Goal: Task Accomplishment & Management: Manage account settings

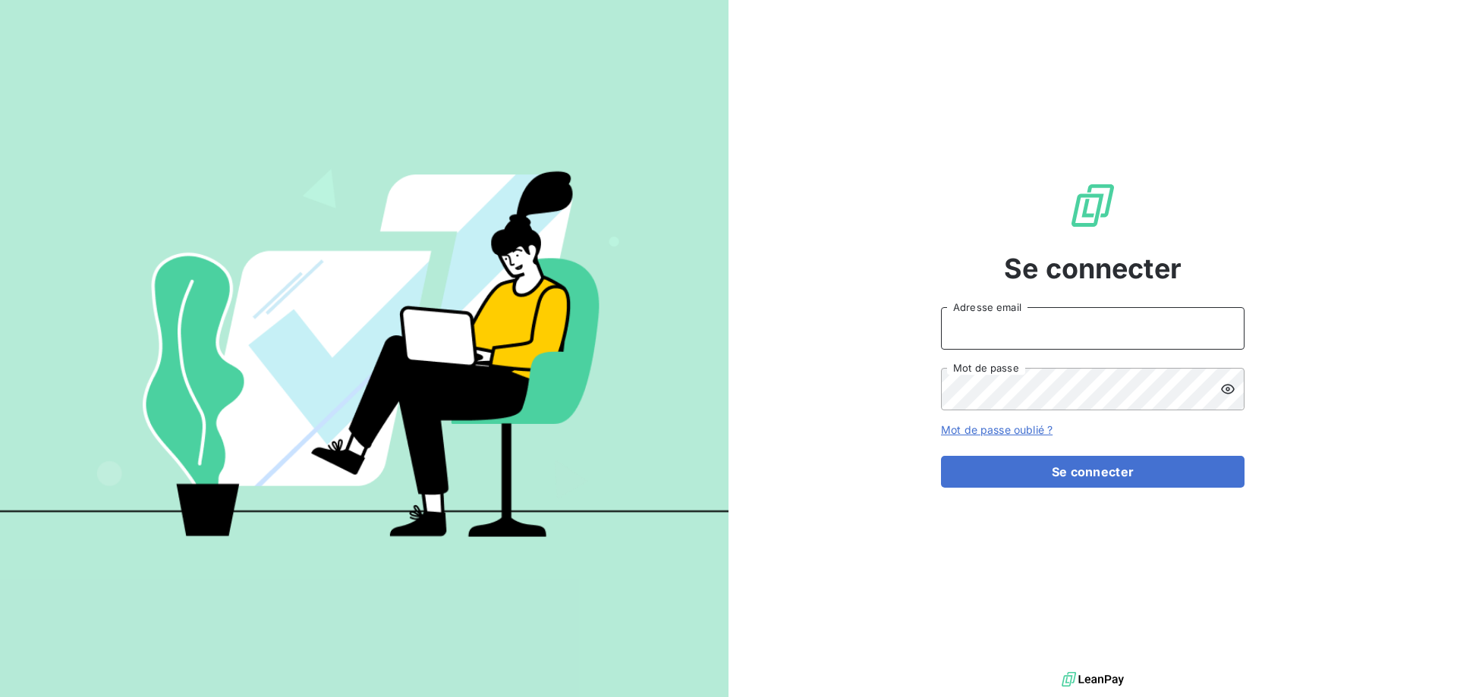
click at [1005, 322] on input "Adresse email" at bounding box center [1092, 328] width 303 height 42
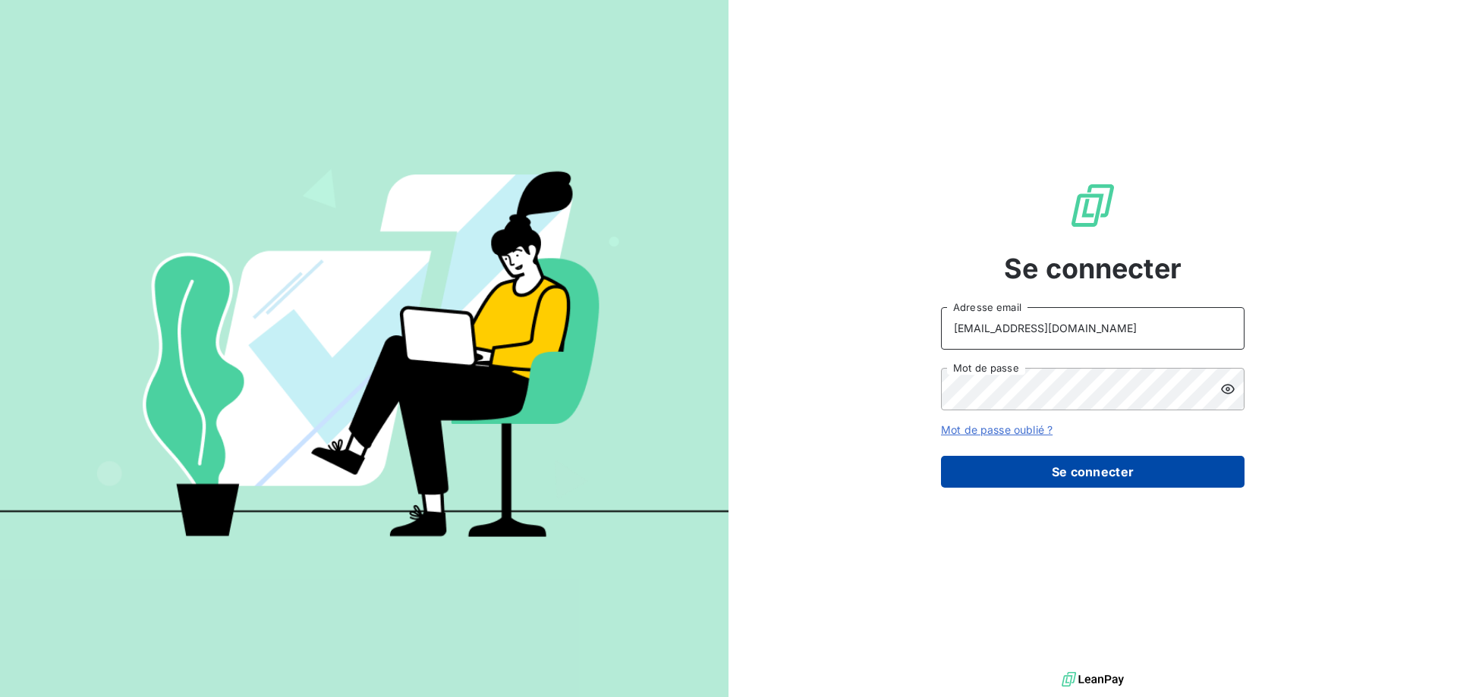
type input "[EMAIL_ADDRESS][DOMAIN_NAME]"
click at [1050, 469] on button "Se connecter" at bounding box center [1092, 472] width 303 height 32
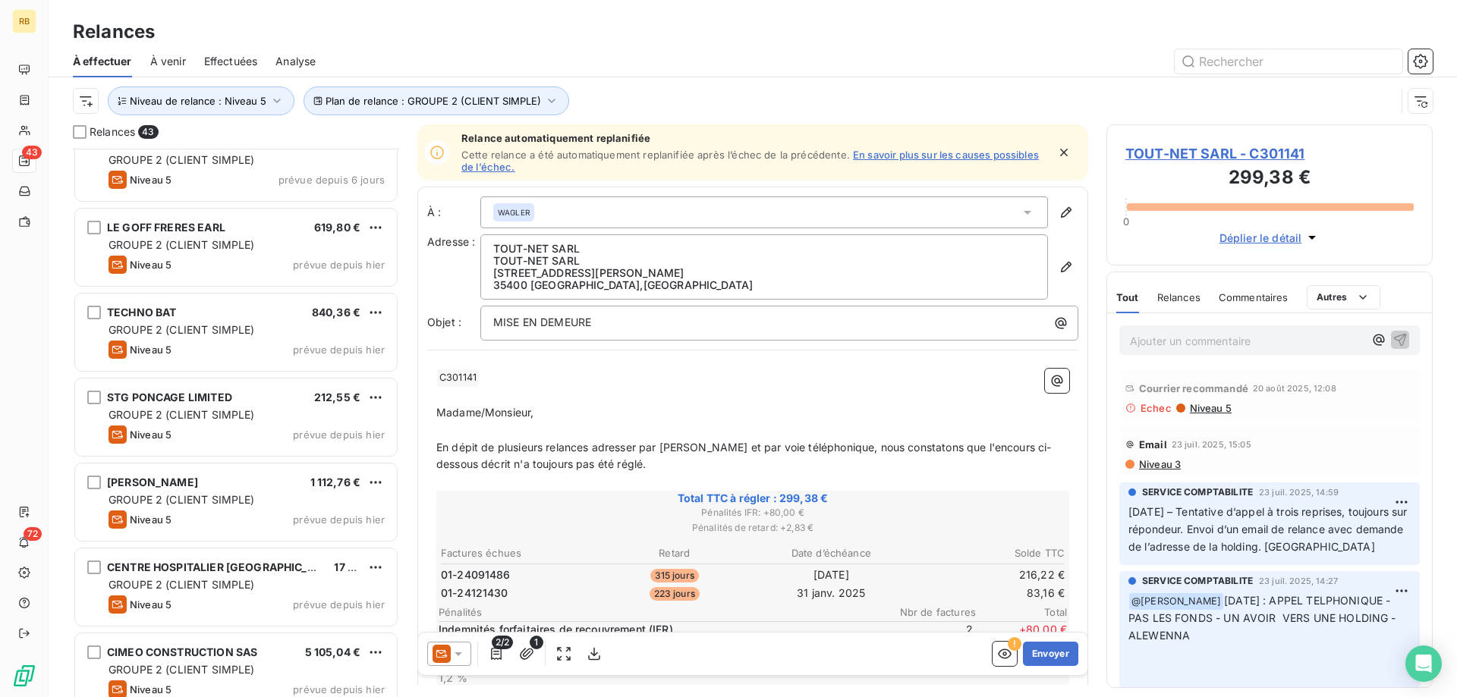
scroll to position [2864, 0]
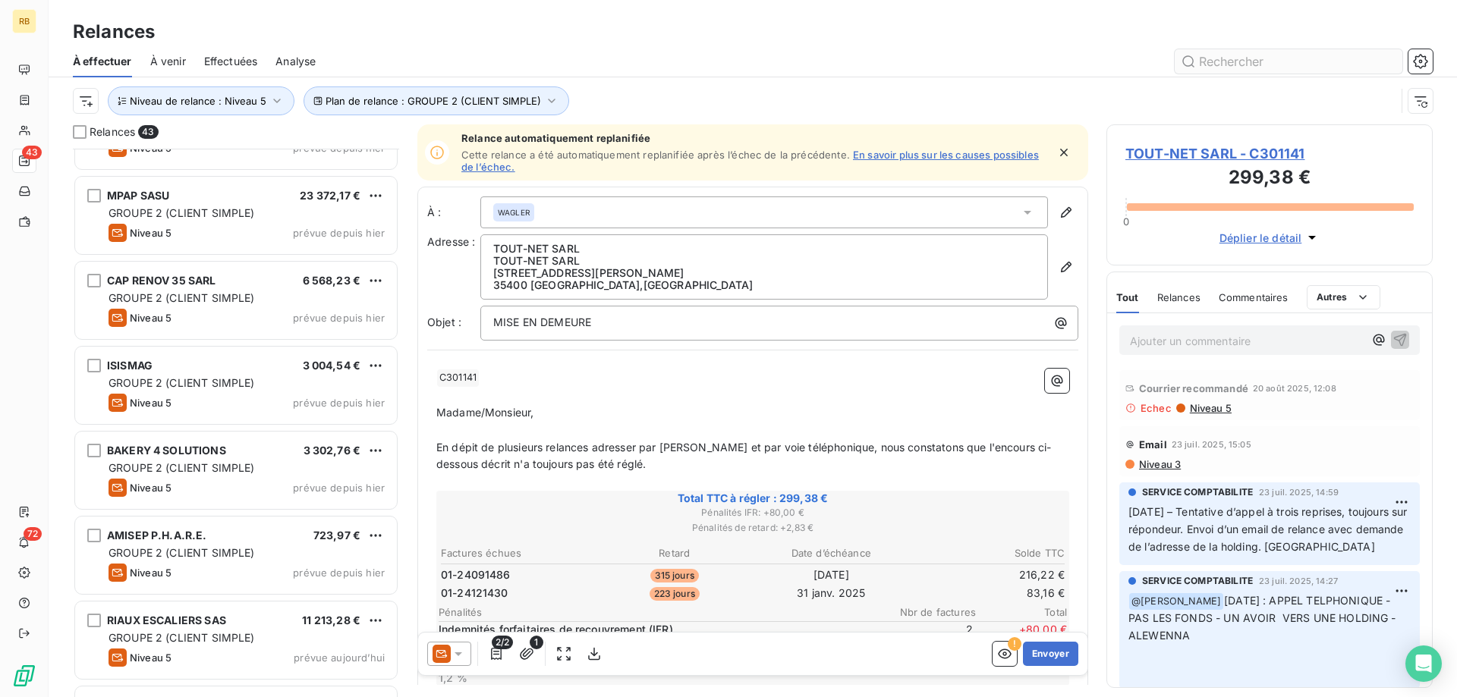
click at [1224, 55] on input "text" at bounding box center [1288, 61] width 228 height 24
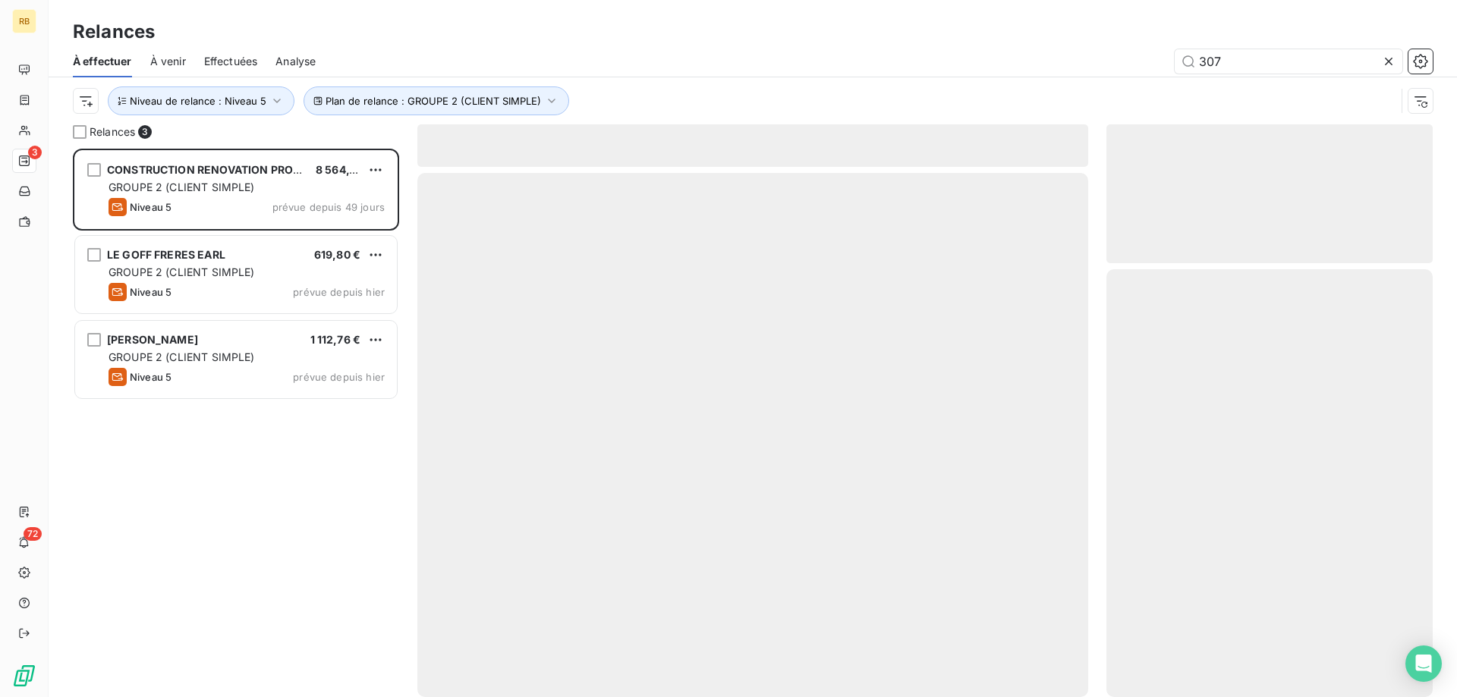
scroll to position [549, 326]
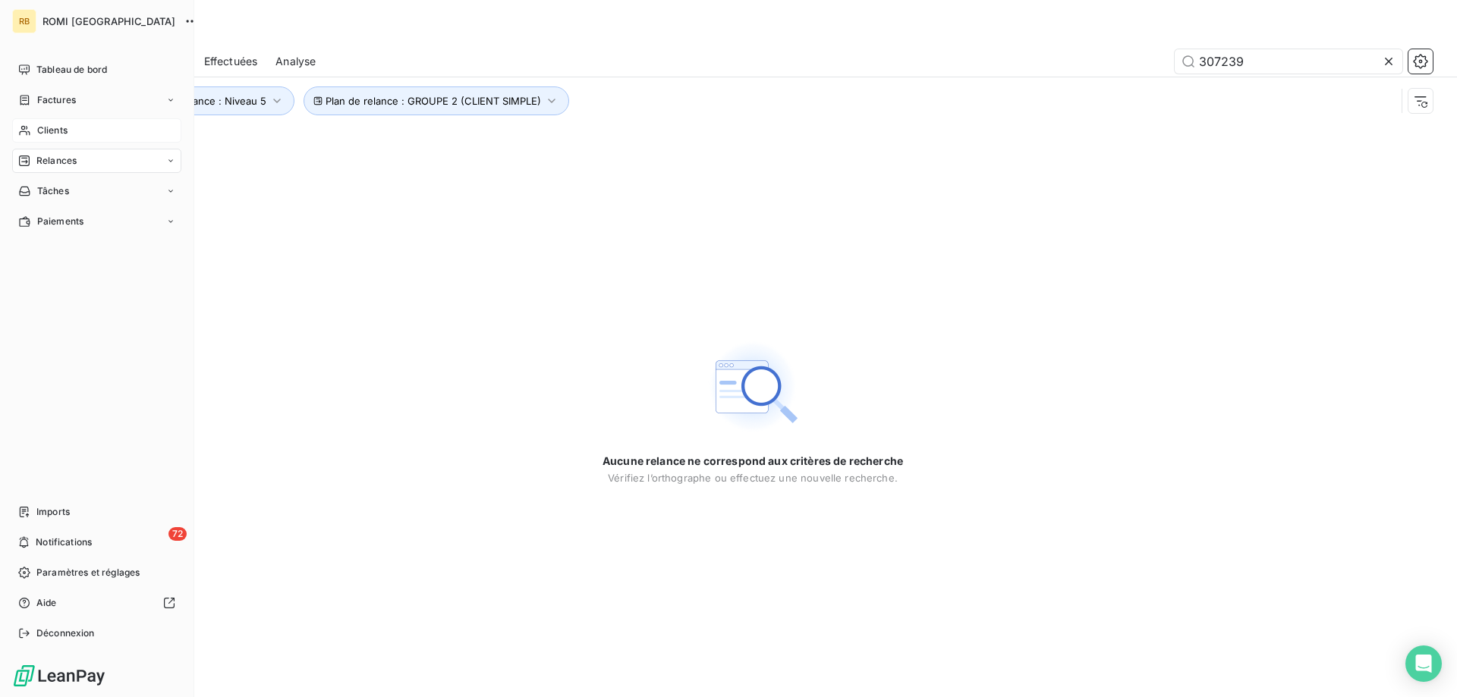
type input "307239"
click at [55, 127] on span "Clients" at bounding box center [52, 131] width 30 height 14
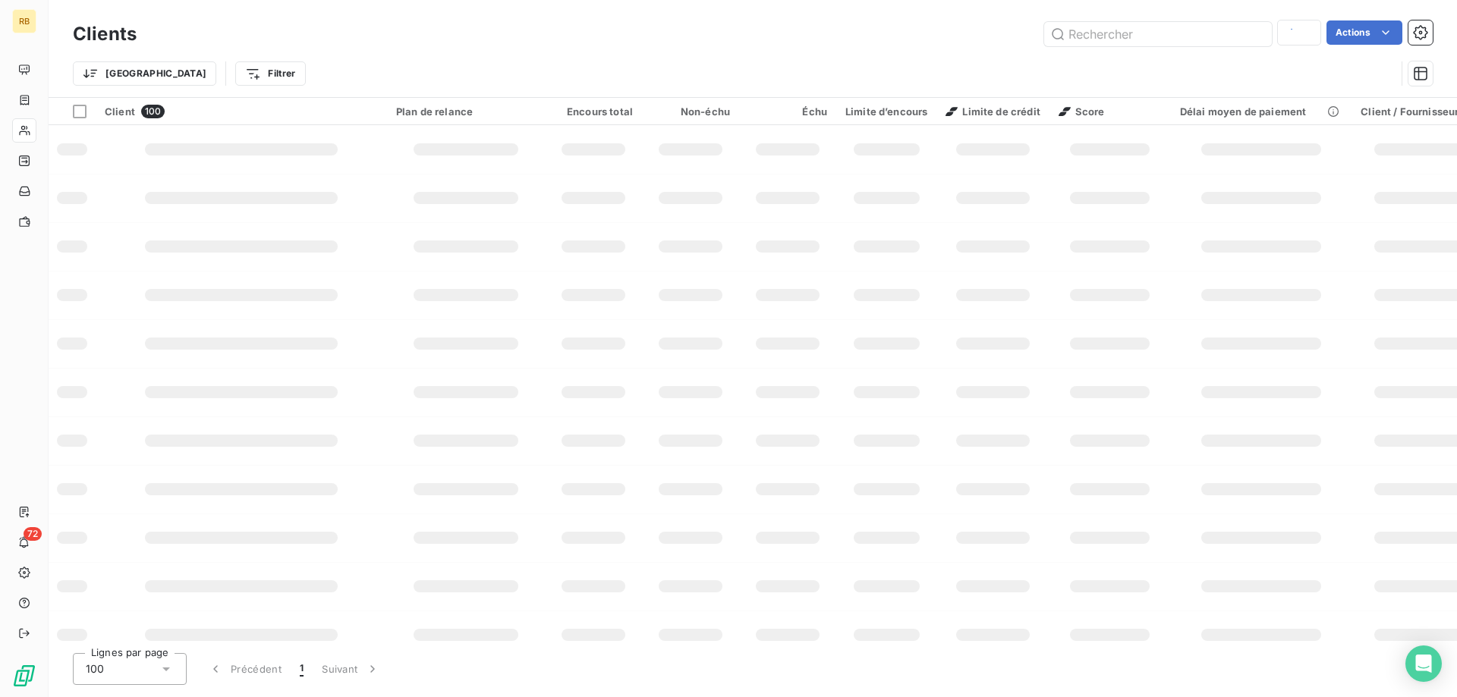
type input "010092"
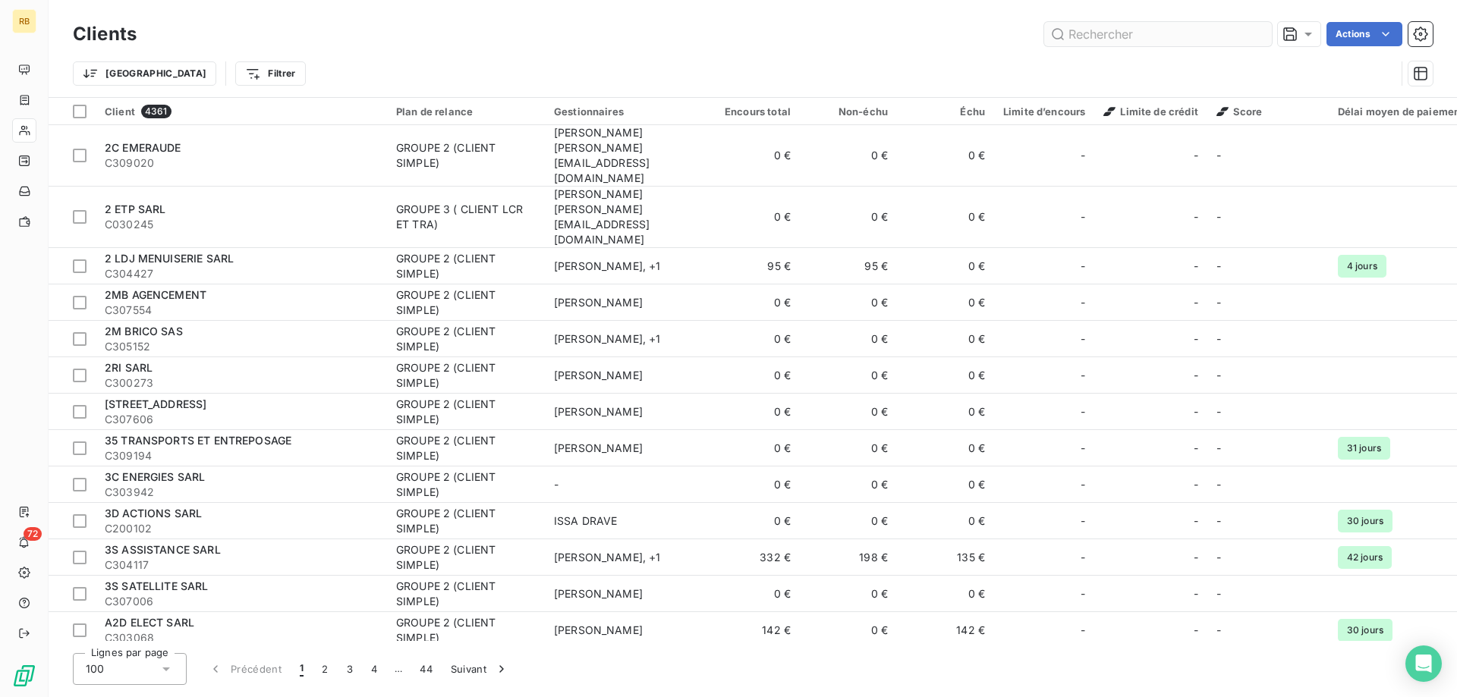
click at [1152, 31] on input "text" at bounding box center [1158, 34] width 228 height 24
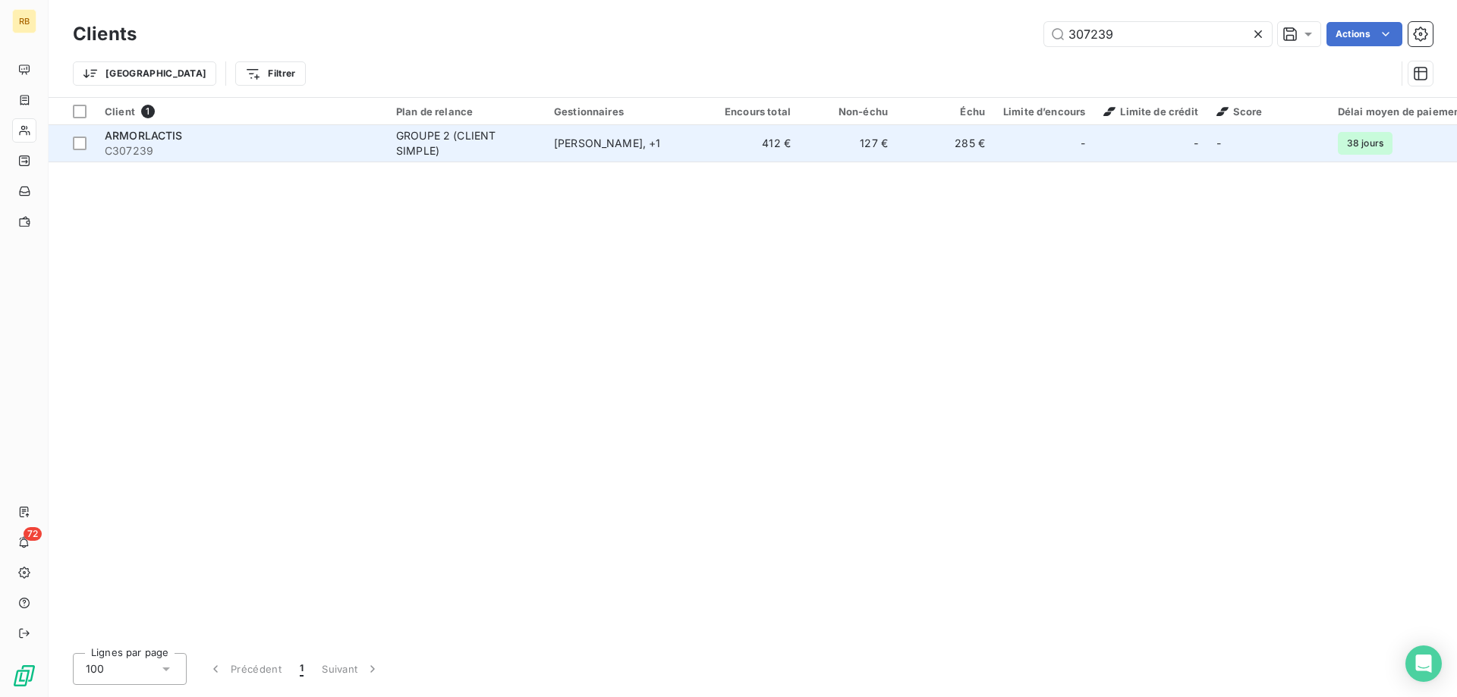
type input "307239"
click at [322, 140] on div "ARMORLACTIS" at bounding box center [241, 135] width 273 height 15
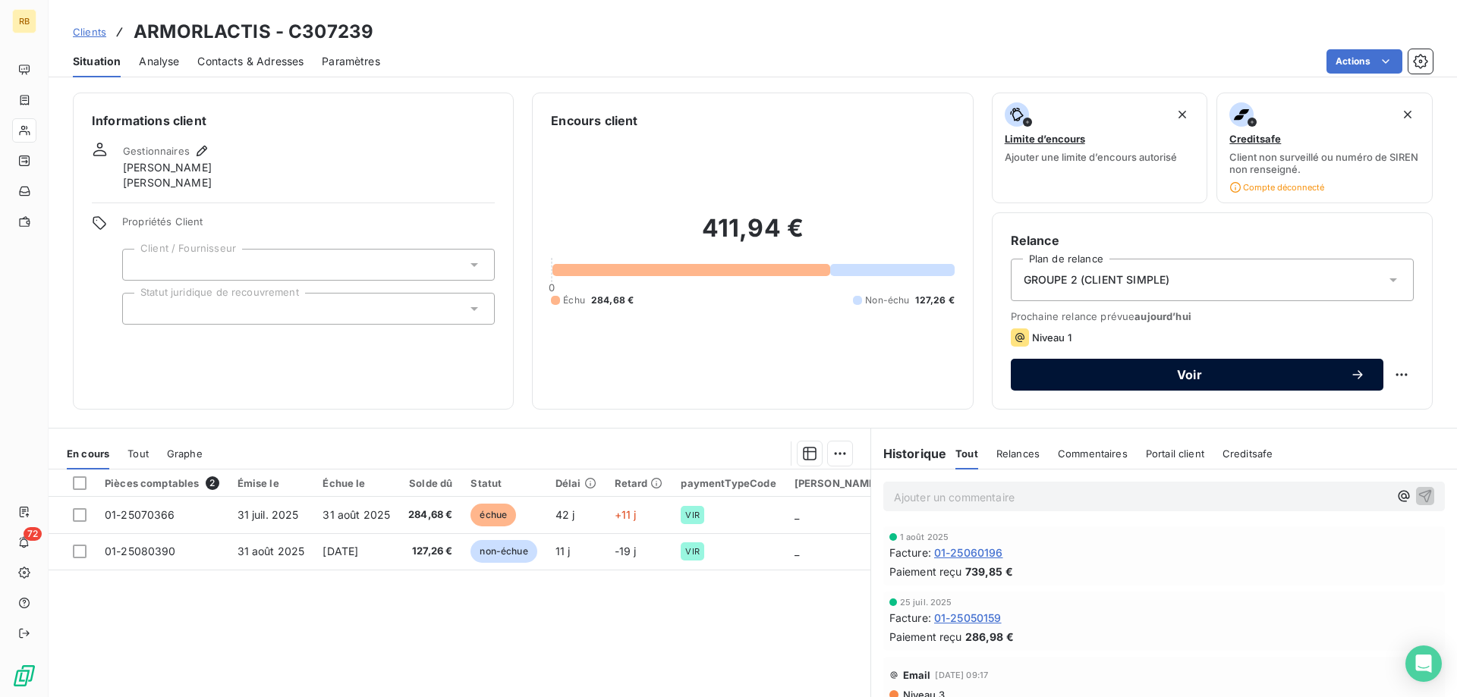
click at [1139, 376] on span "Voir" at bounding box center [1189, 375] width 321 height 12
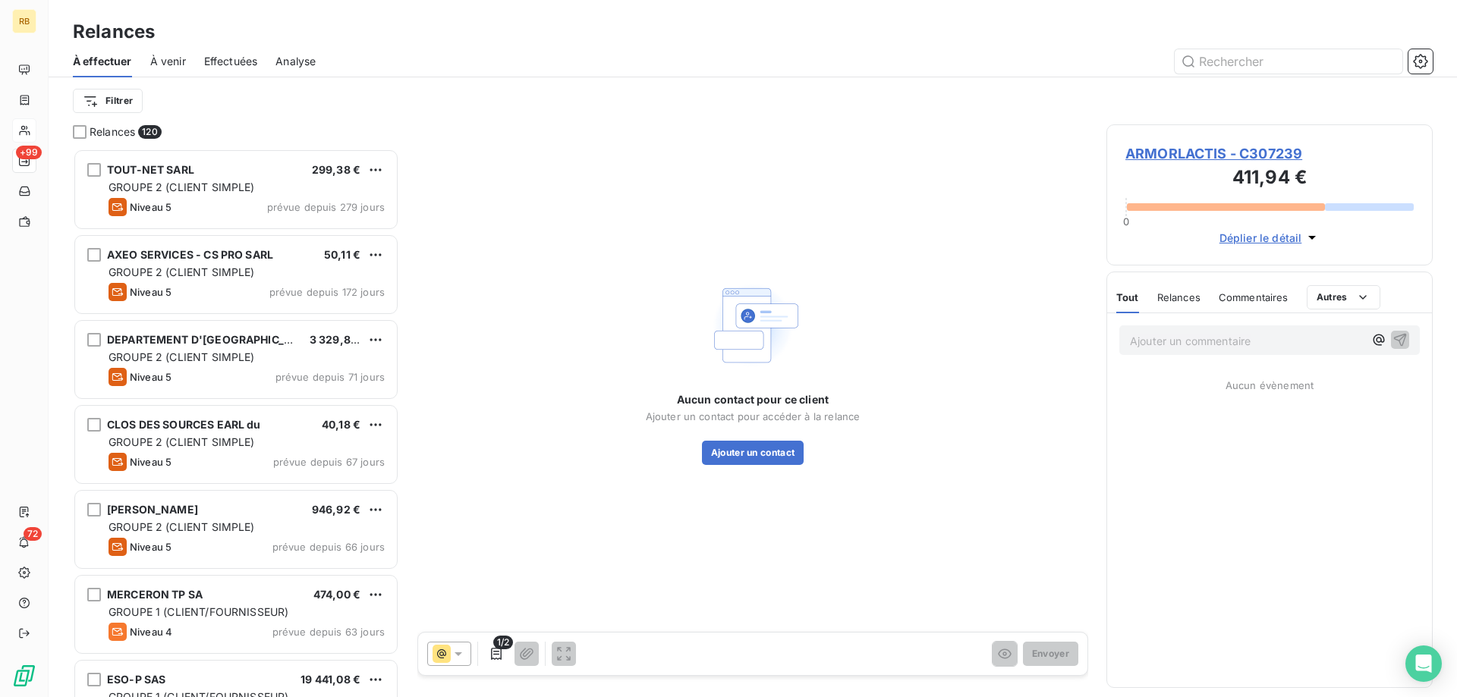
scroll to position [549, 326]
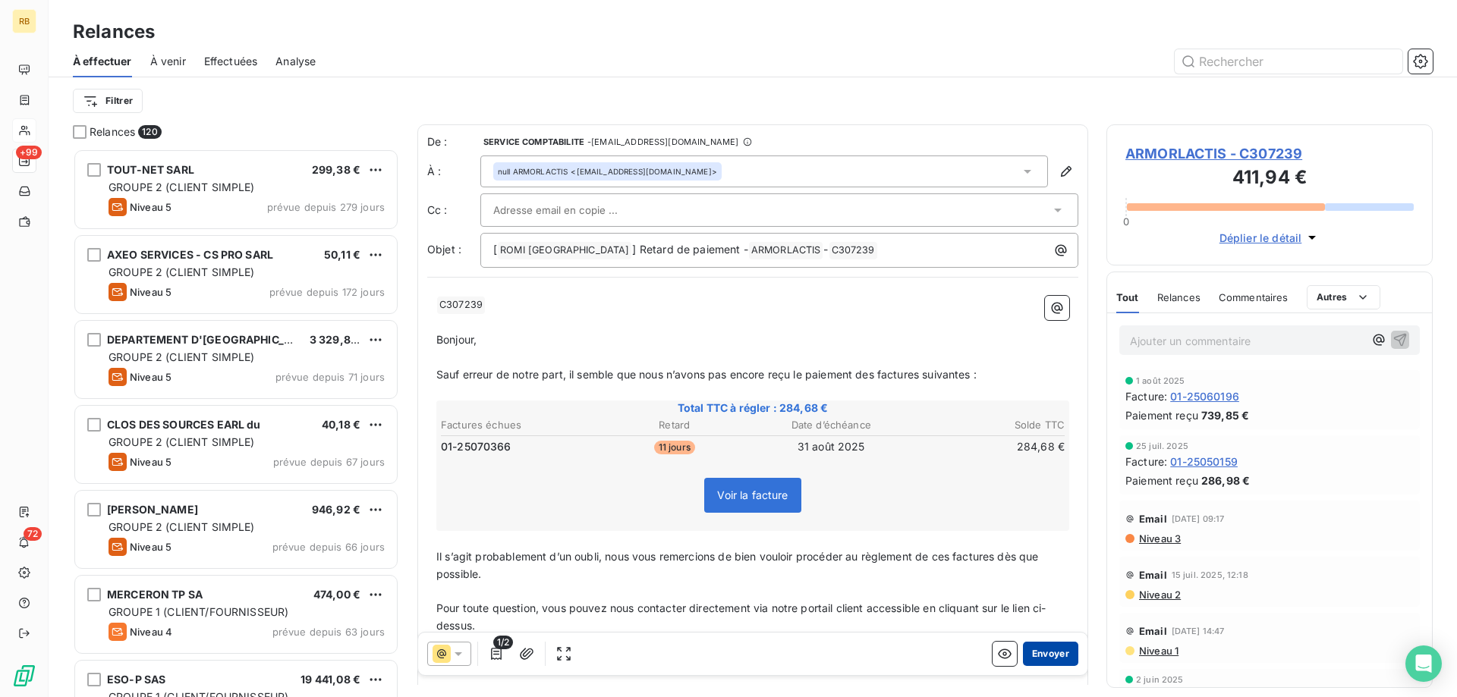
click at [1059, 655] on button "Envoyer" at bounding box center [1050, 654] width 55 height 24
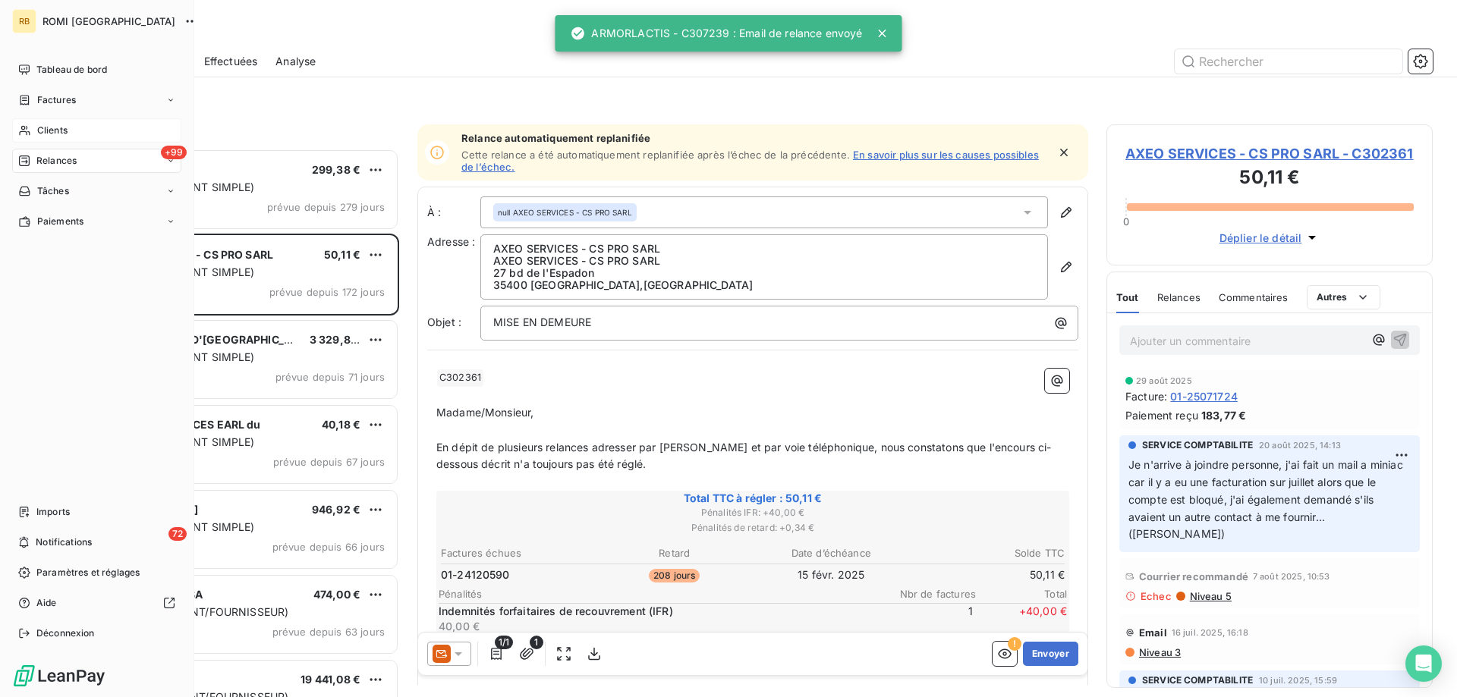
click at [27, 133] on icon at bounding box center [24, 131] width 11 height 10
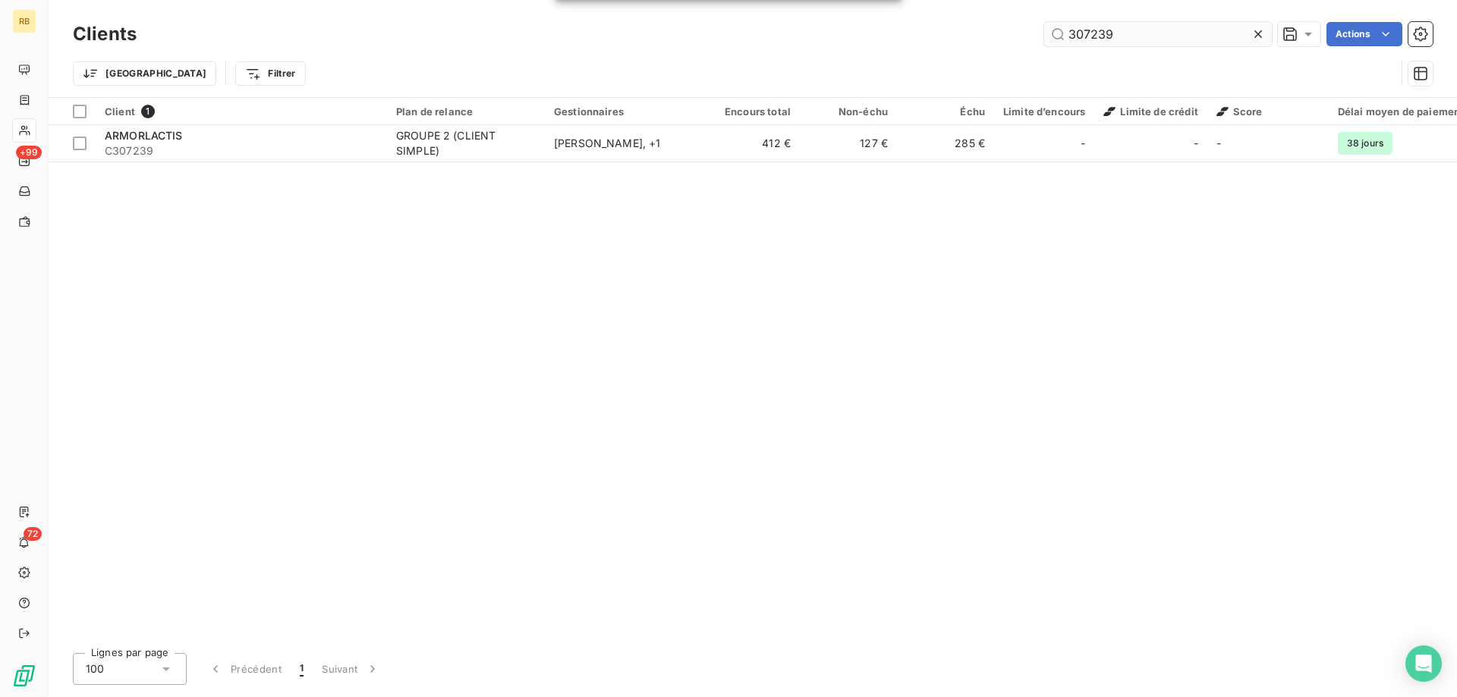
drag, startPoint x: 1137, startPoint y: 36, endPoint x: 1031, endPoint y: 36, distance: 106.2
click at [1044, 36] on input "307239" at bounding box center [1158, 34] width 228 height 24
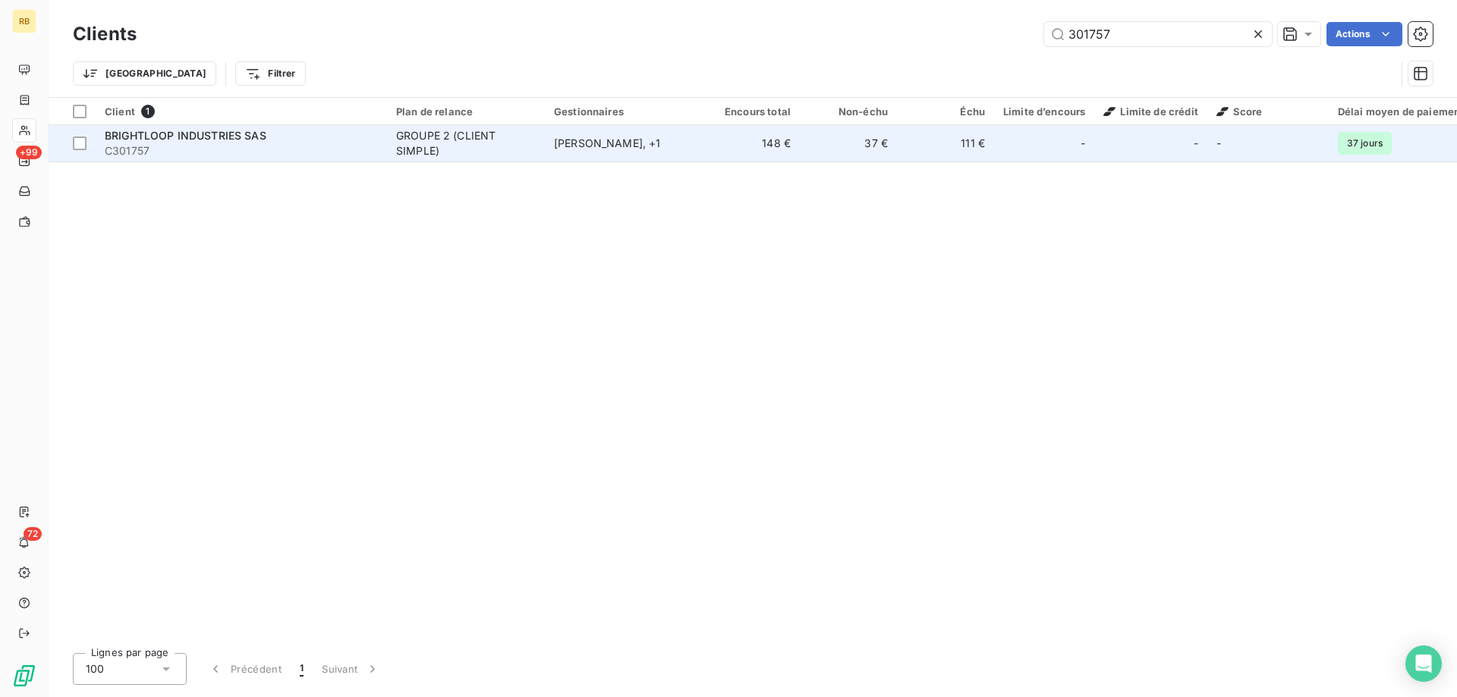
type input "301757"
click at [393, 135] on td "GROUPE 2 (CLIENT SIMPLE)" at bounding box center [466, 143] width 158 height 36
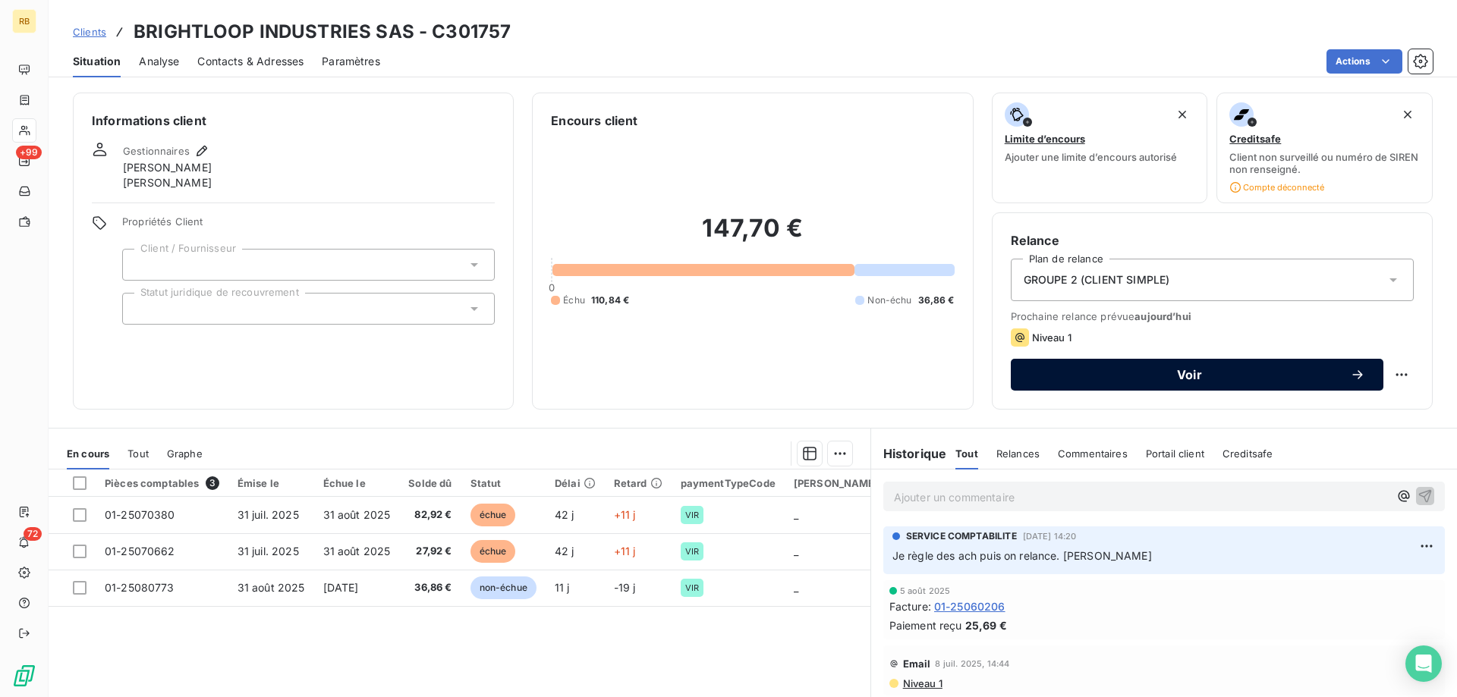
click at [1196, 372] on span "Voir" at bounding box center [1189, 375] width 321 height 12
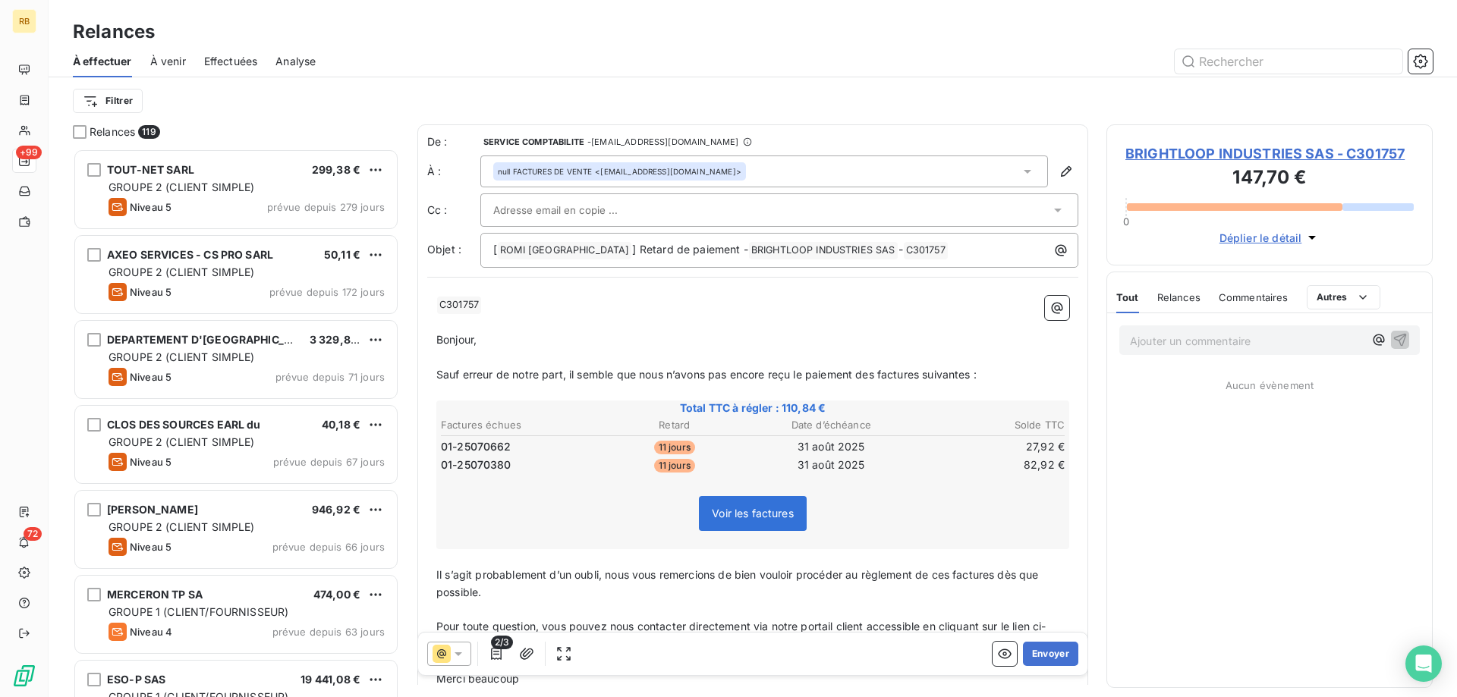
scroll to position [549, 326]
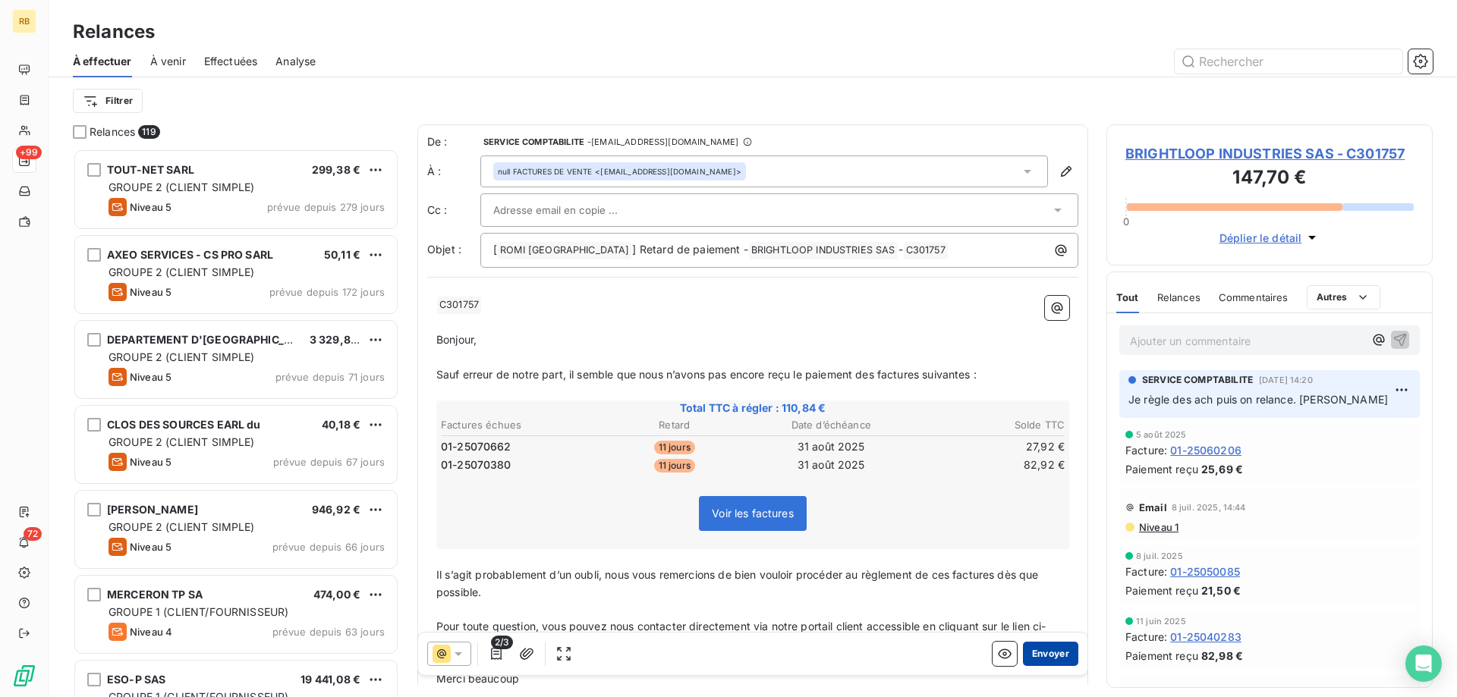
click at [1047, 649] on button "Envoyer" at bounding box center [1050, 654] width 55 height 24
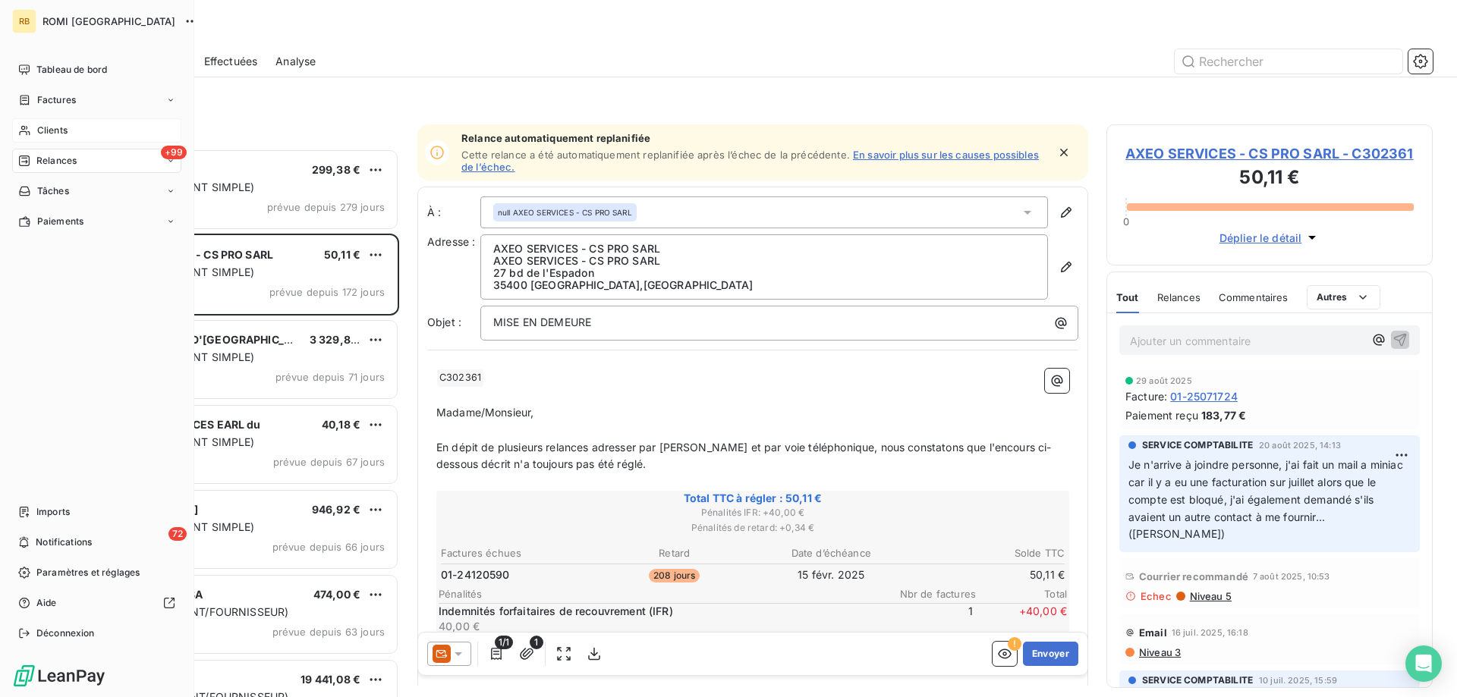
click at [63, 133] on span "Clients" at bounding box center [52, 131] width 30 height 14
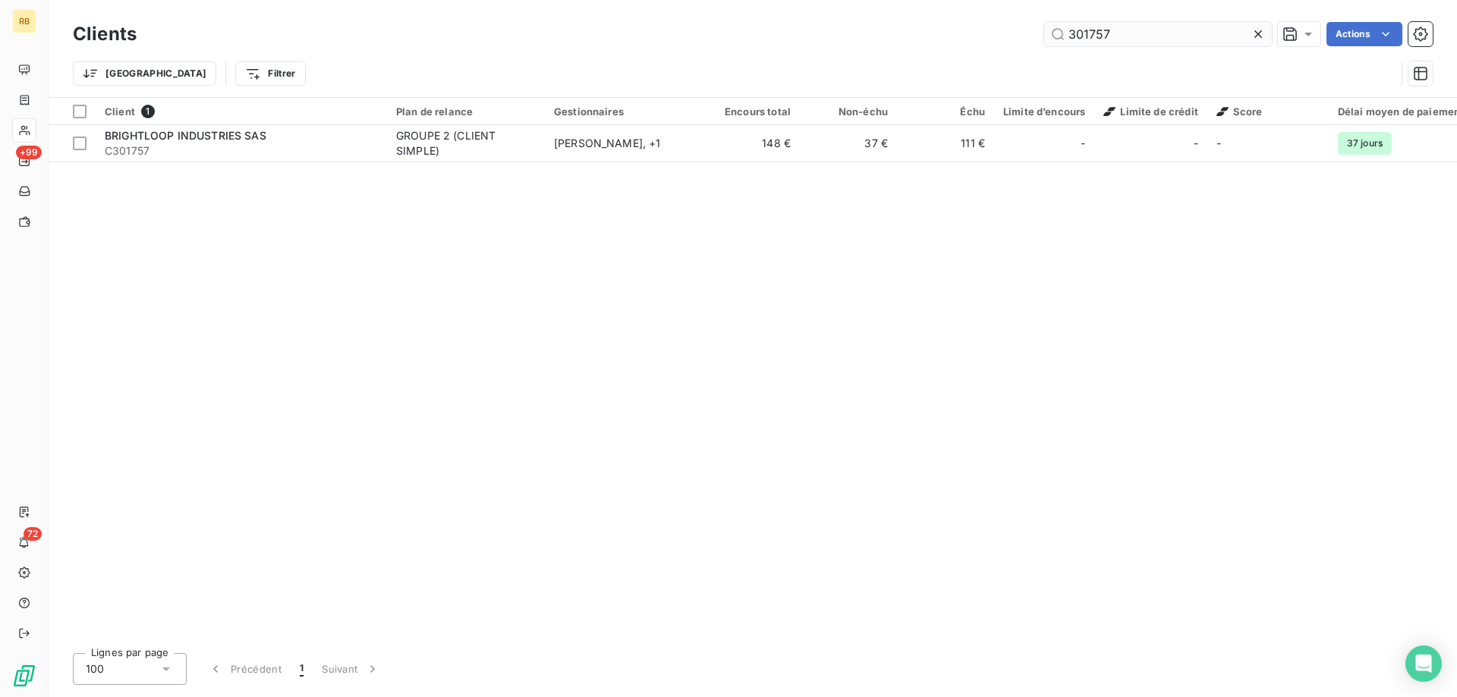
drag, startPoint x: 1143, startPoint y: 36, endPoint x: 992, endPoint y: 34, distance: 150.2
click at [1044, 34] on input "301757" at bounding box center [1158, 34] width 228 height 24
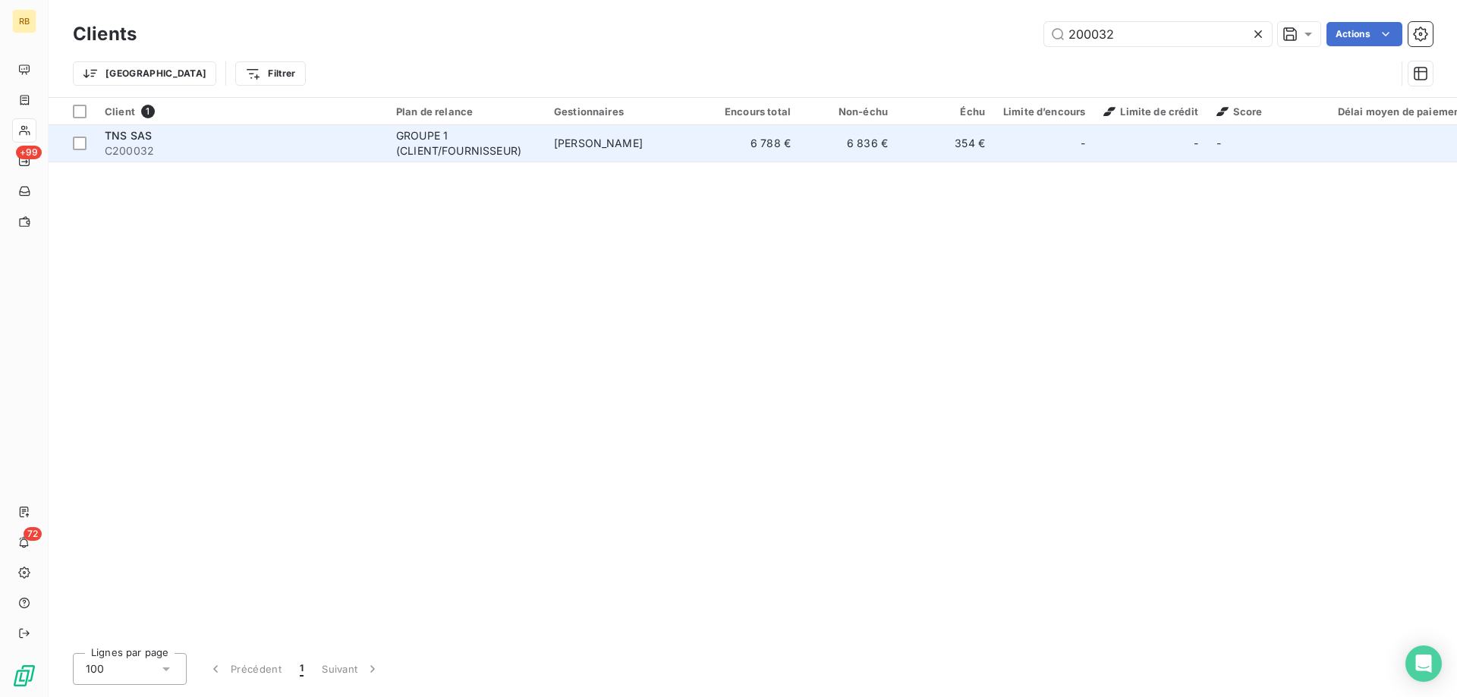
type input "200032"
click at [420, 130] on div "GROUPE 1 (CLIENT/FOURNISSEUR)" at bounding box center [466, 143] width 140 height 30
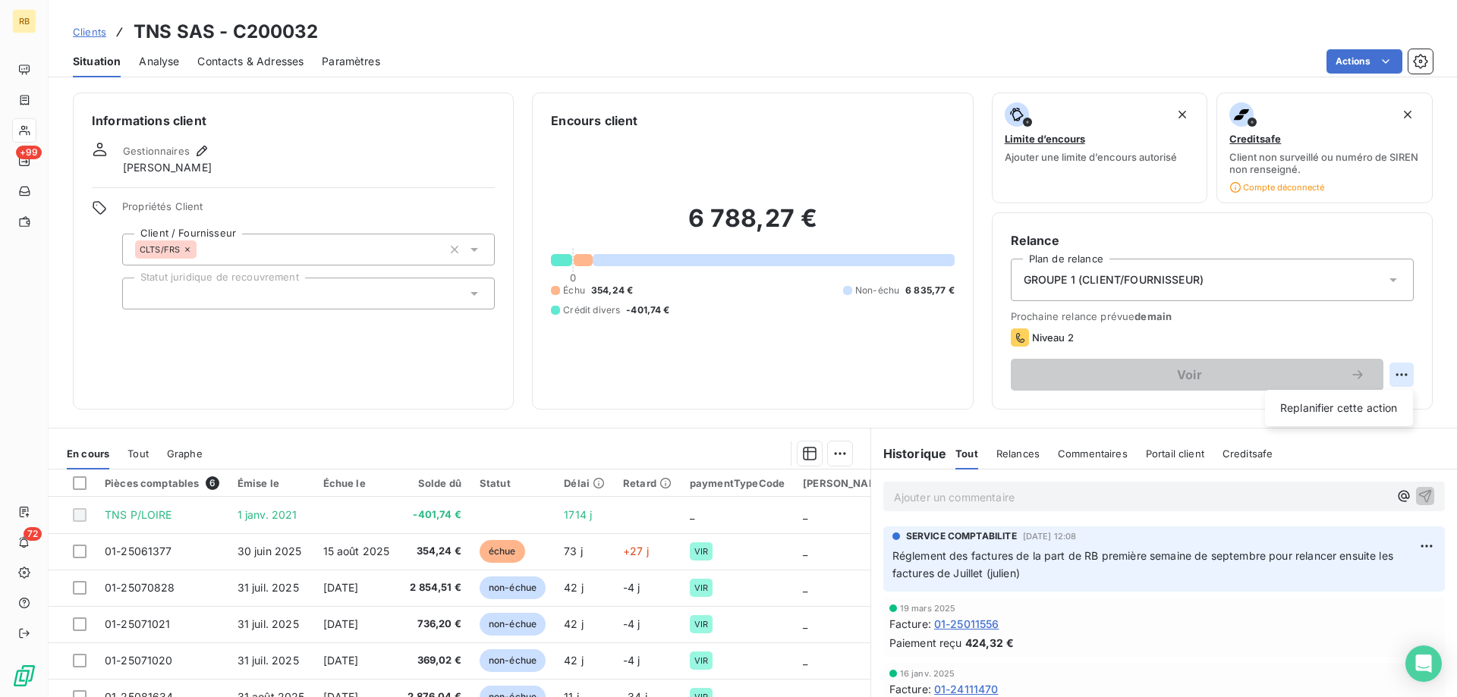
click at [1397, 365] on html "RB +99 72 Clients TNS SAS - C200032 Situation Analyse Contacts & Adresses Param…" at bounding box center [728, 348] width 1457 height 697
click at [1346, 410] on div "Replanifier cette action" at bounding box center [1339, 408] width 136 height 24
select select "8"
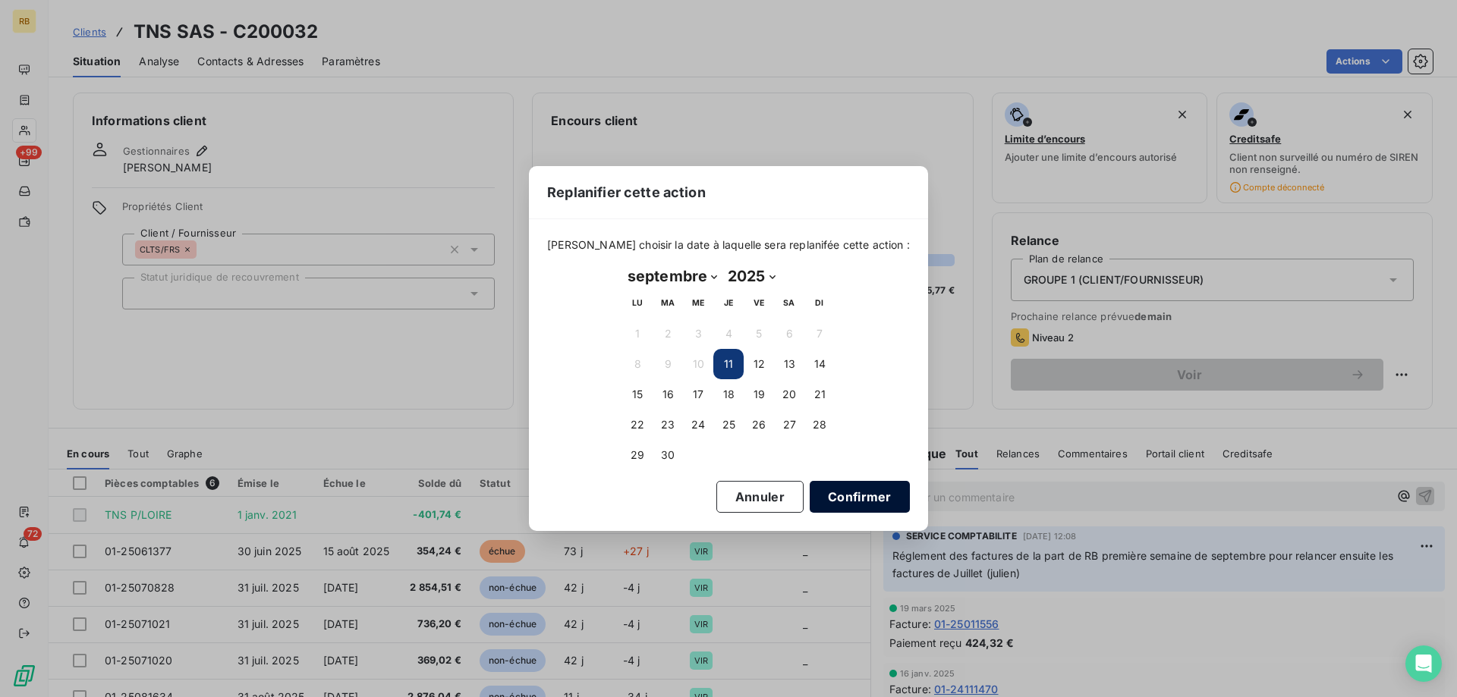
click at [853, 490] on button "Confirmer" at bounding box center [859, 497] width 100 height 32
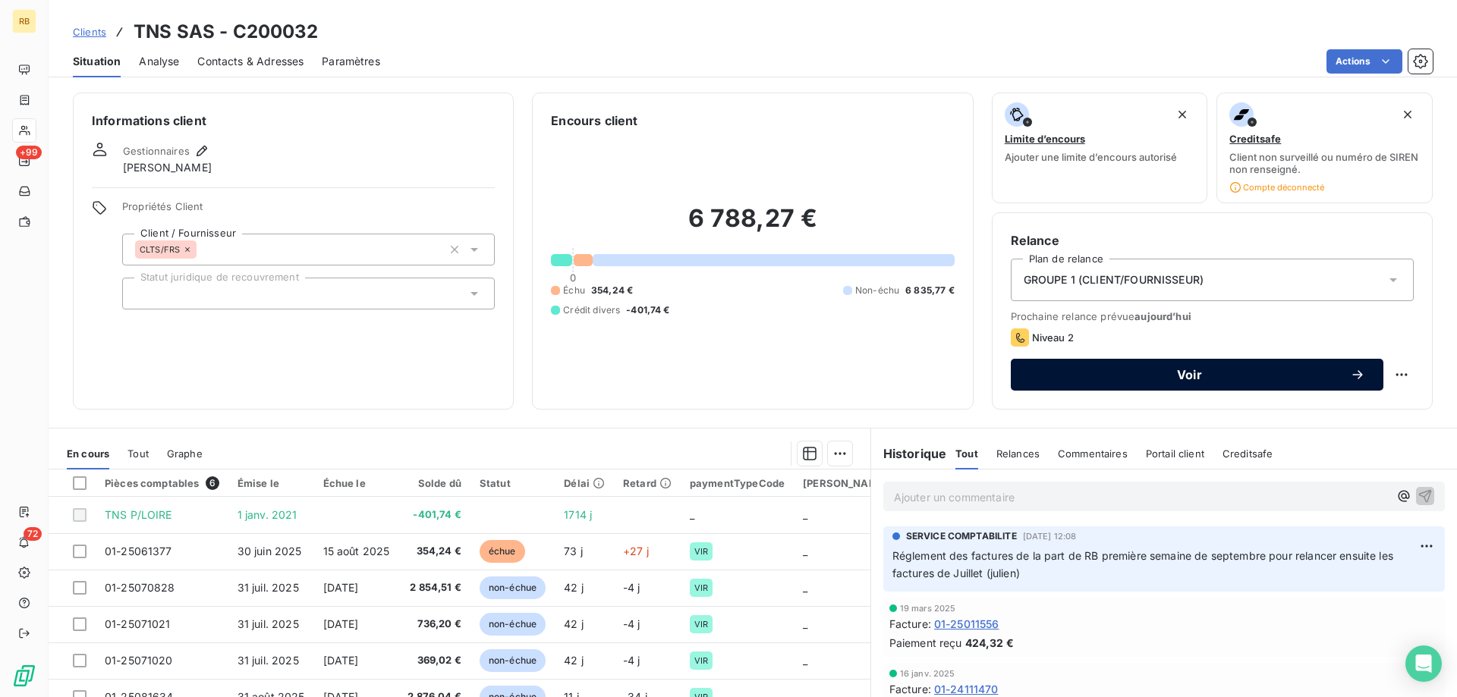
click at [1116, 381] on div "Voir" at bounding box center [1197, 374] width 336 height 15
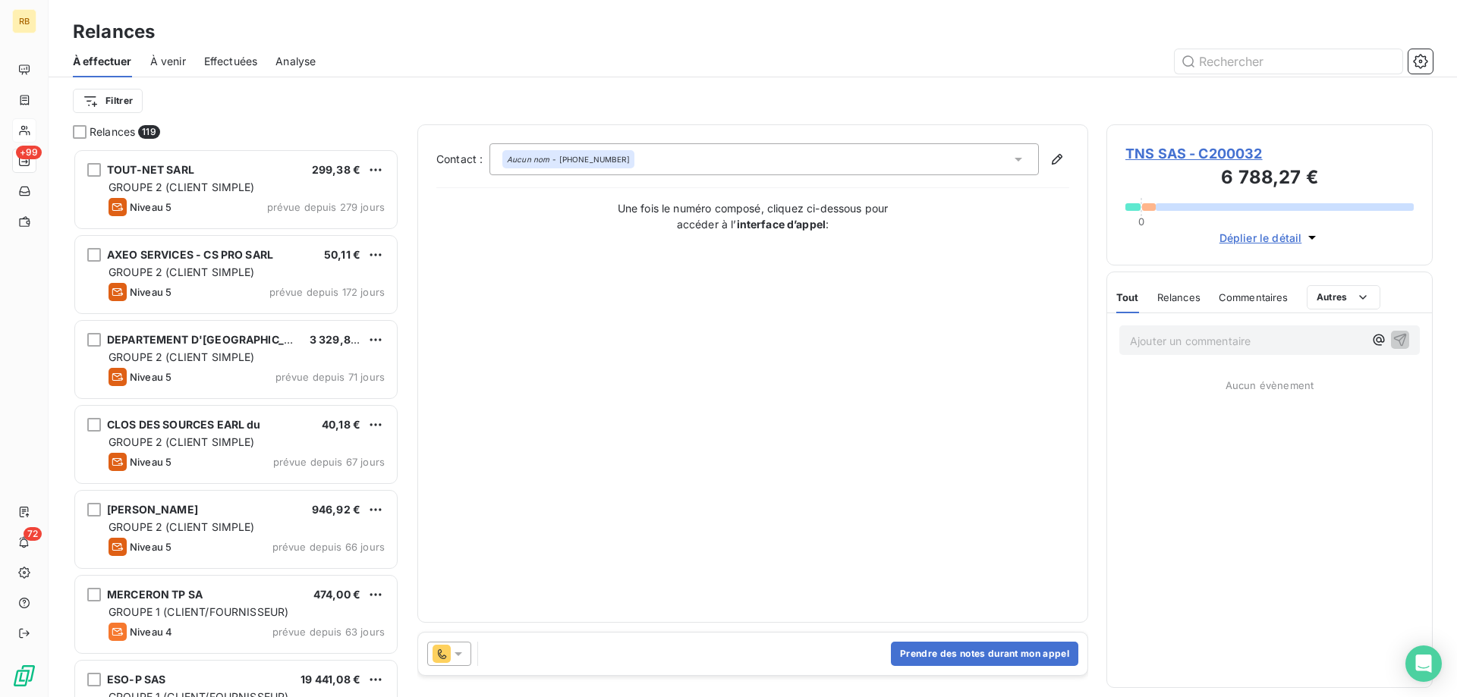
scroll to position [549, 326]
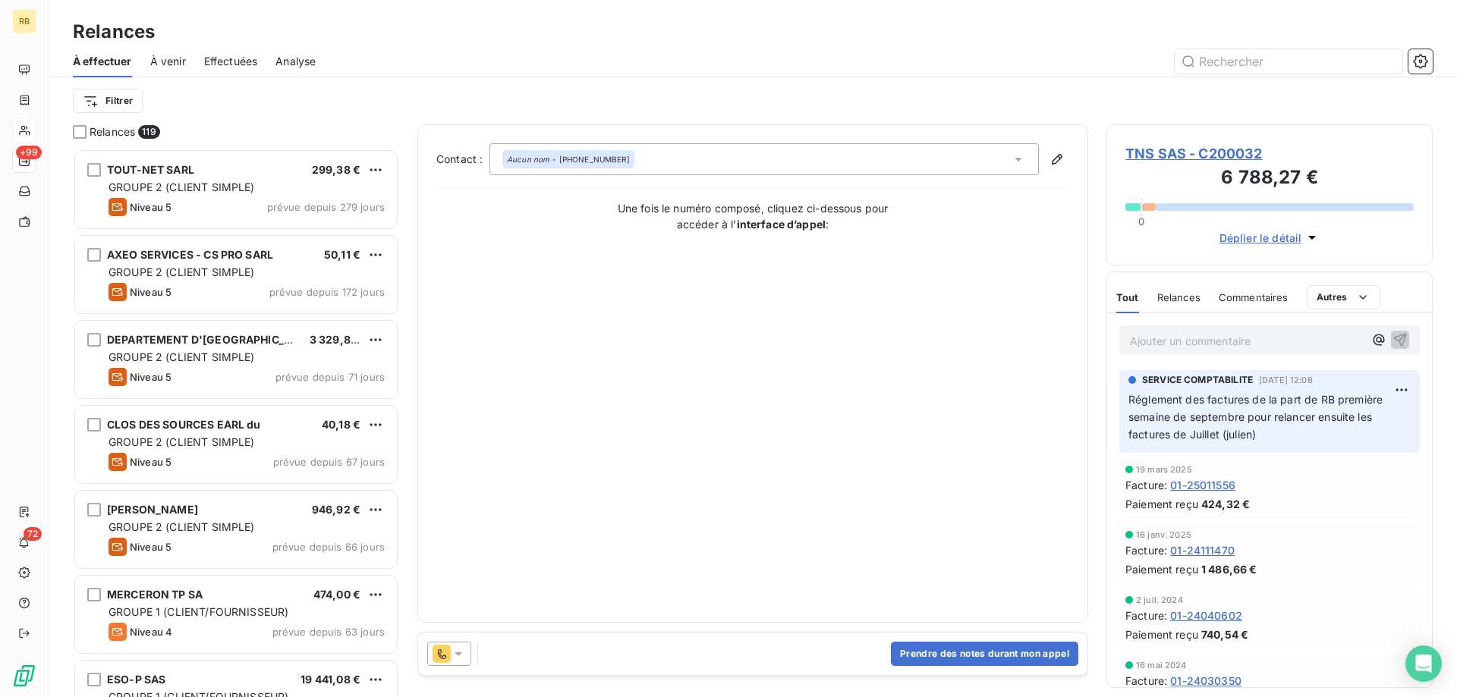
click at [455, 659] on icon at bounding box center [458, 653] width 15 height 15
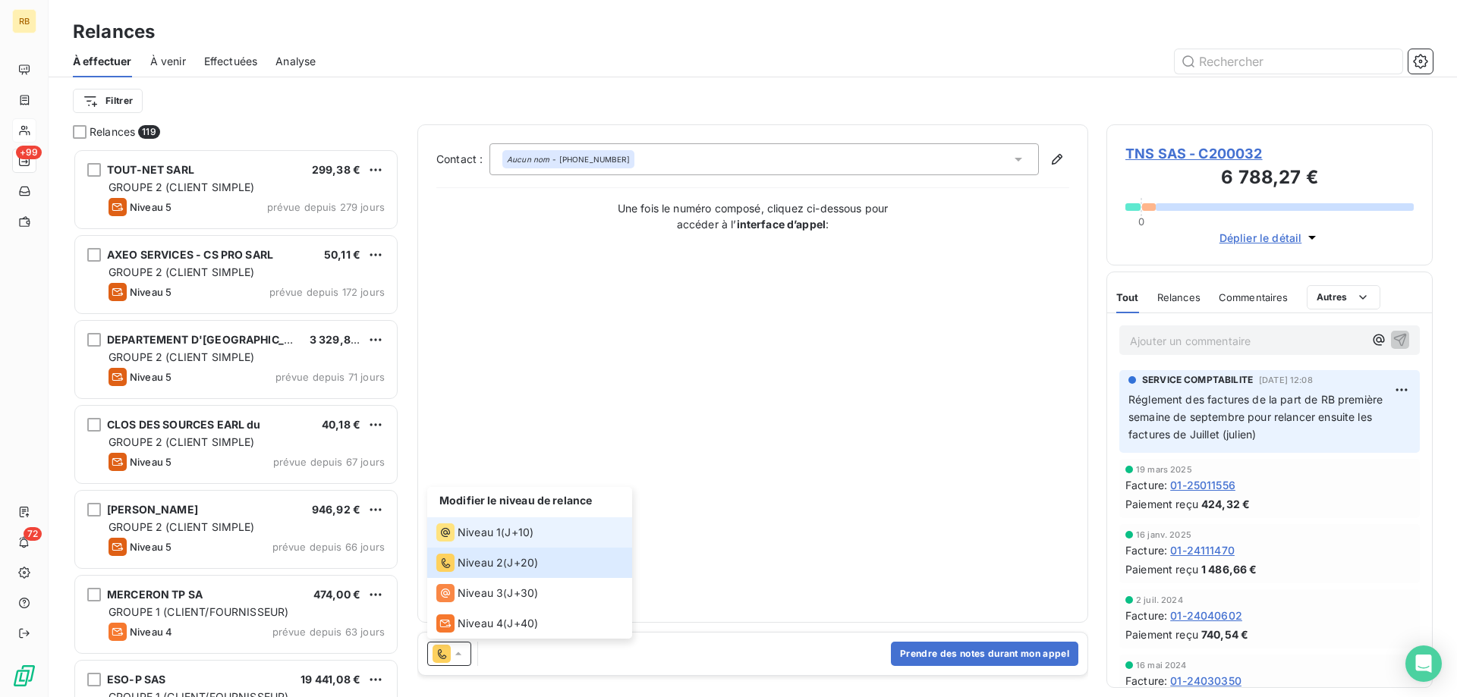
click at [515, 529] on span "J+10 )" at bounding box center [519, 532] width 29 height 15
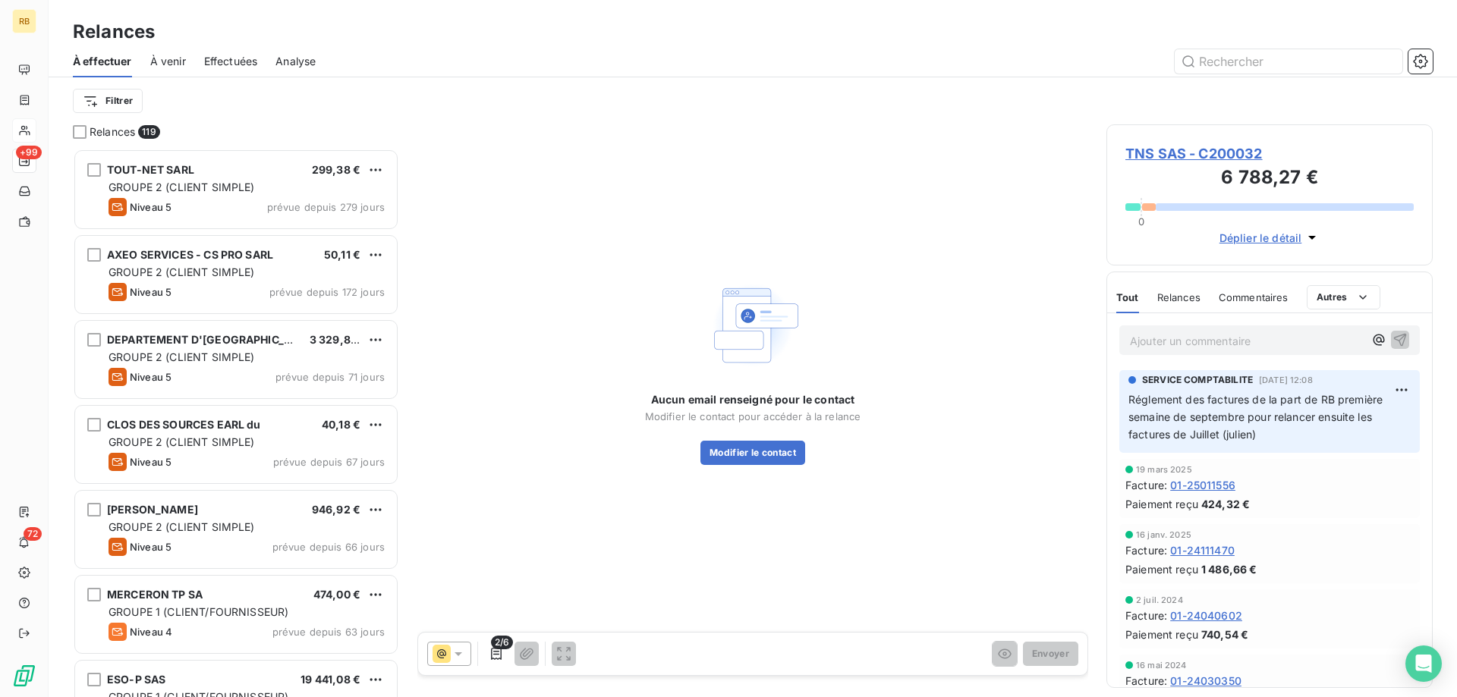
click at [459, 655] on icon at bounding box center [458, 654] width 8 height 4
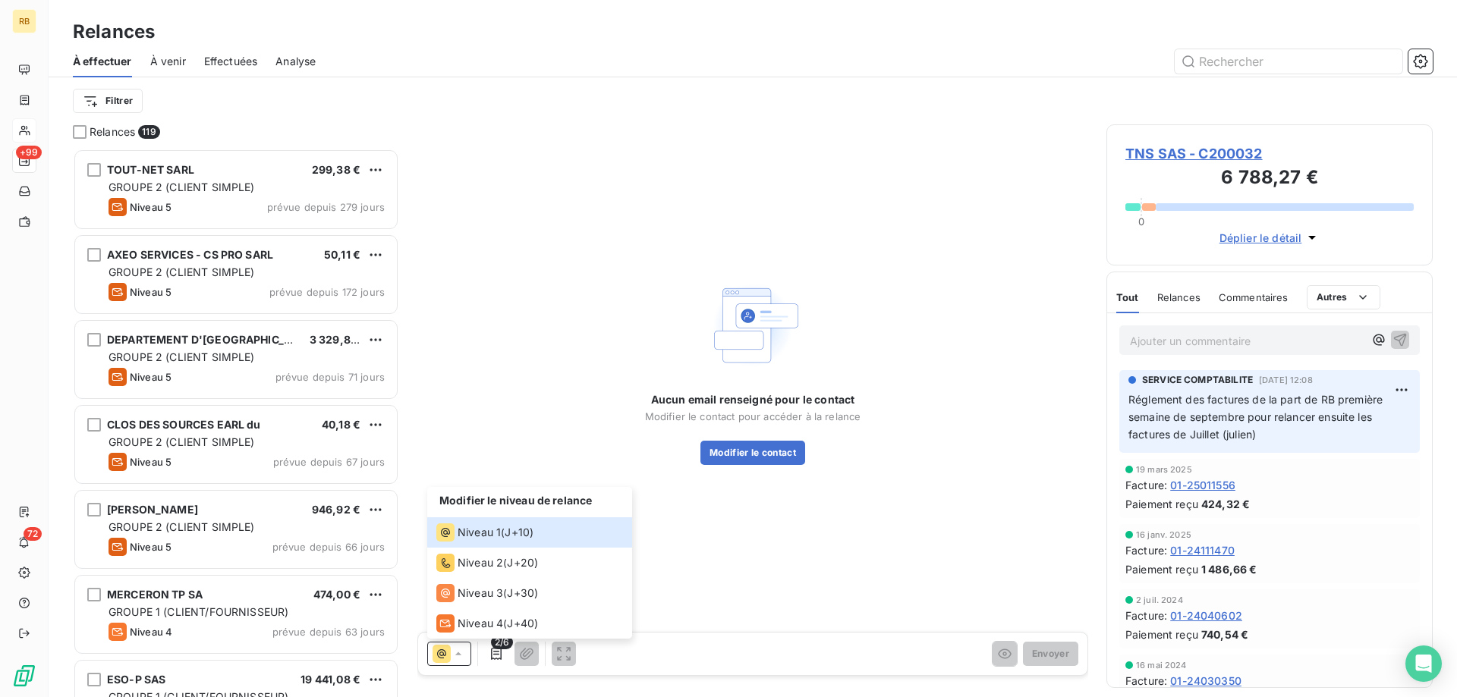
click at [774, 584] on div "Aucun email renseigné pour le contact Modifier le contact pour accéder à la rel…" at bounding box center [752, 370] width 671 height 492
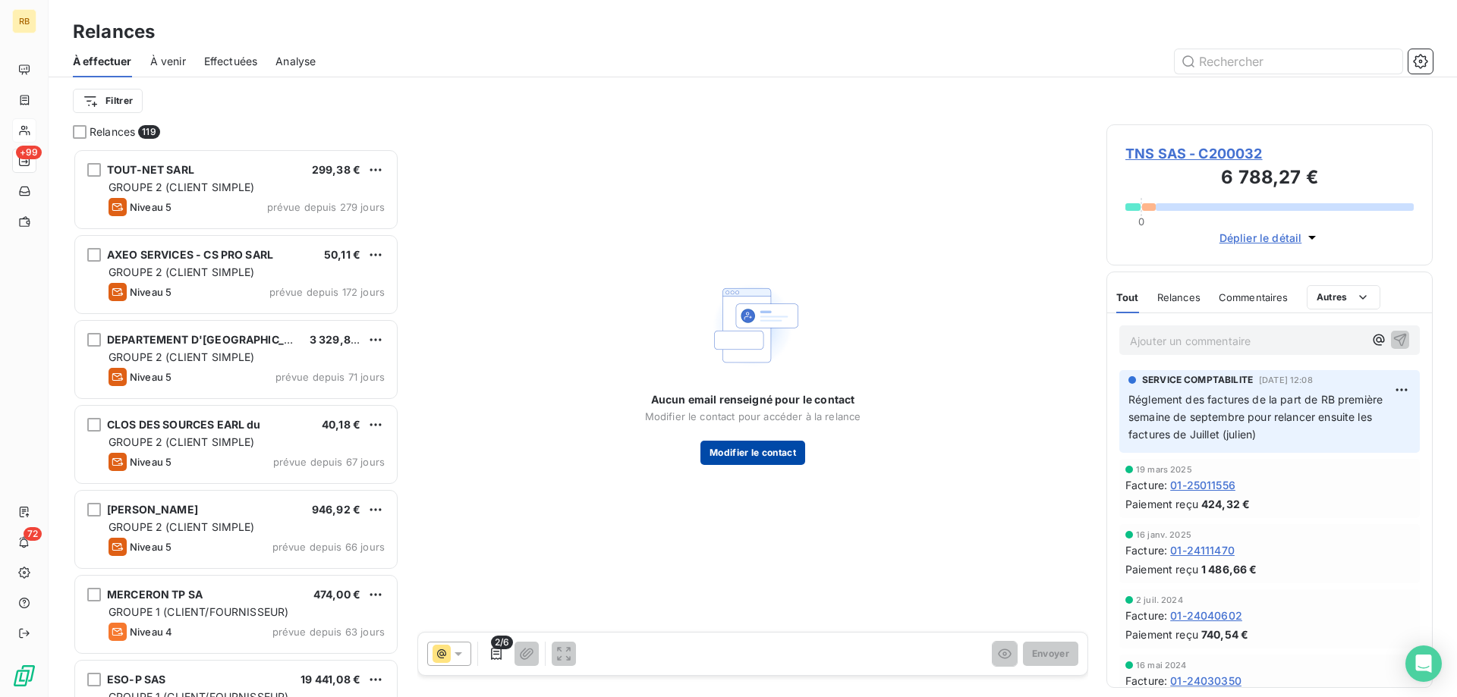
click at [753, 450] on button "Modifier le contact" at bounding box center [752, 453] width 105 height 24
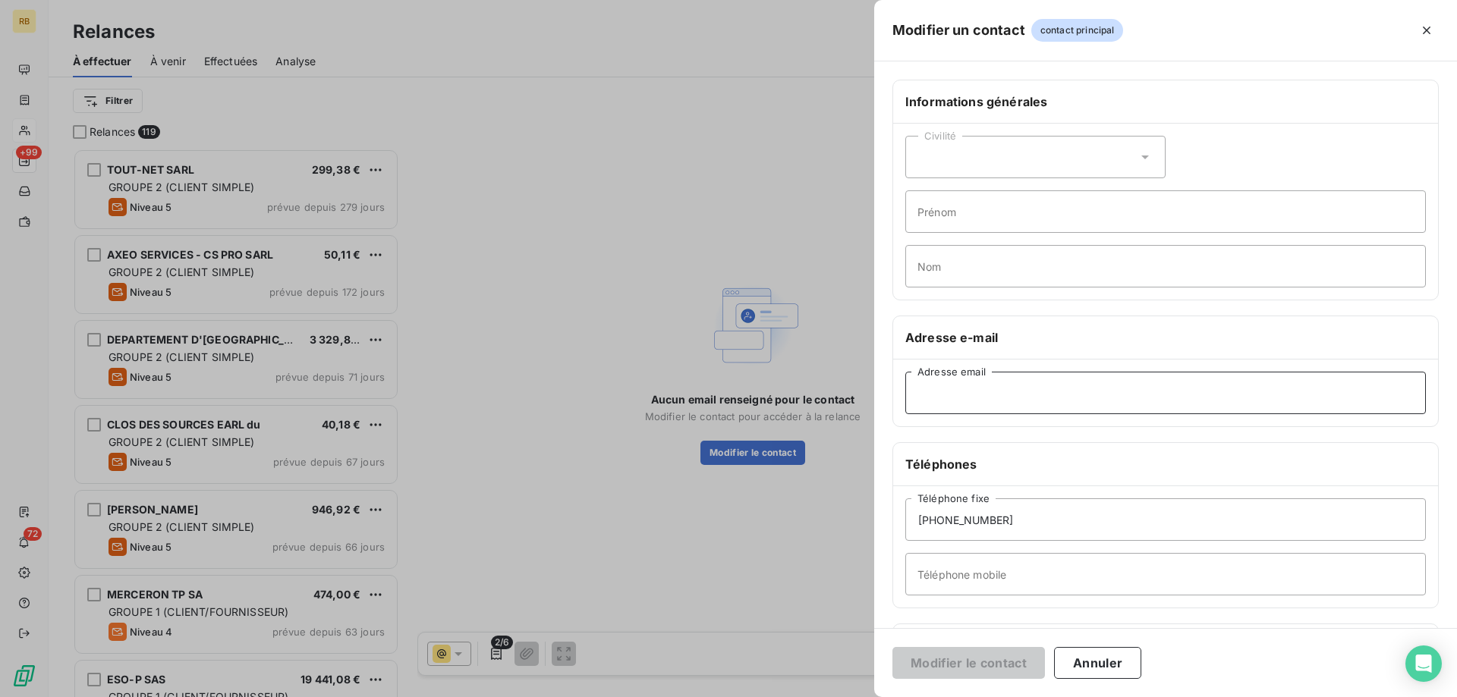
click at [1011, 400] on input "Adresse email" at bounding box center [1165, 393] width 520 height 42
paste input "[PERSON_NAME][EMAIL_ADDRESS][DOMAIN_NAME]"
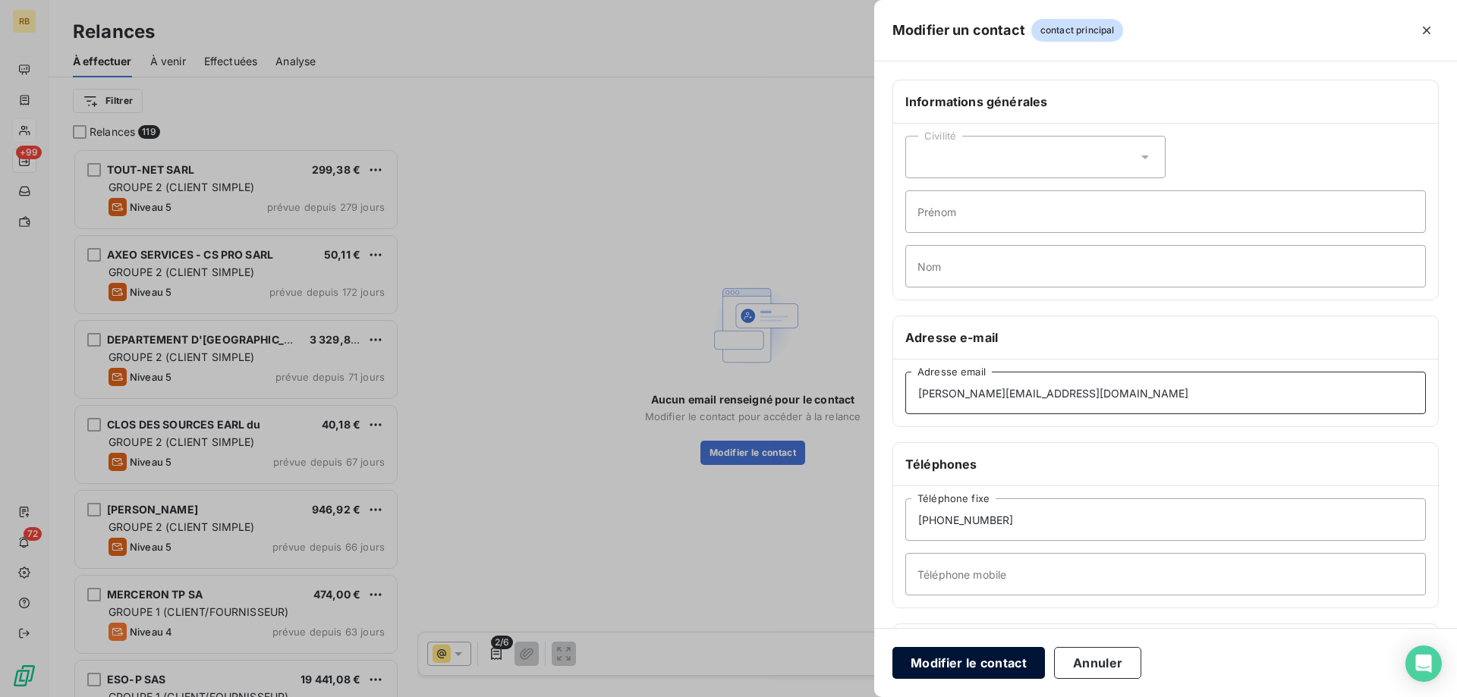
type input "[PERSON_NAME][EMAIL_ADDRESS][DOMAIN_NAME]"
click at [954, 655] on button "Modifier le contact" at bounding box center [968, 663] width 152 height 32
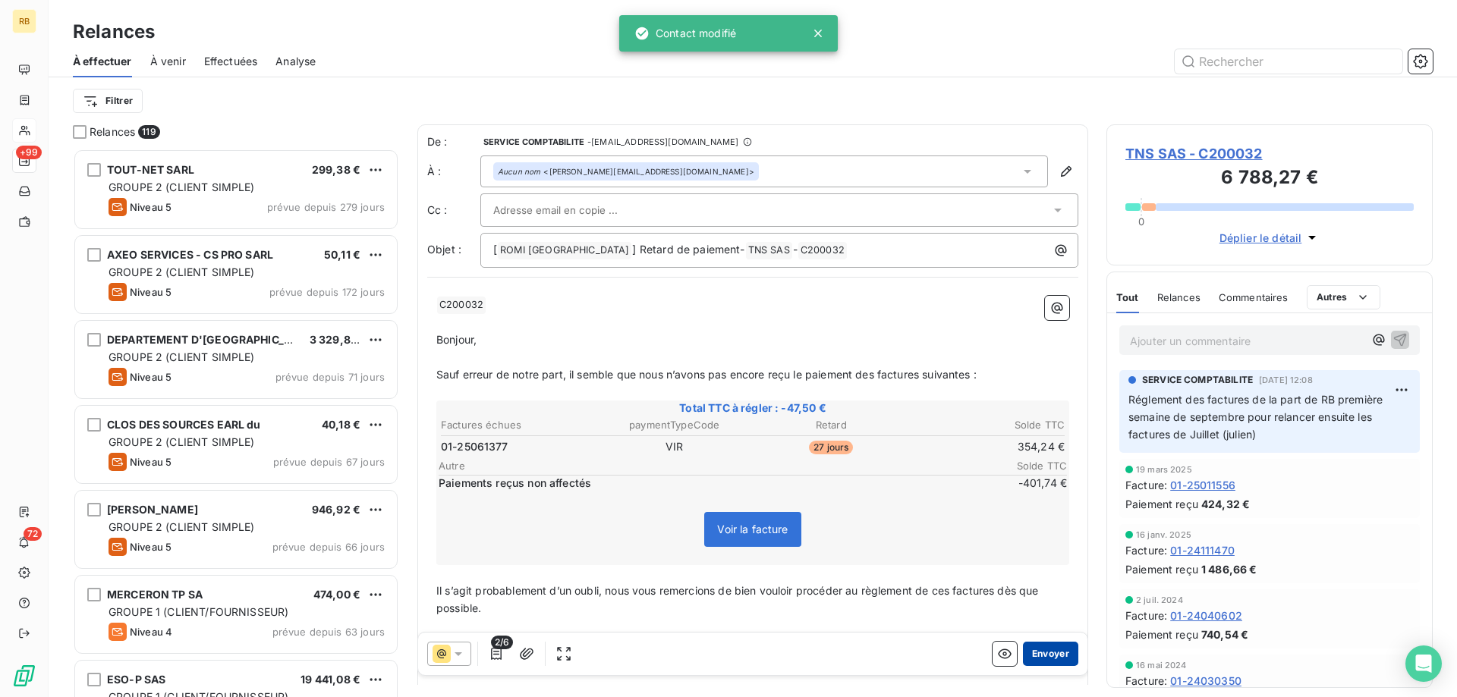
click at [1048, 647] on button "Envoyer" at bounding box center [1050, 654] width 55 height 24
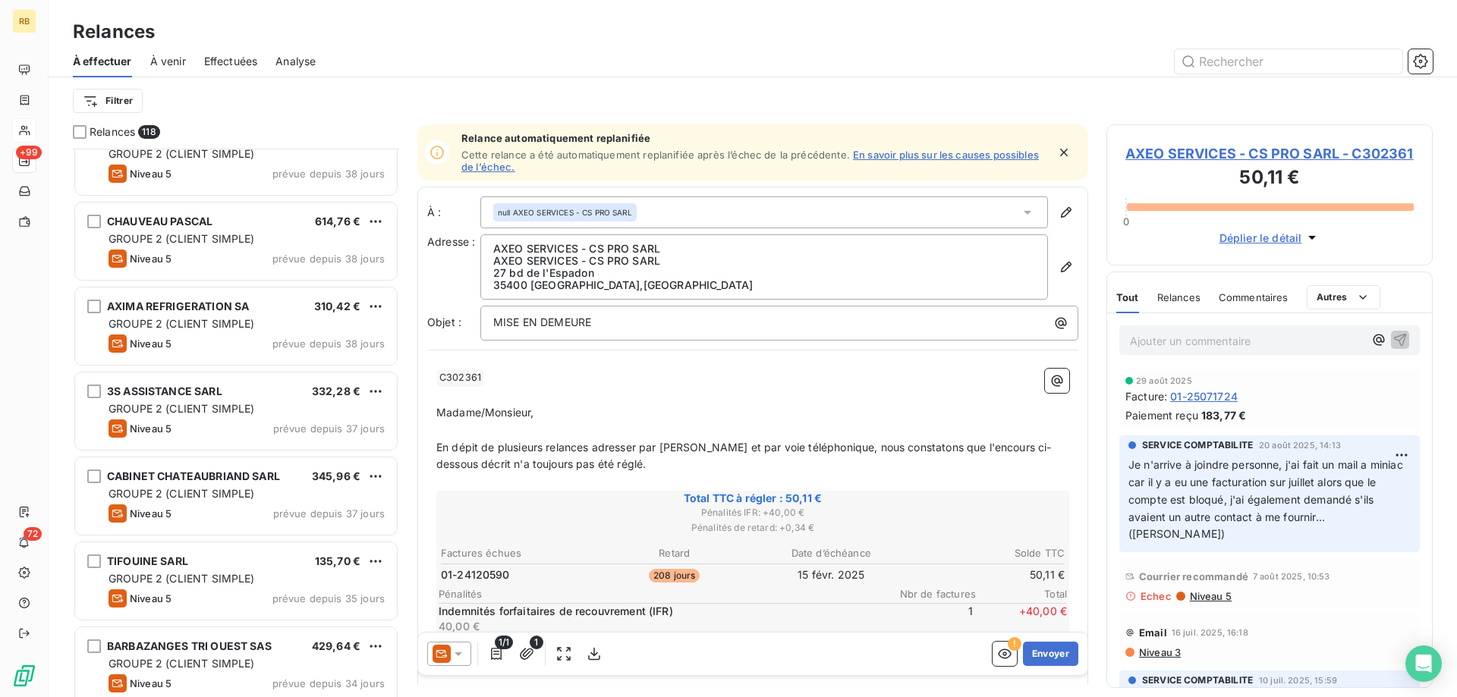
scroll to position [2090, 0]
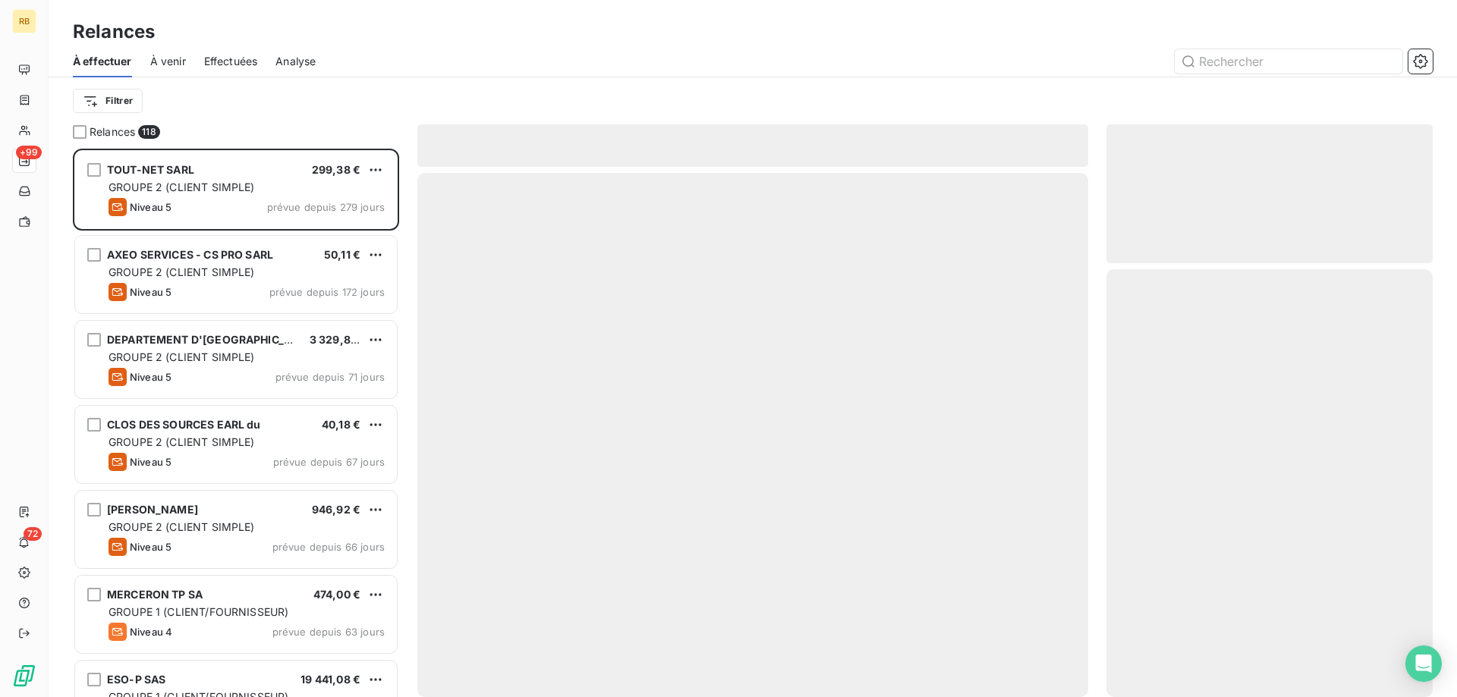
scroll to position [549, 326]
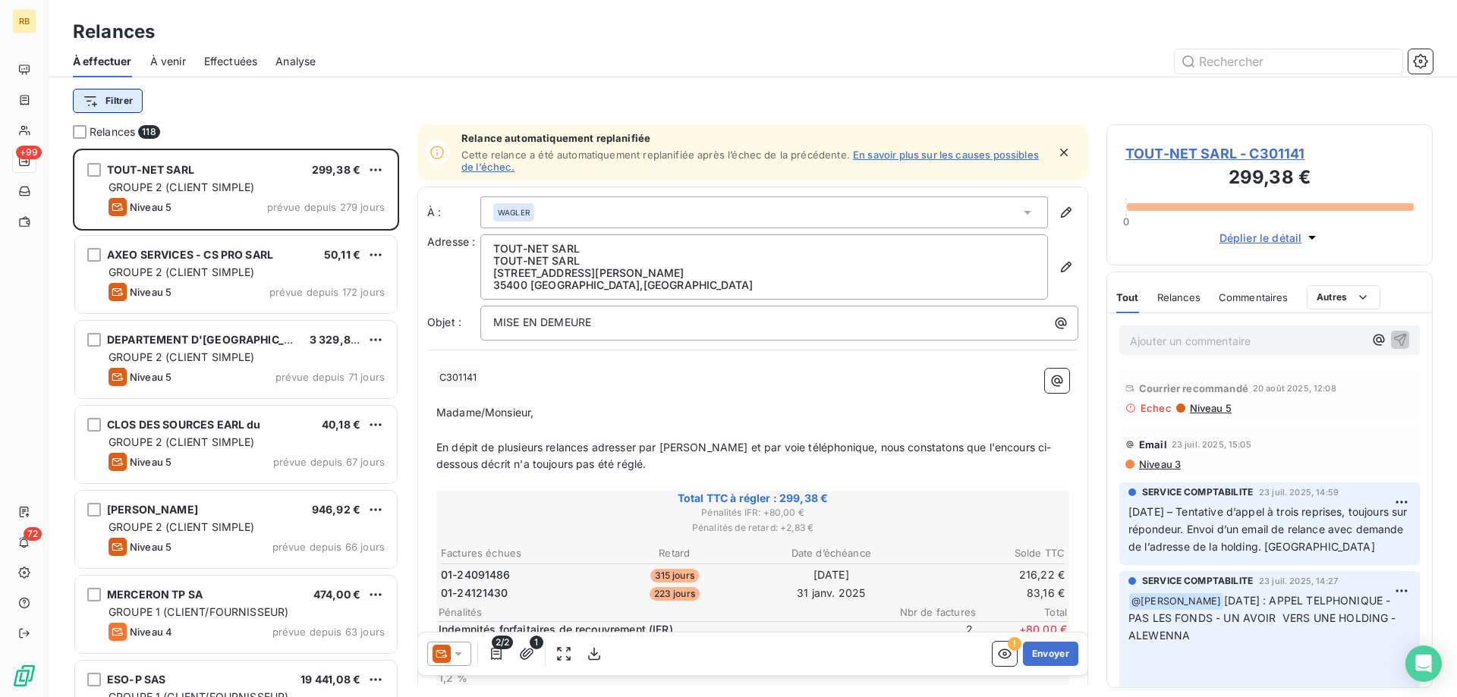
click at [121, 100] on html "RB +99 72 Relances À effectuer À venir Effectuées Analyse Filtrer Relances 118 …" at bounding box center [728, 348] width 1457 height 697
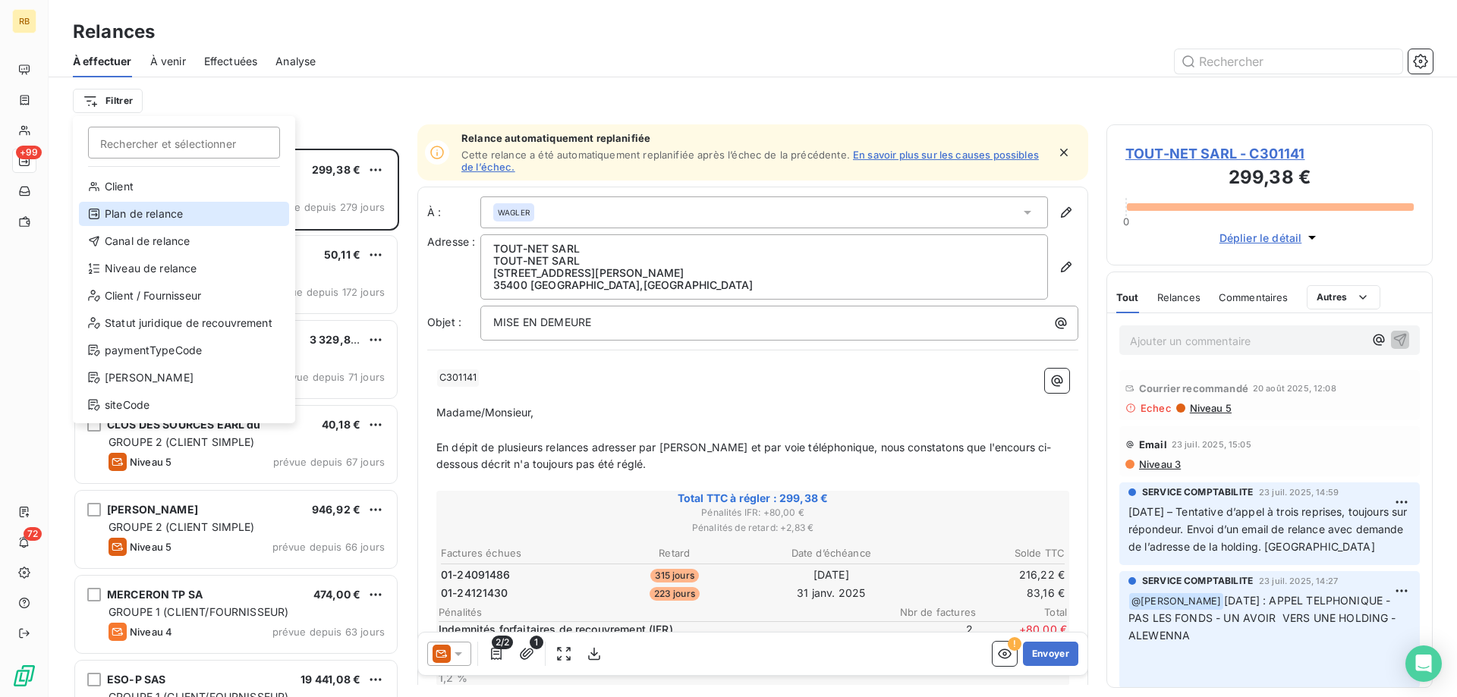
click at [157, 217] on div "Plan de relance" at bounding box center [184, 214] width 210 height 24
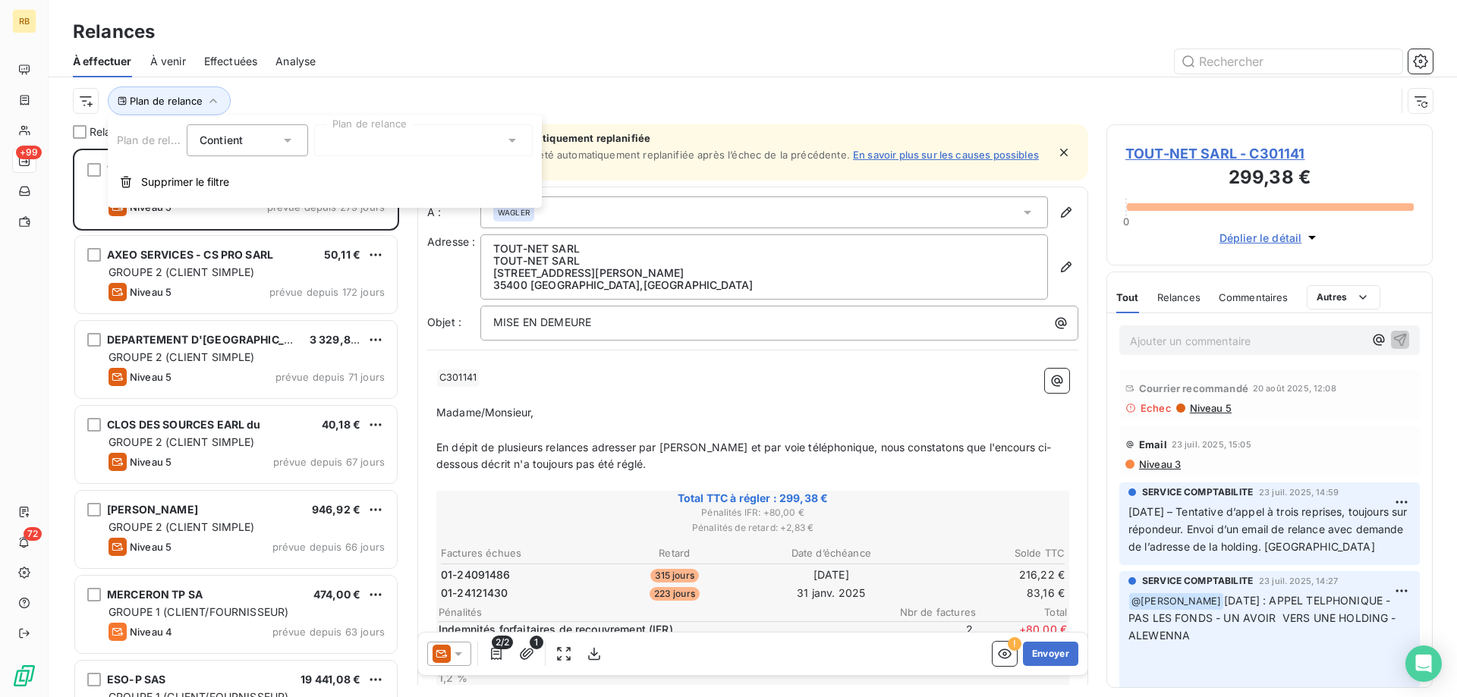
click at [366, 149] on div at bounding box center [423, 140] width 218 height 32
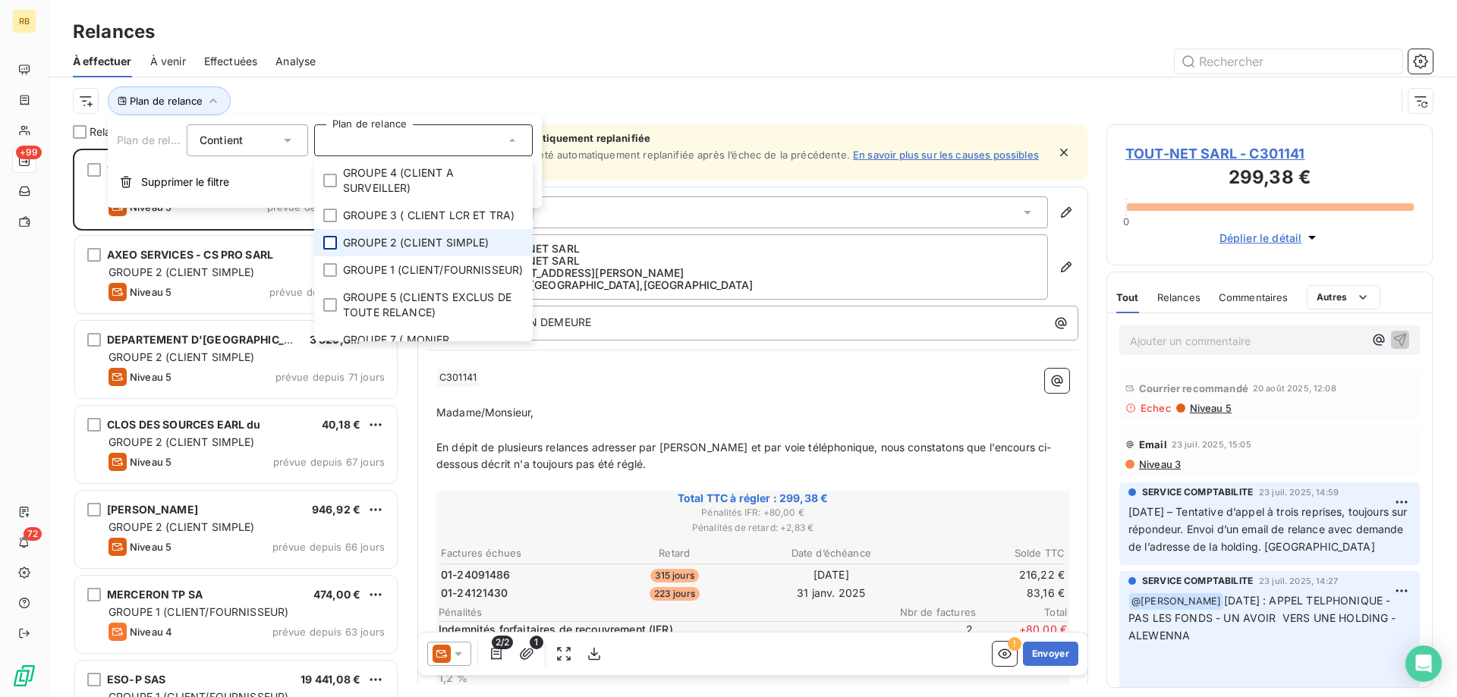
click at [332, 240] on div at bounding box center [330, 243] width 14 height 14
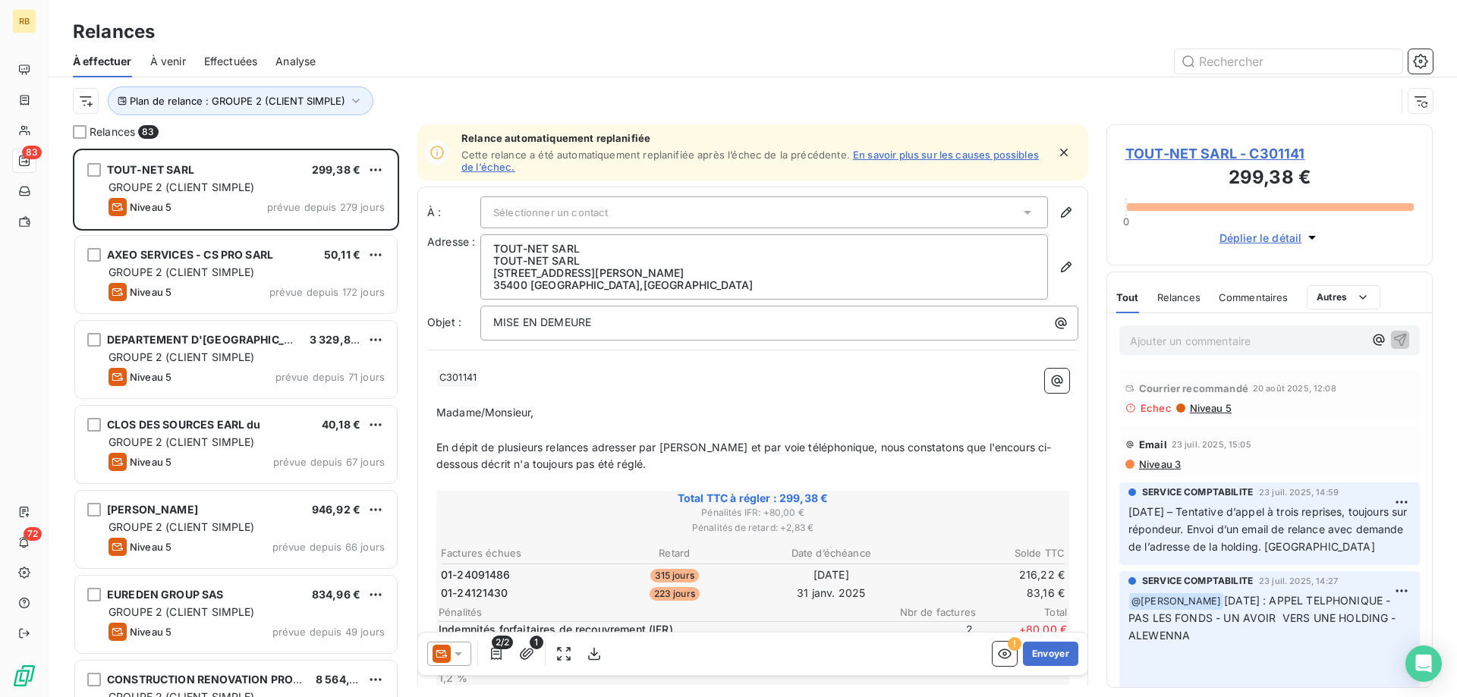
click at [457, 54] on div at bounding box center [883, 61] width 1099 height 24
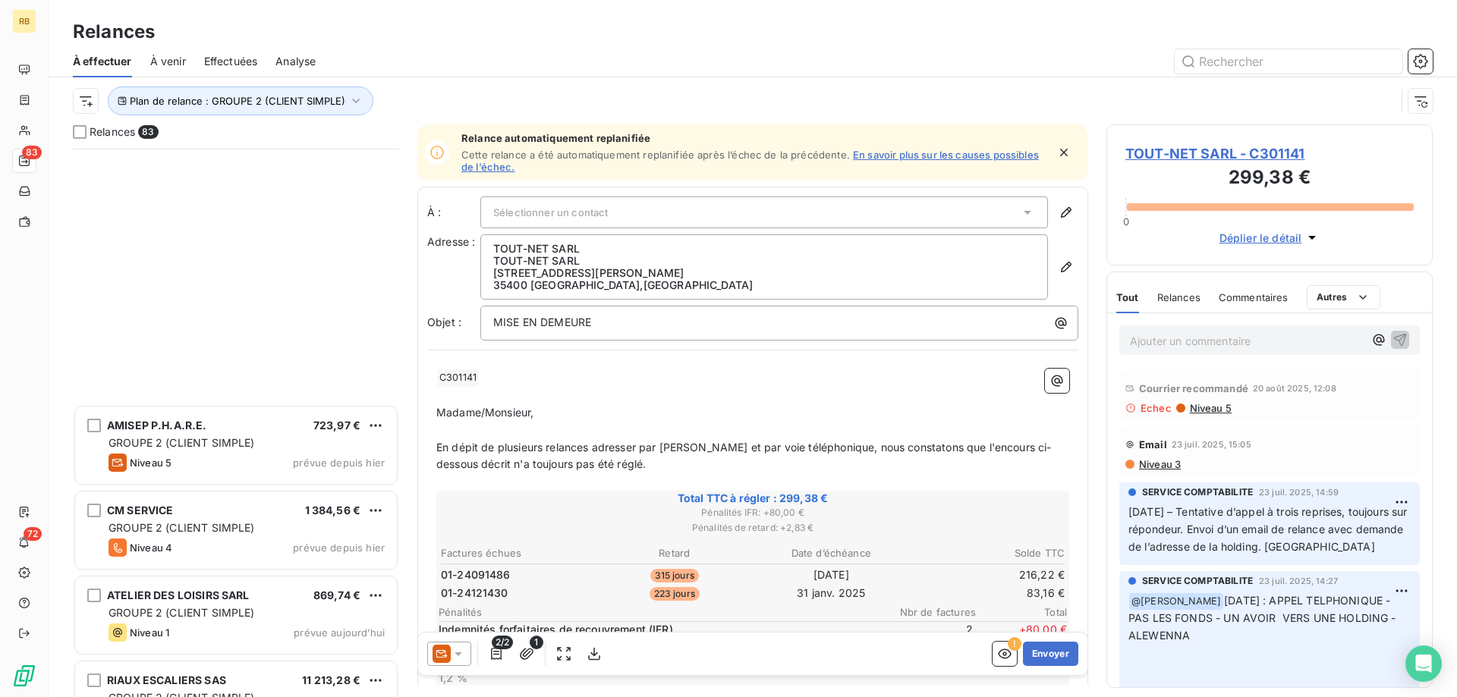
scroll to position [6505, 0]
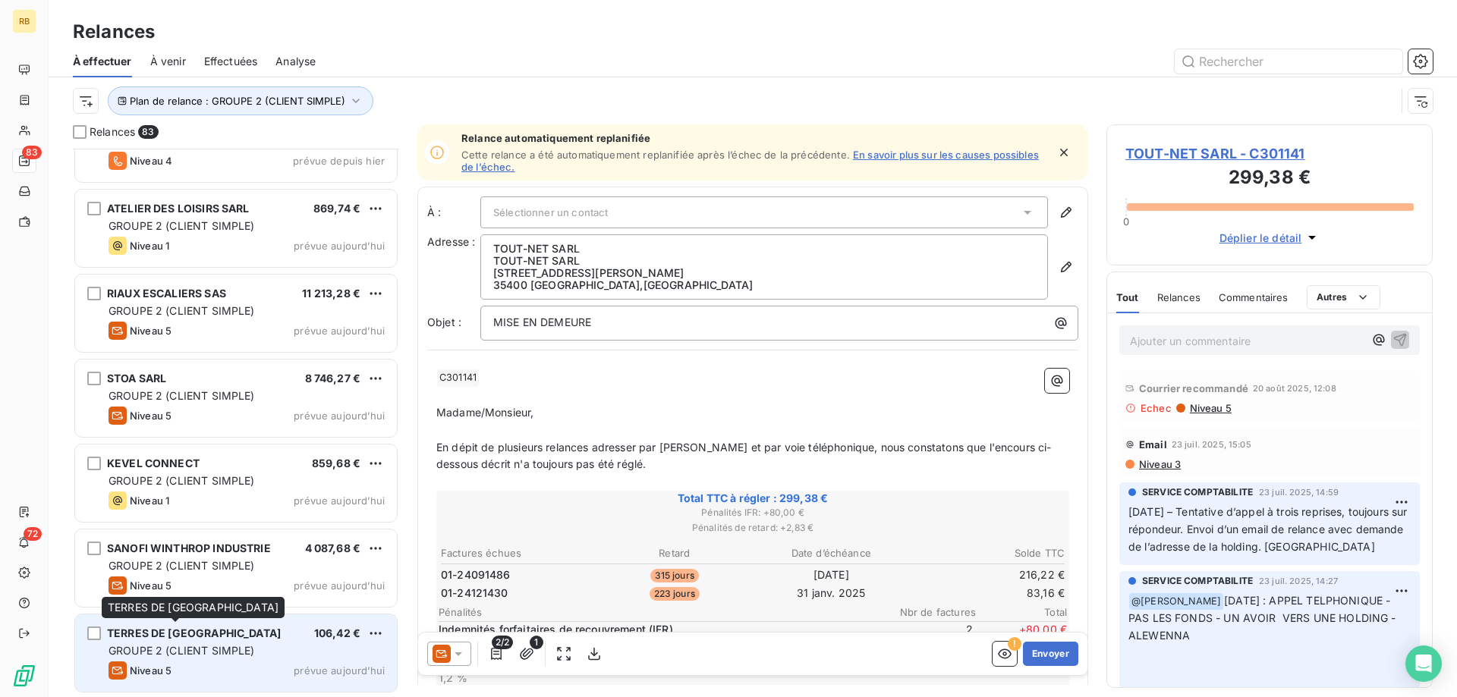
click at [222, 627] on div "TERRES DE [GEOGRAPHIC_DATA]" at bounding box center [194, 633] width 174 height 15
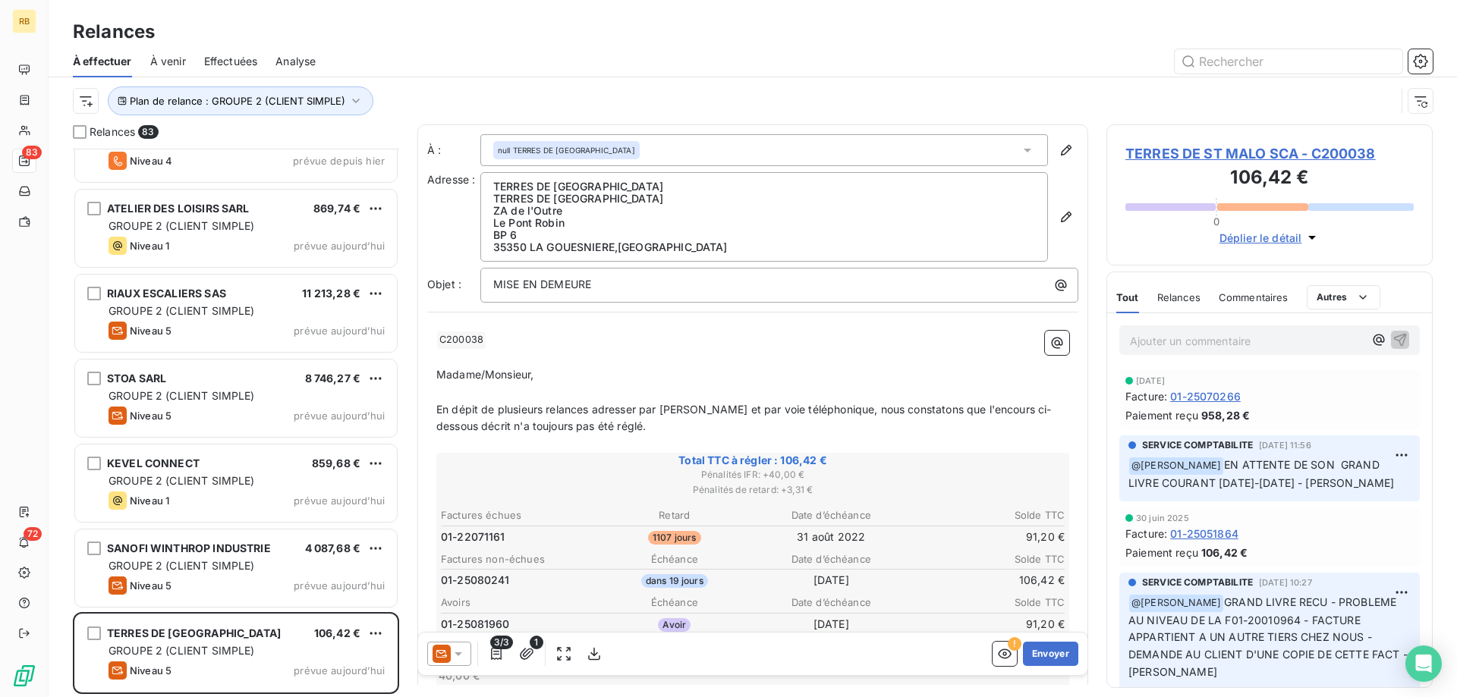
click at [1233, 344] on p "Ajouter un commentaire ﻿" at bounding box center [1247, 341] width 234 height 19
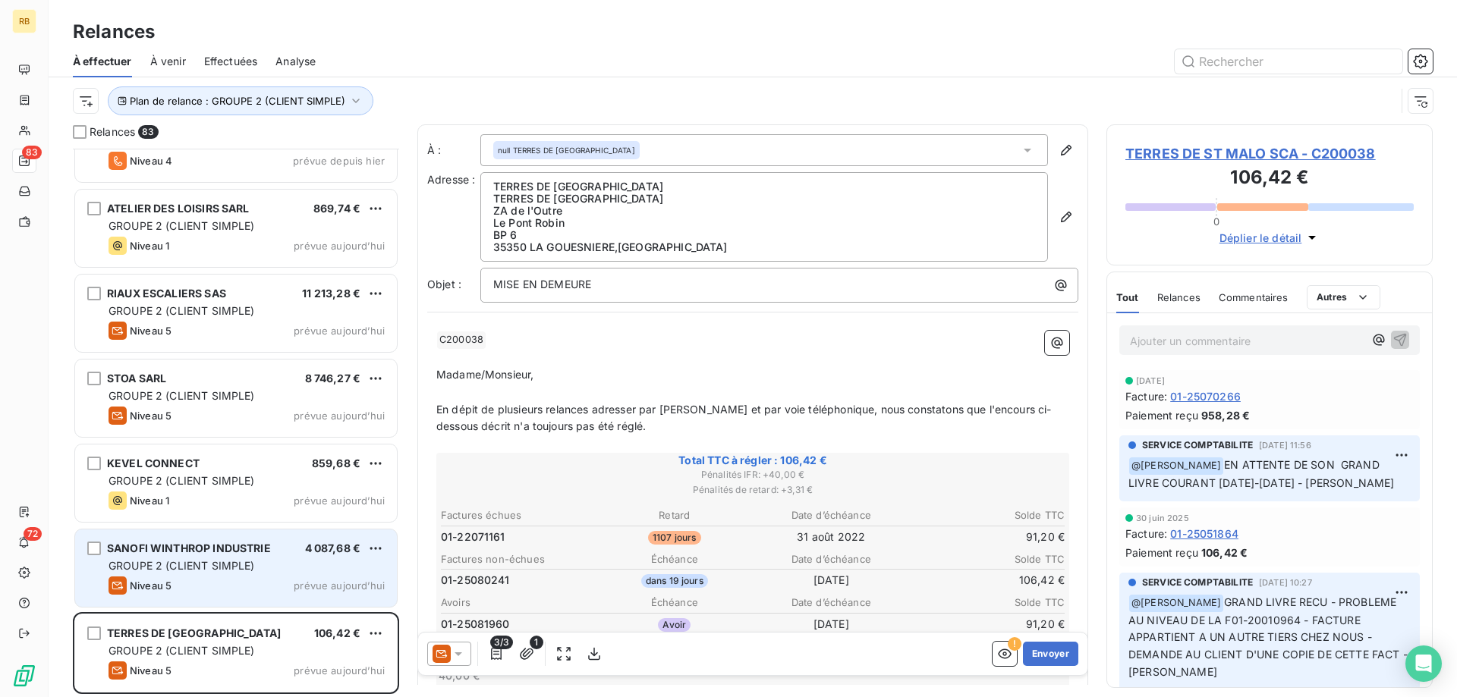
click at [223, 564] on span "GROUPE 2 (CLIENT SIMPLE)" at bounding box center [181, 565] width 146 height 13
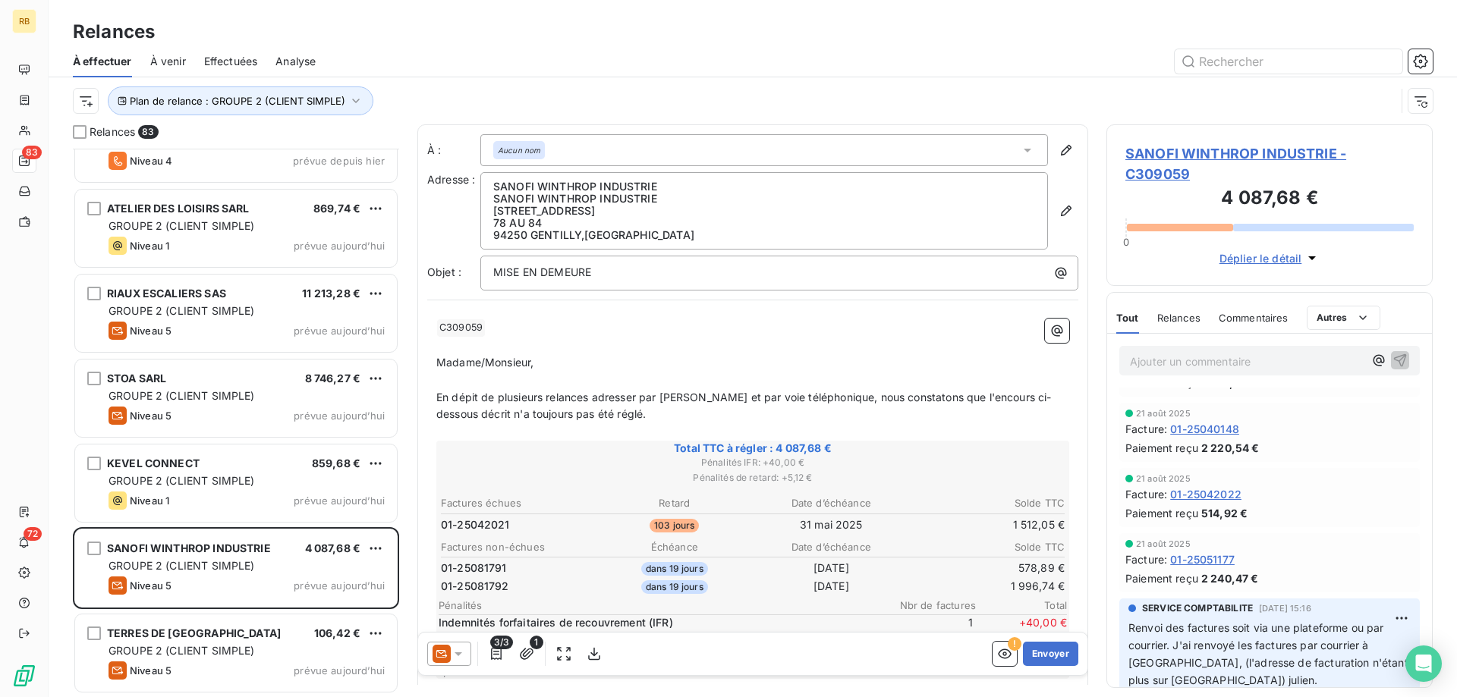
scroll to position [77, 0]
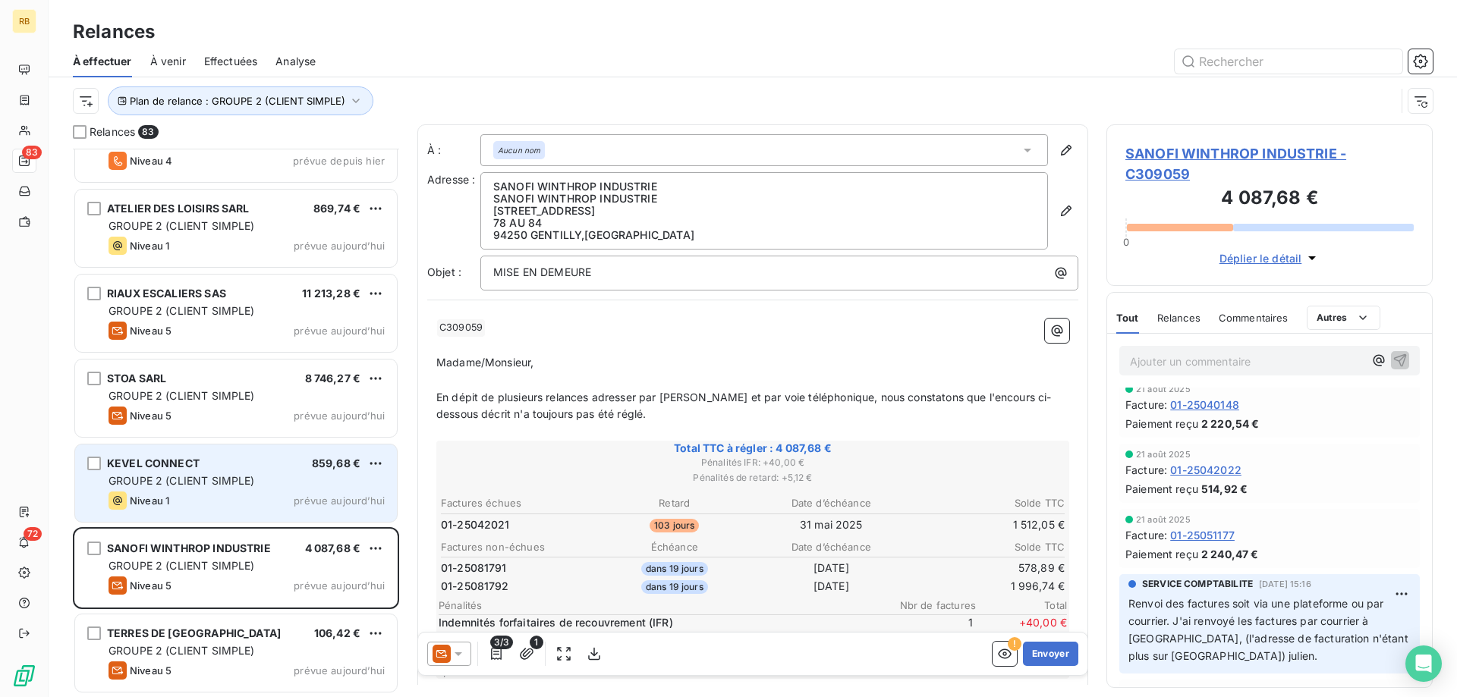
click at [171, 475] on span "GROUPE 2 (CLIENT SIMPLE)" at bounding box center [181, 480] width 146 height 13
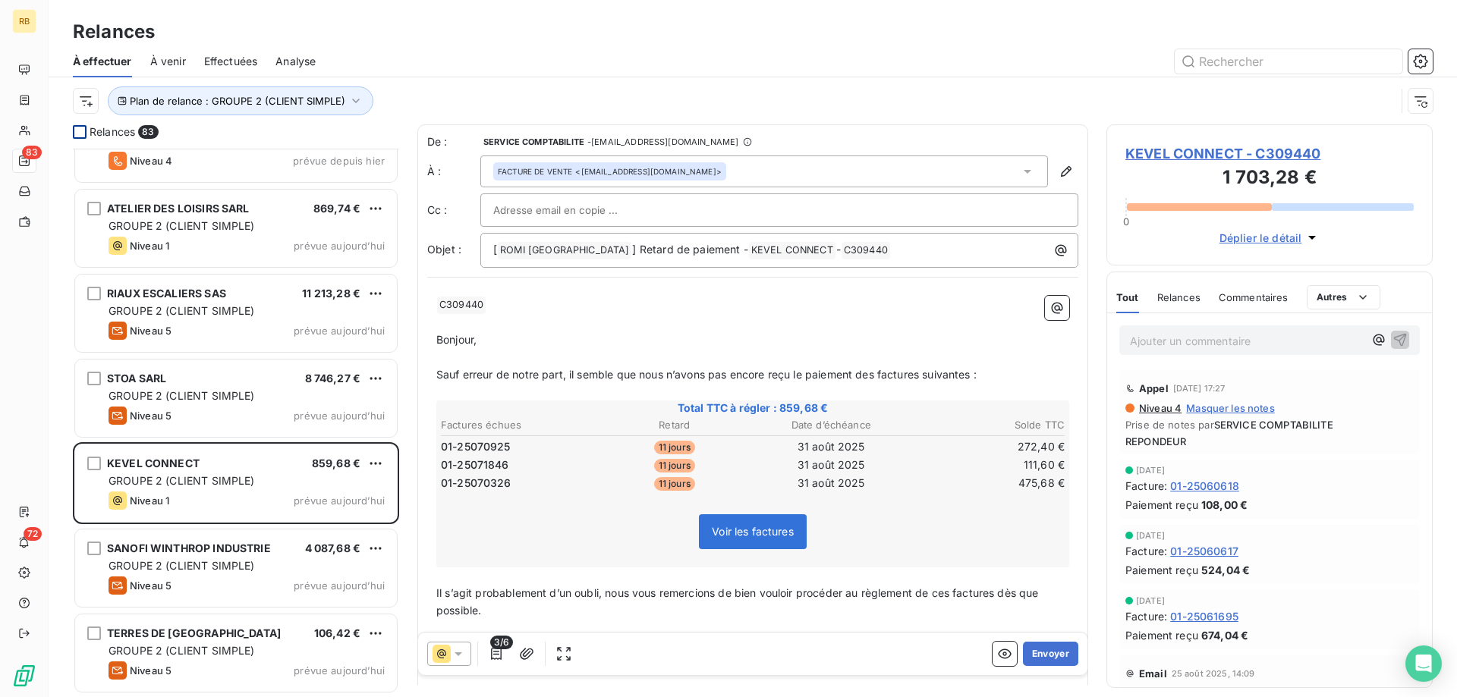
click at [80, 132] on div at bounding box center [80, 132] width 14 height 14
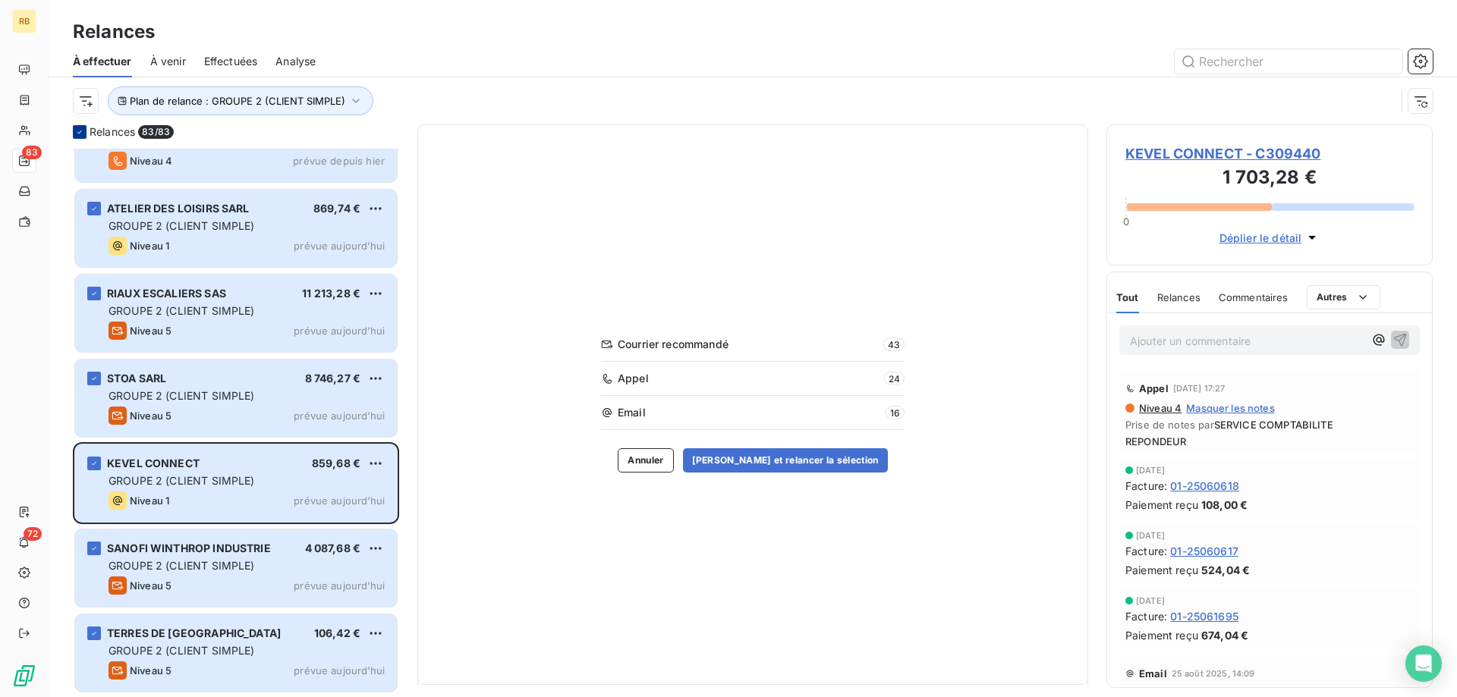
click at [80, 132] on icon at bounding box center [79, 131] width 5 height 3
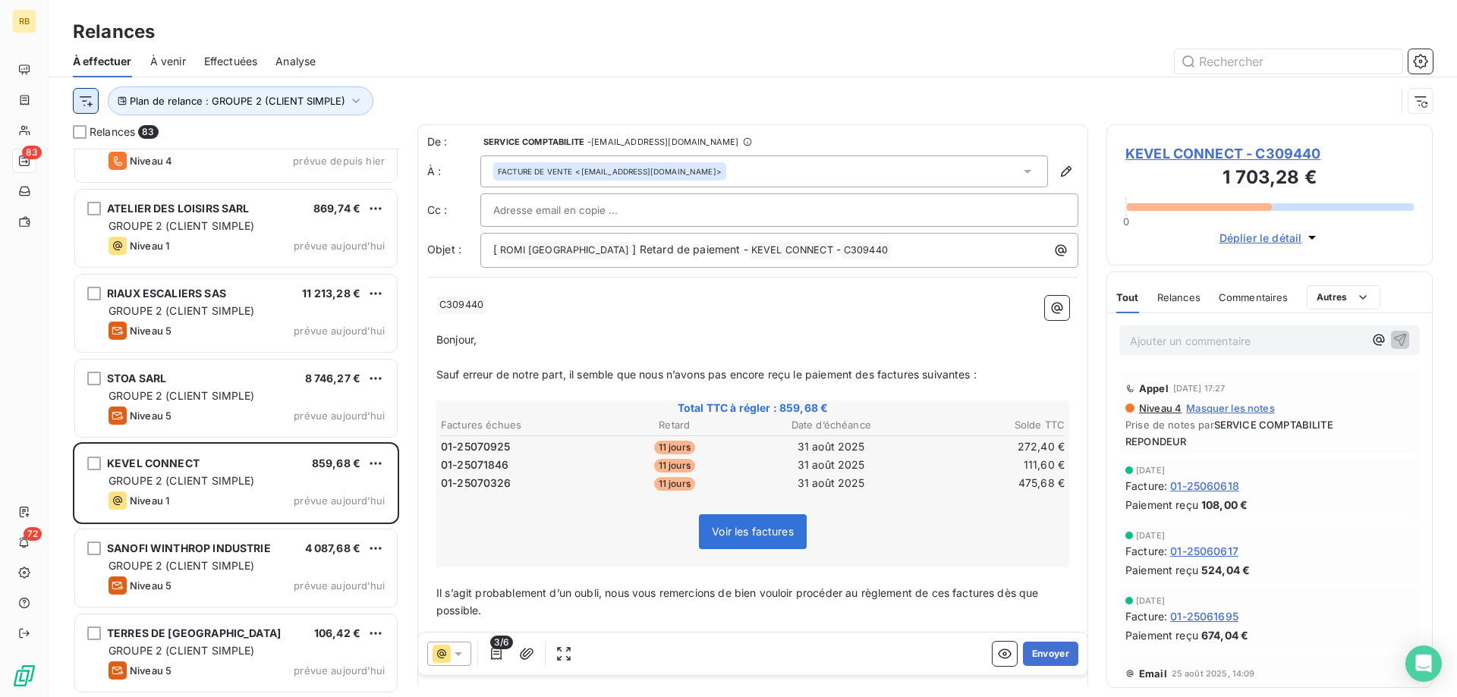
click at [85, 104] on html "RB 83 72 Relances À effectuer À venir Effectuées Analyse Plan de relance : GROU…" at bounding box center [728, 348] width 1457 height 697
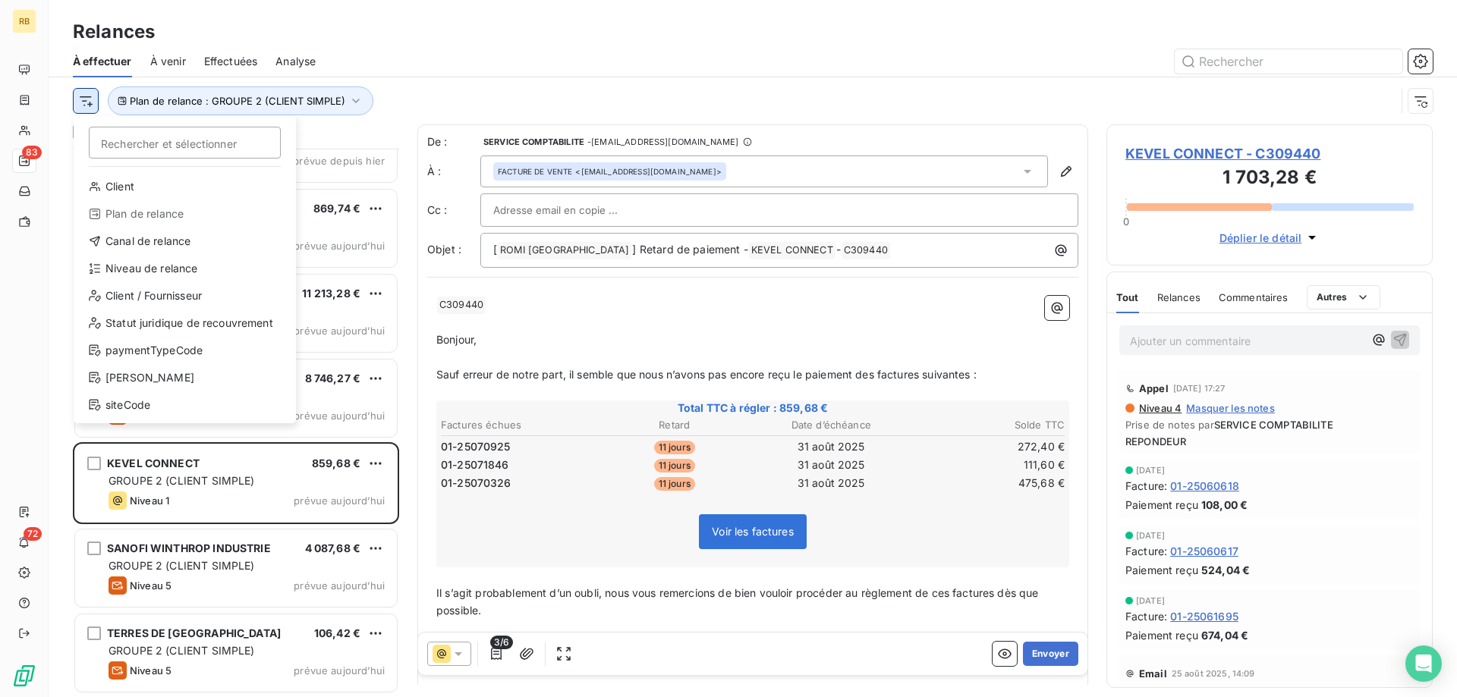
scroll to position [549, 326]
click at [166, 275] on div "Niveau de relance" at bounding box center [185, 268] width 210 height 24
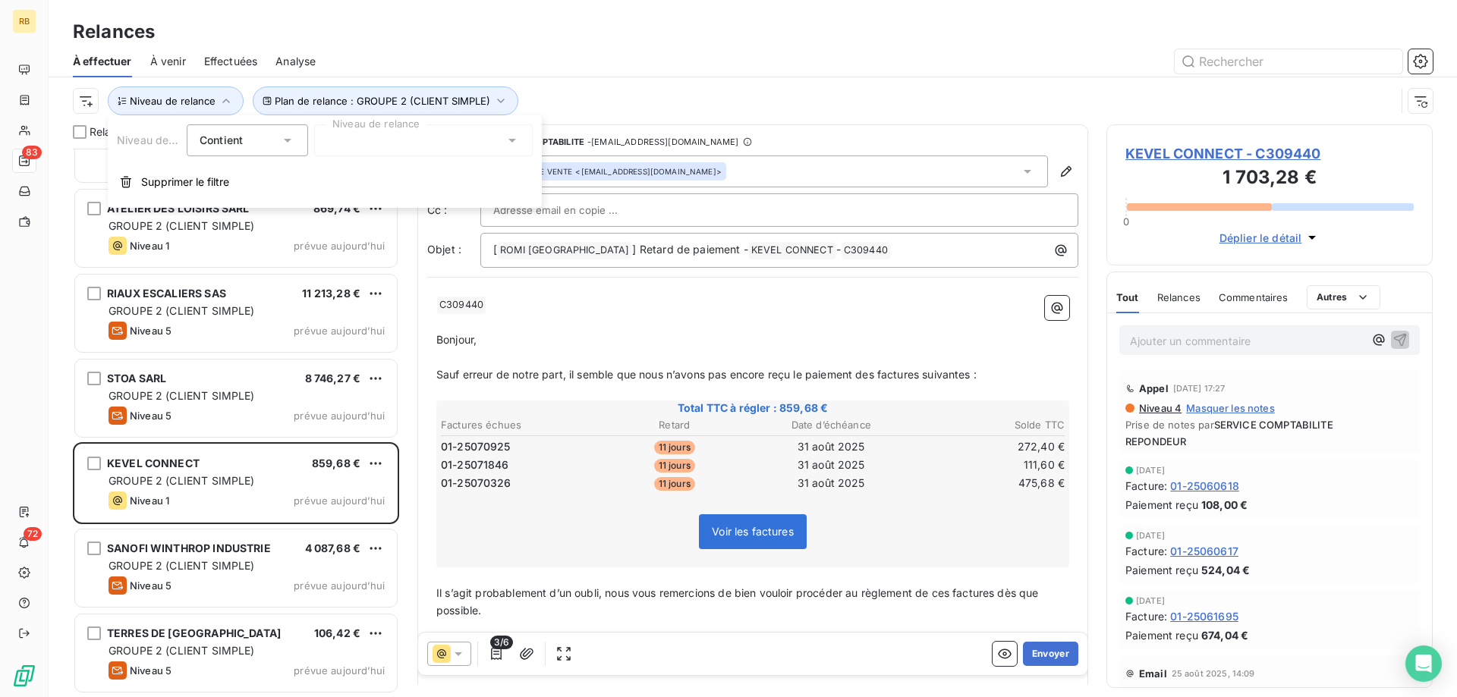
click at [358, 136] on div at bounding box center [423, 140] width 218 height 32
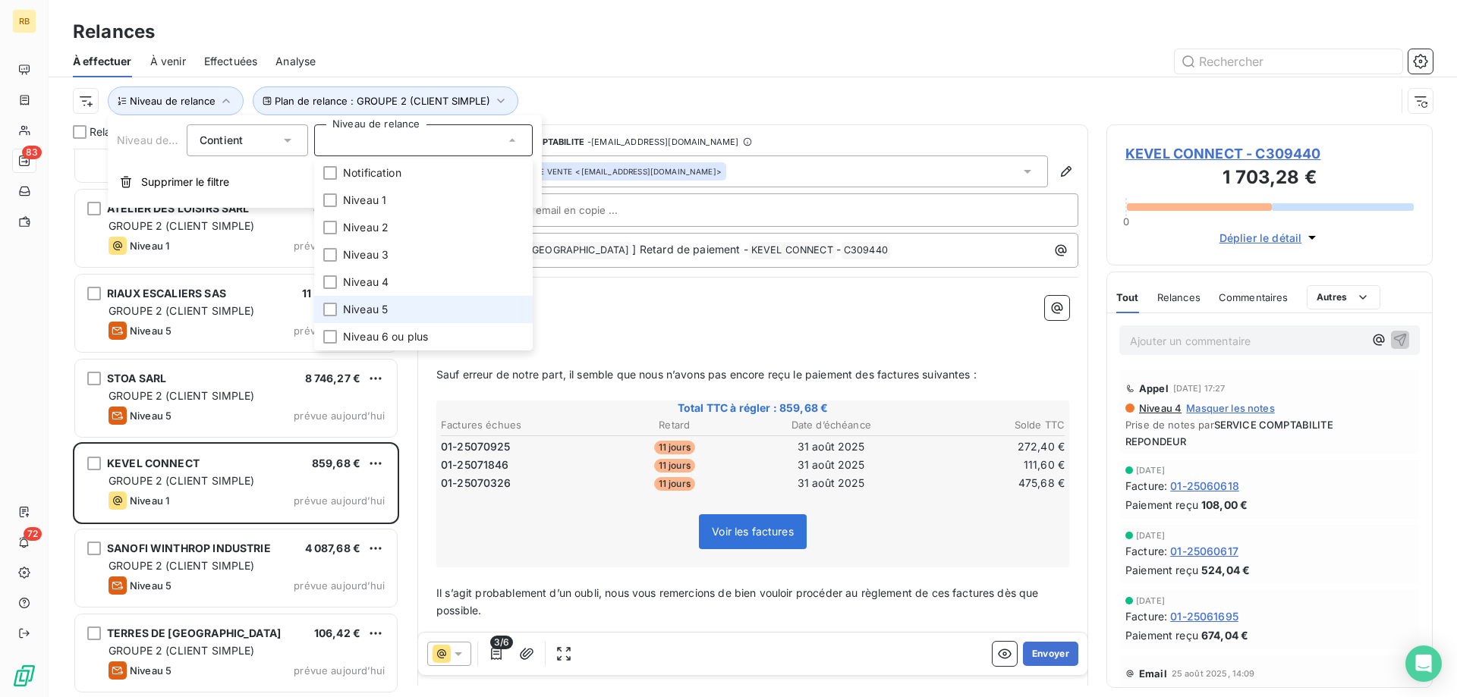
click at [341, 305] on li "Niveau 5" at bounding box center [423, 309] width 218 height 27
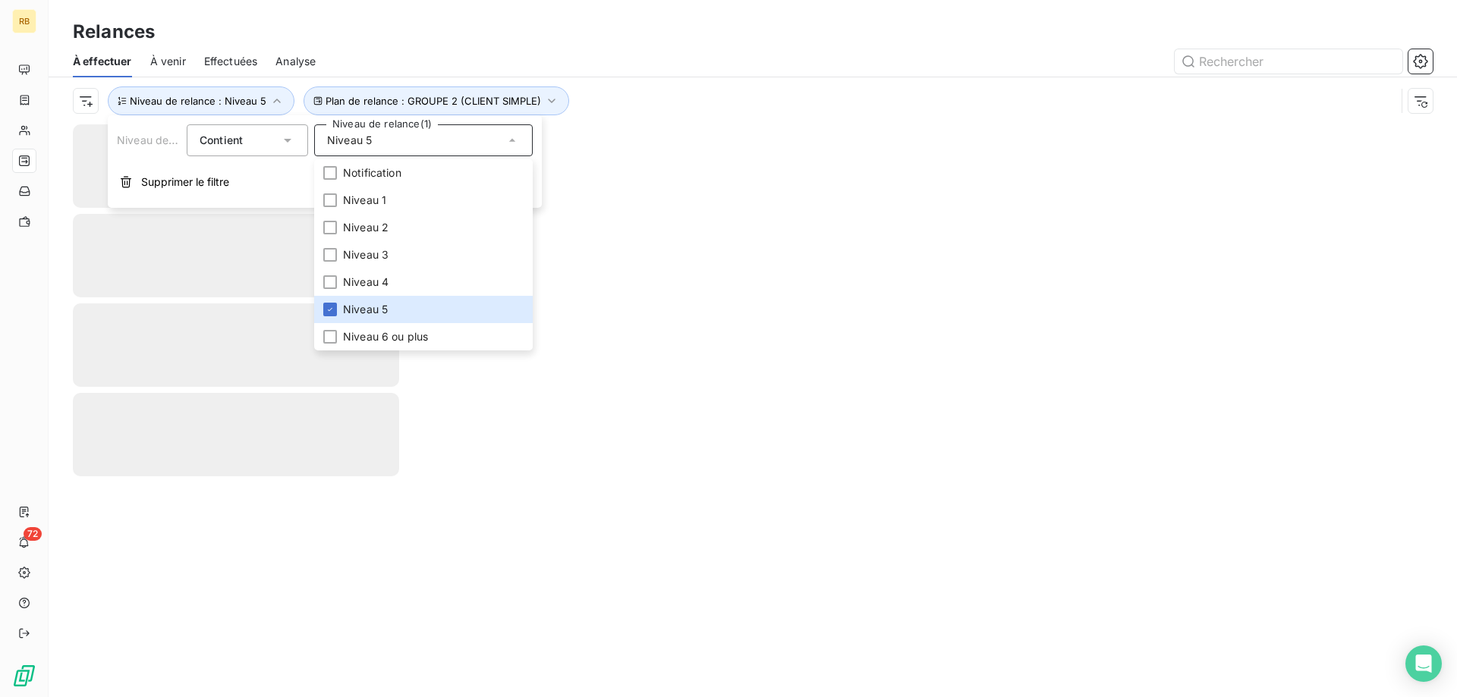
click at [640, 50] on div at bounding box center [883, 61] width 1099 height 24
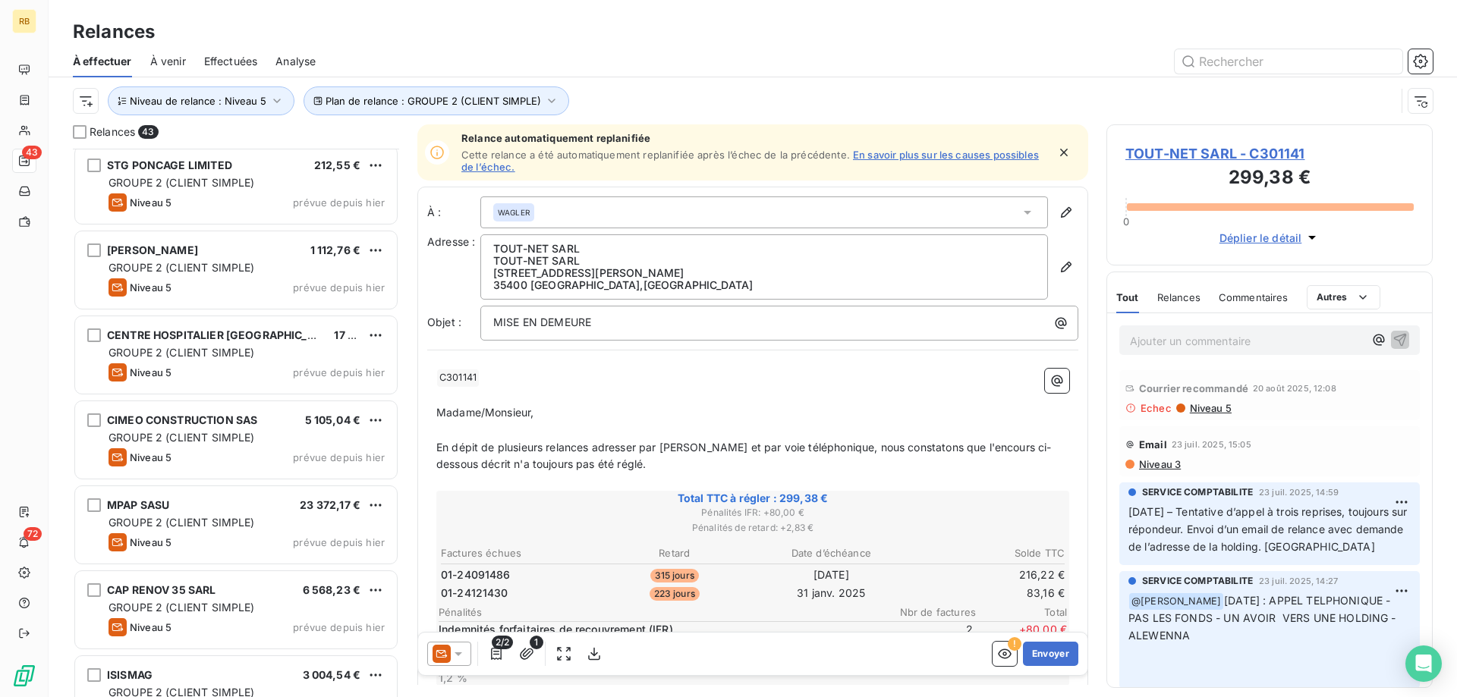
scroll to position [3106, 0]
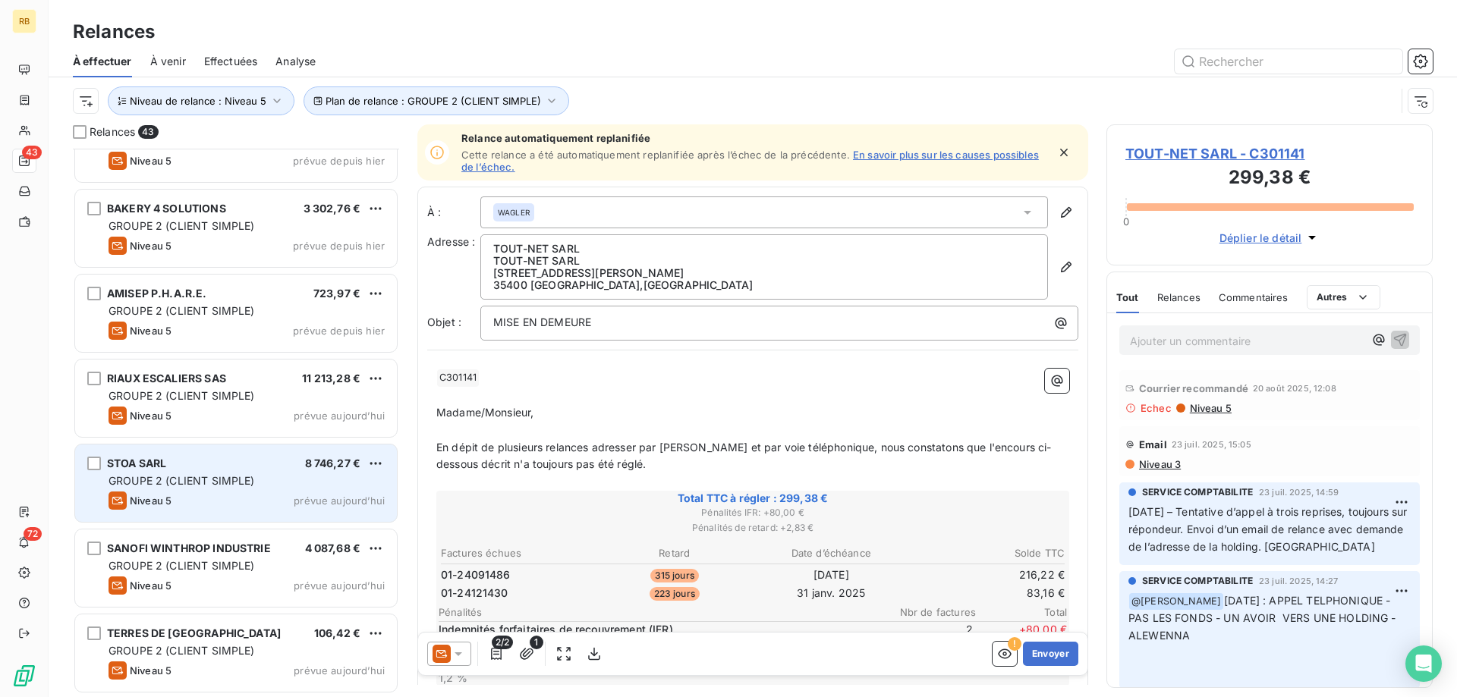
click at [203, 495] on div "Niveau 5 prévue aujourd’hui" at bounding box center [246, 501] width 276 height 18
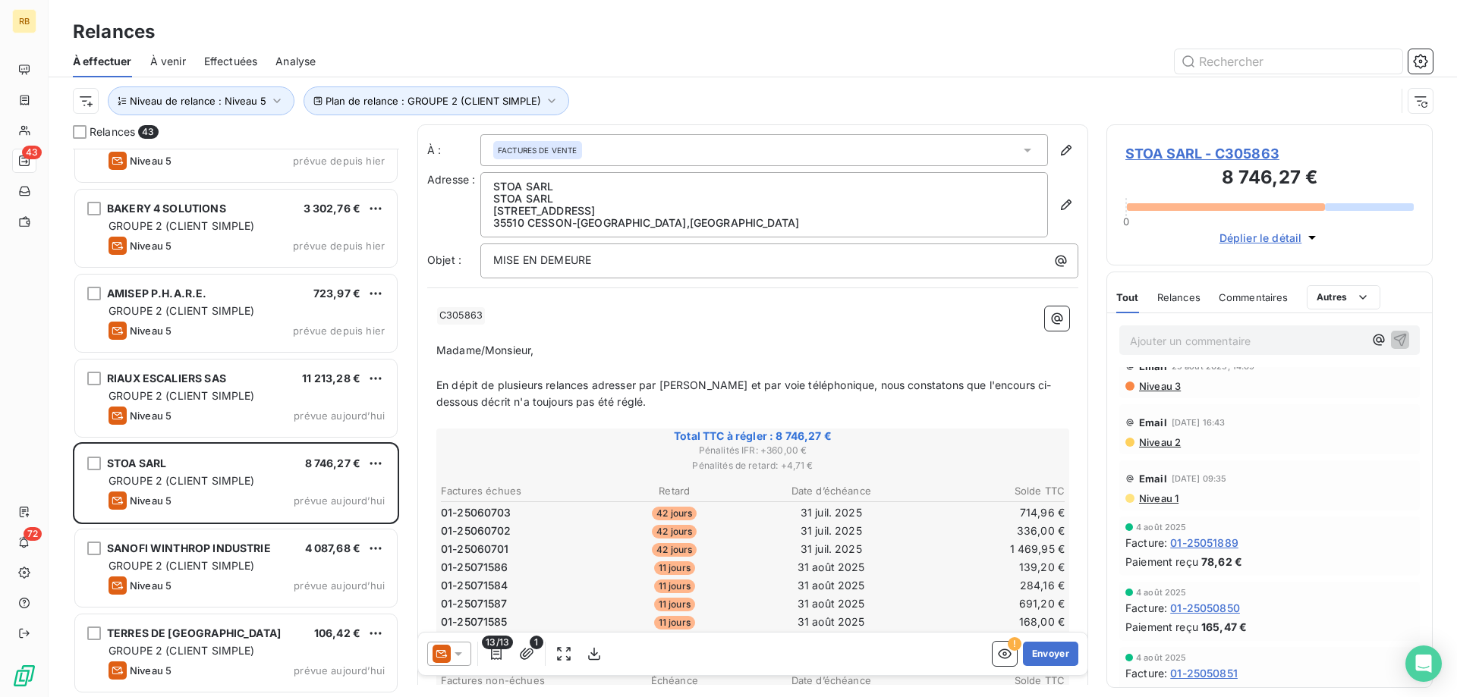
scroll to position [155, 0]
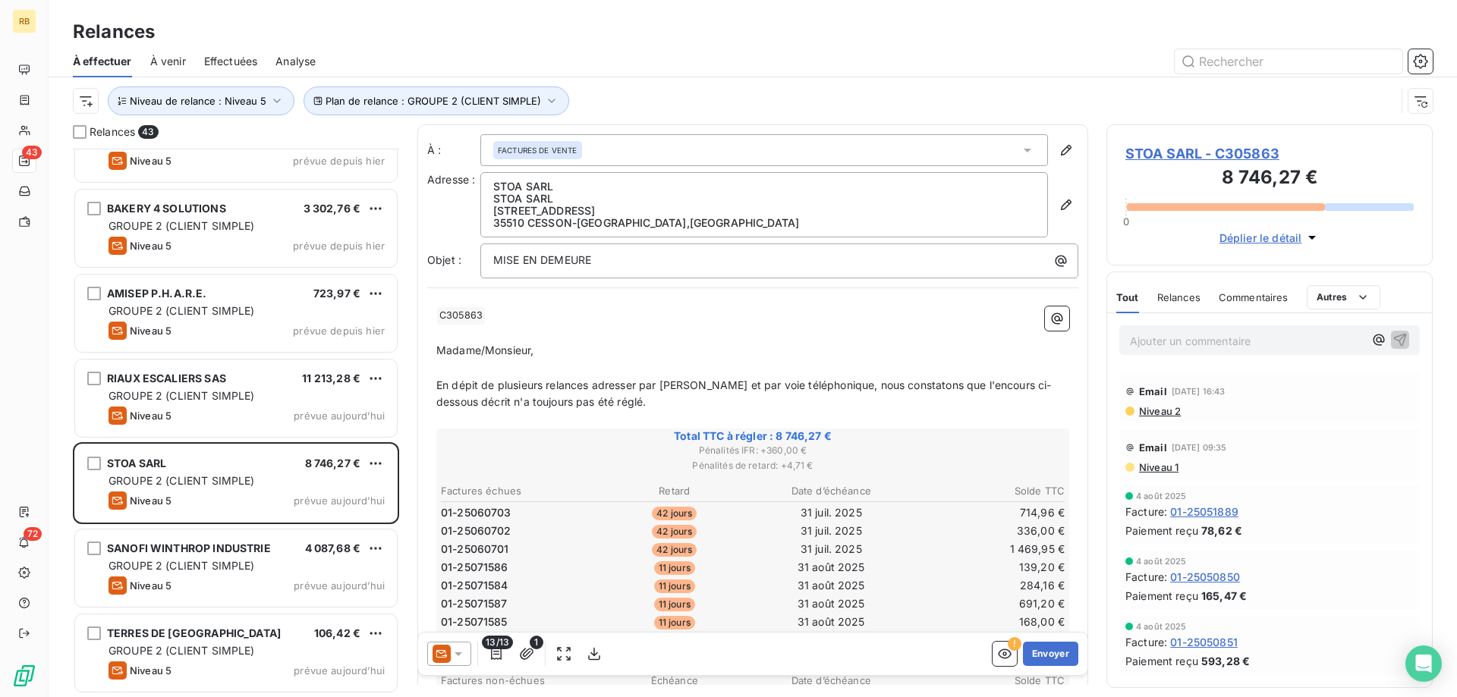
click at [1253, 338] on p "Ajouter un commentaire ﻿" at bounding box center [1247, 341] width 234 height 19
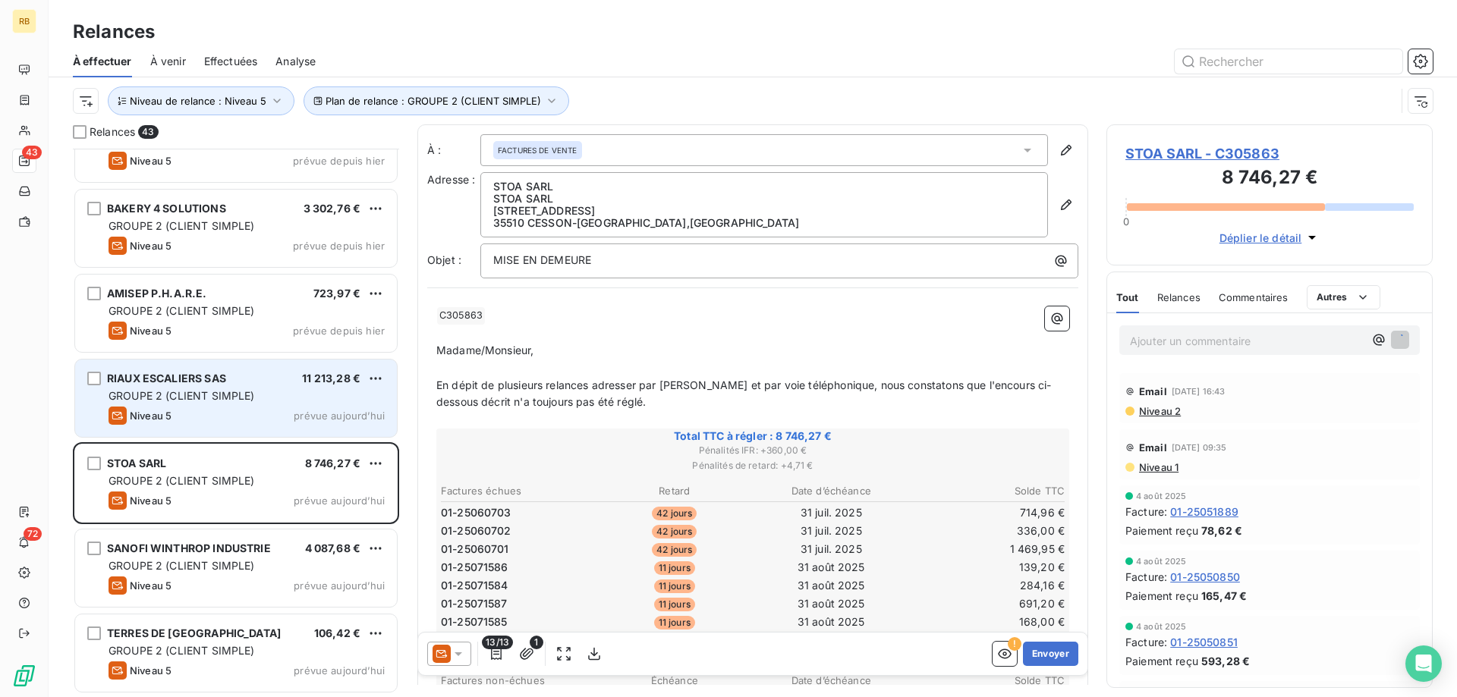
click at [203, 415] on div "Niveau 5 prévue aujourd’hui" at bounding box center [246, 416] width 276 height 18
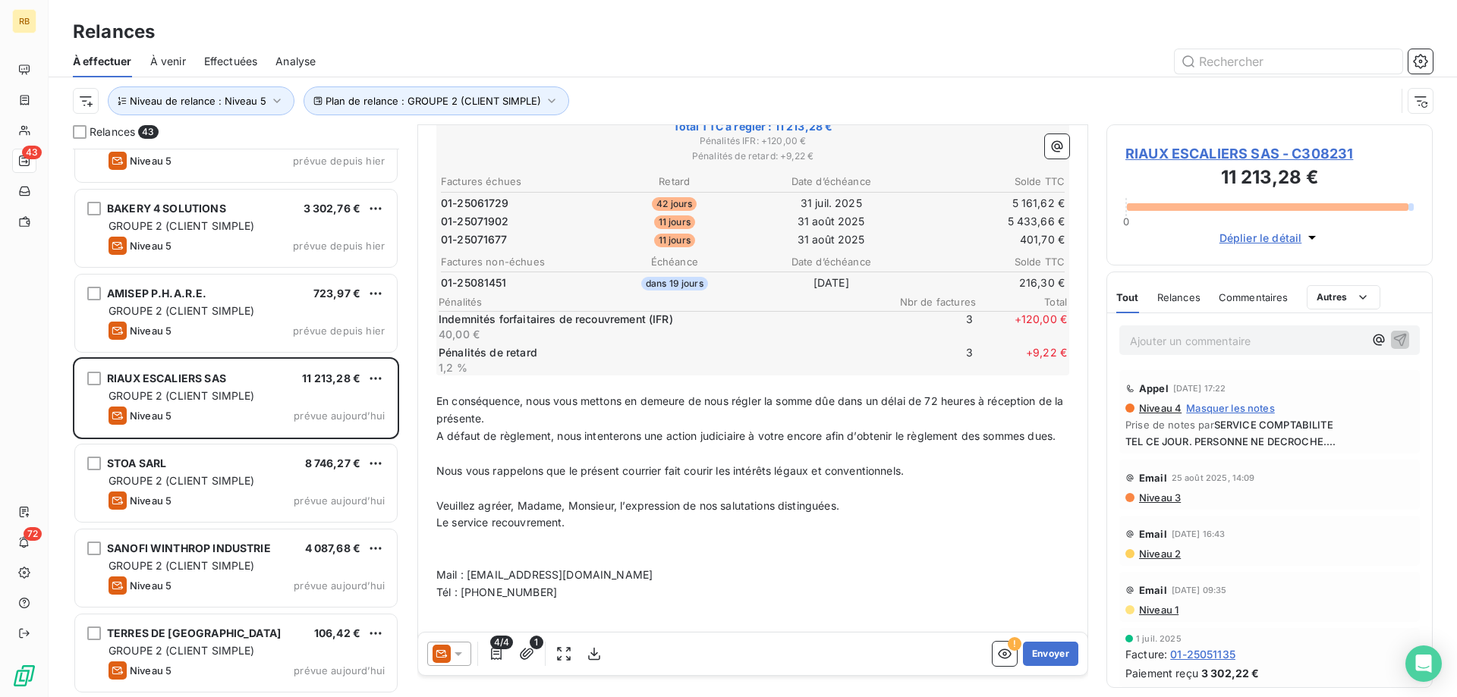
scroll to position [1, 0]
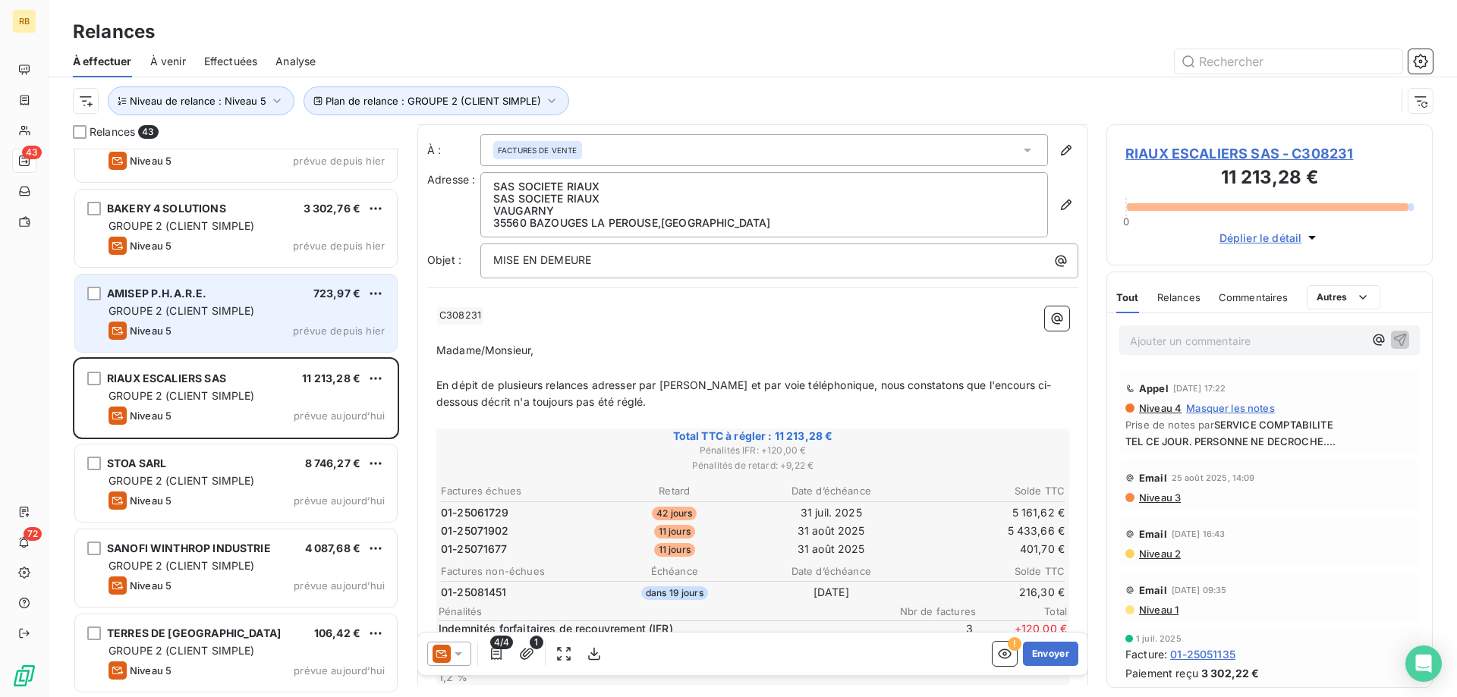
click at [288, 309] on div "GROUPE 2 (CLIENT SIMPLE)" at bounding box center [246, 310] width 276 height 15
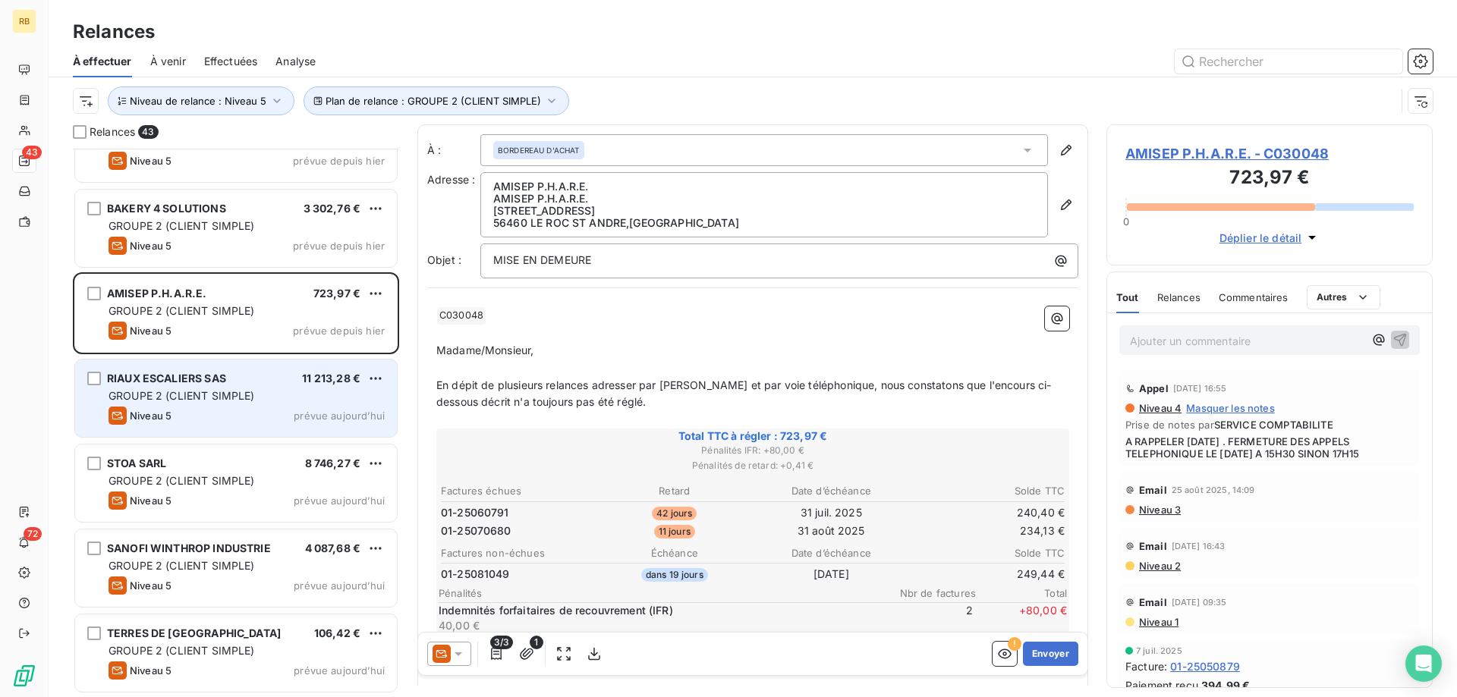
click at [192, 418] on div "Niveau 5 prévue aujourd’hui" at bounding box center [246, 416] width 276 height 18
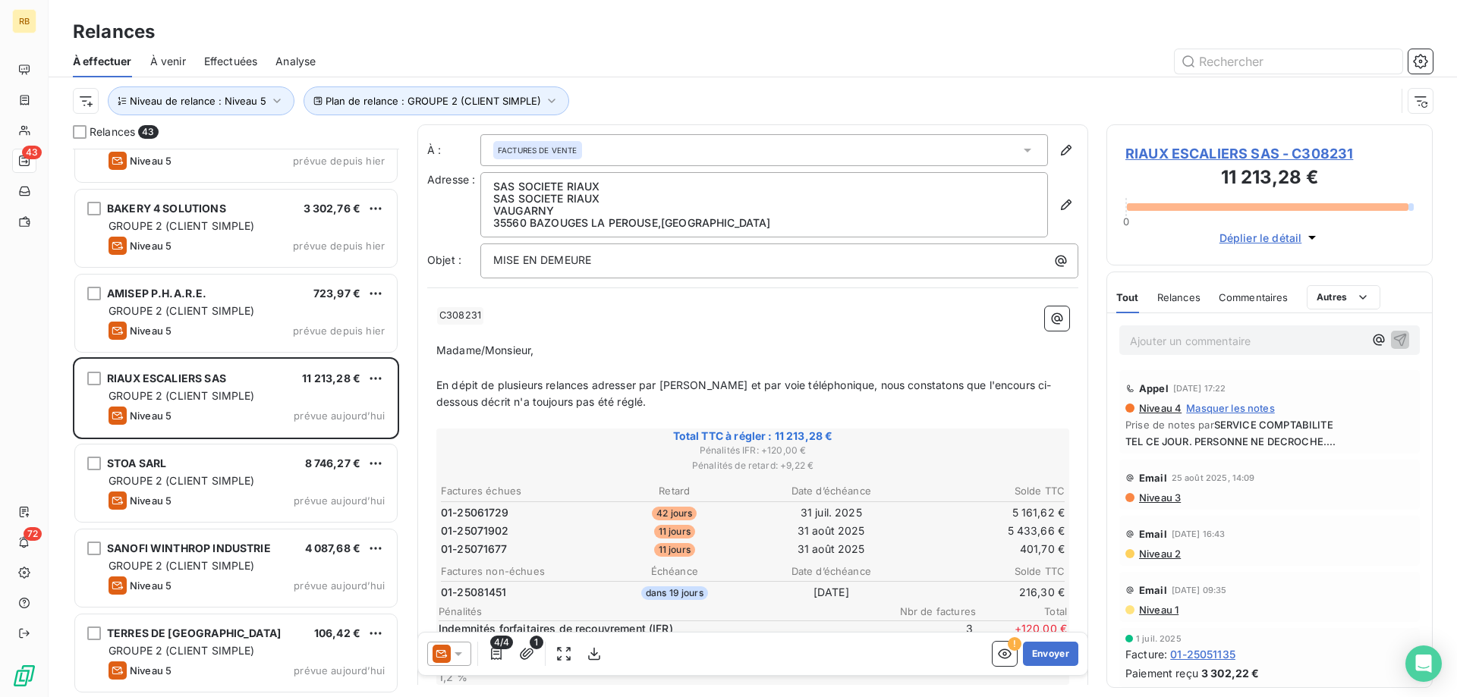
click at [1282, 448] on span "TEL CE JOUR. PERSONNE NE DECROCHE...." at bounding box center [1269, 441] width 288 height 12
click at [1283, 424] on span "SERVICE COMPTABILITE" at bounding box center [1273, 425] width 119 height 12
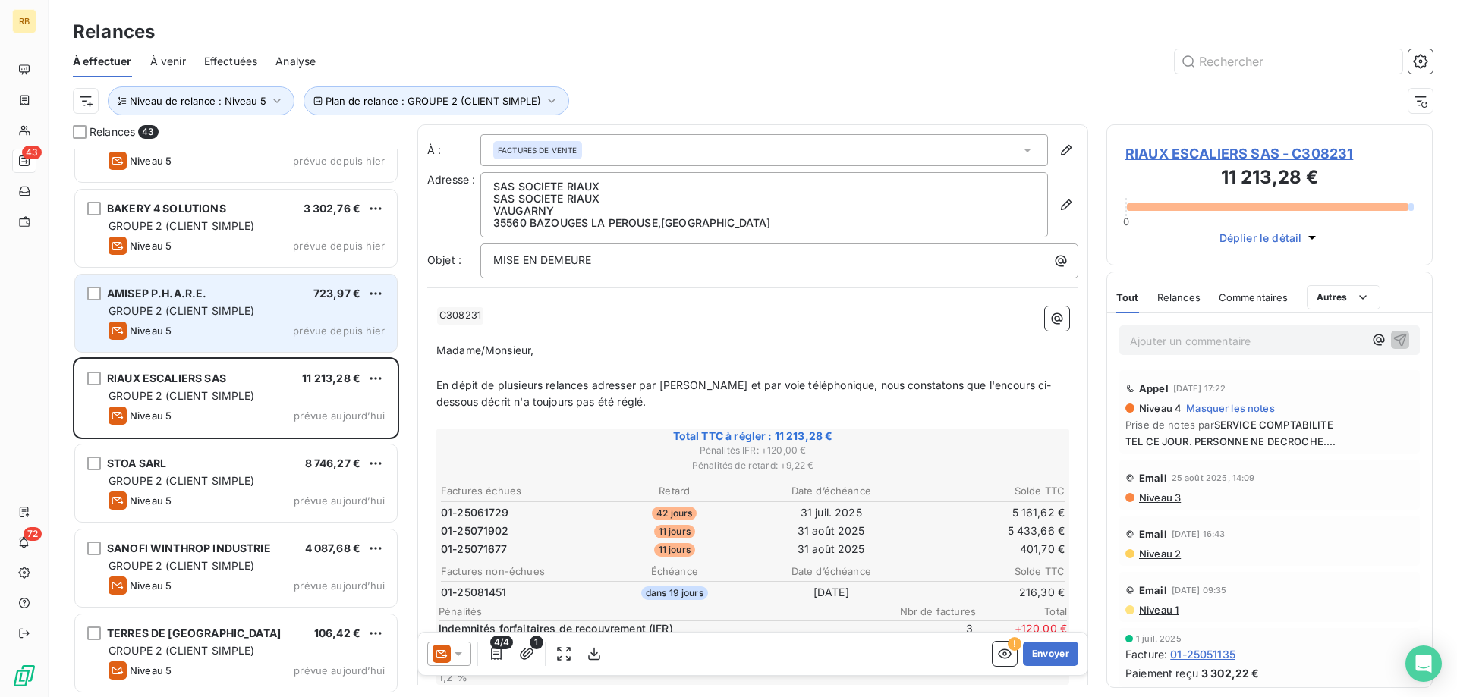
click at [229, 313] on span "GROUPE 2 (CLIENT SIMPLE)" at bounding box center [181, 310] width 146 height 13
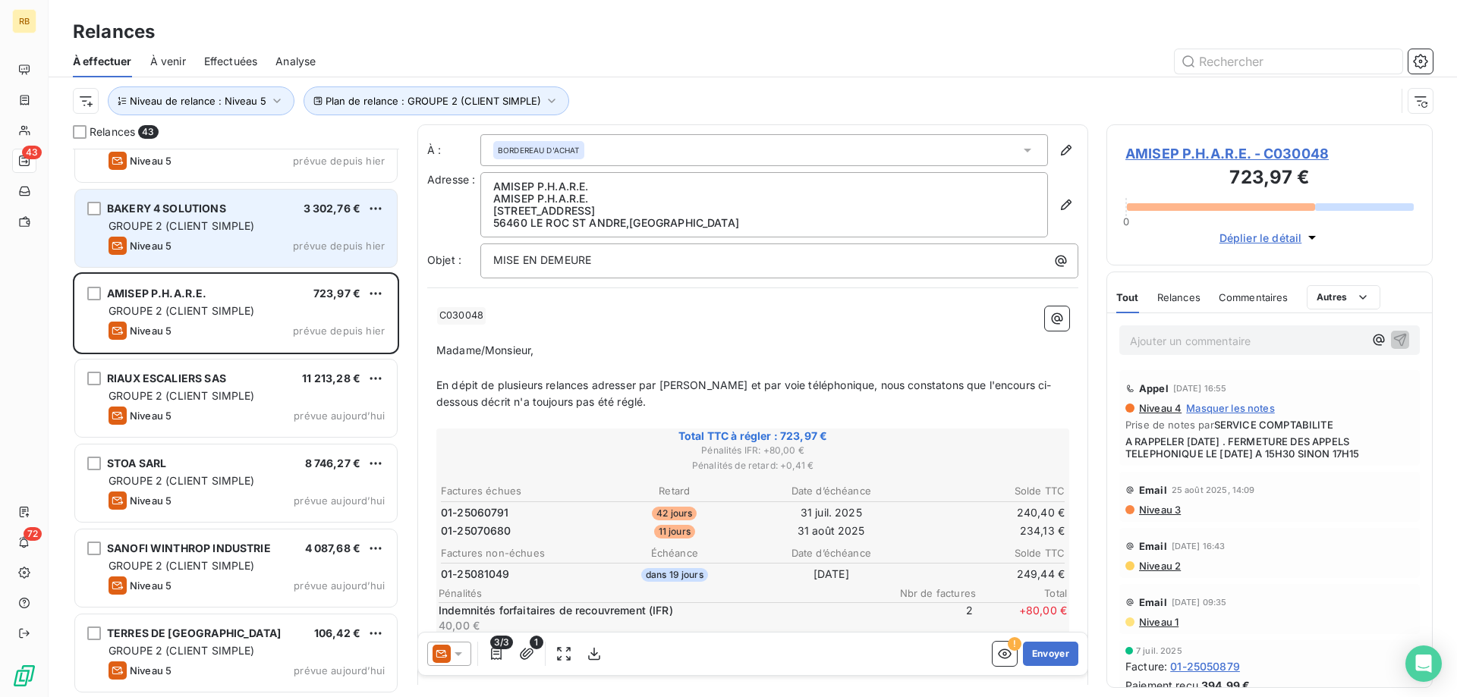
click at [232, 237] on div "Niveau 5 prévue depuis hier" at bounding box center [246, 246] width 276 height 18
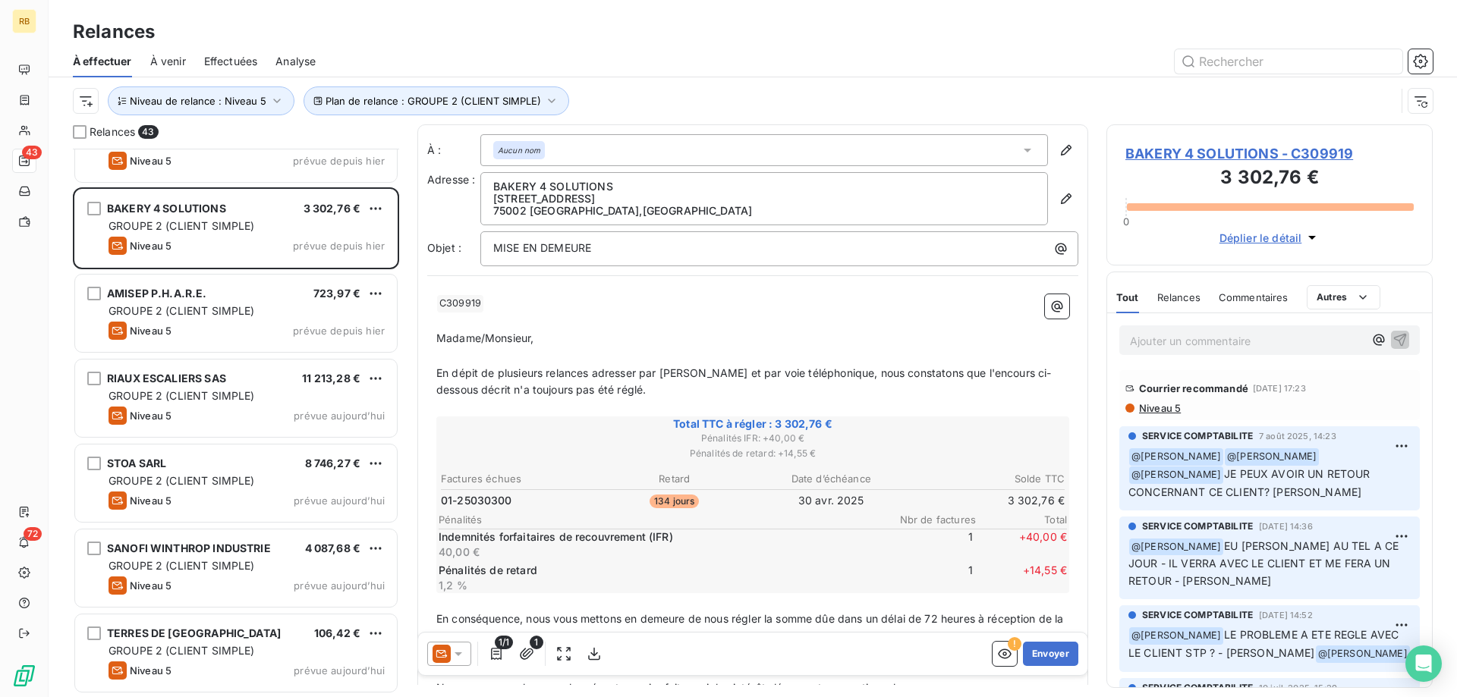
click at [926, 345] on p "Madame/Monsieur," at bounding box center [752, 338] width 633 height 17
click at [1165, 411] on span "Niveau 5" at bounding box center [1158, 408] width 43 height 12
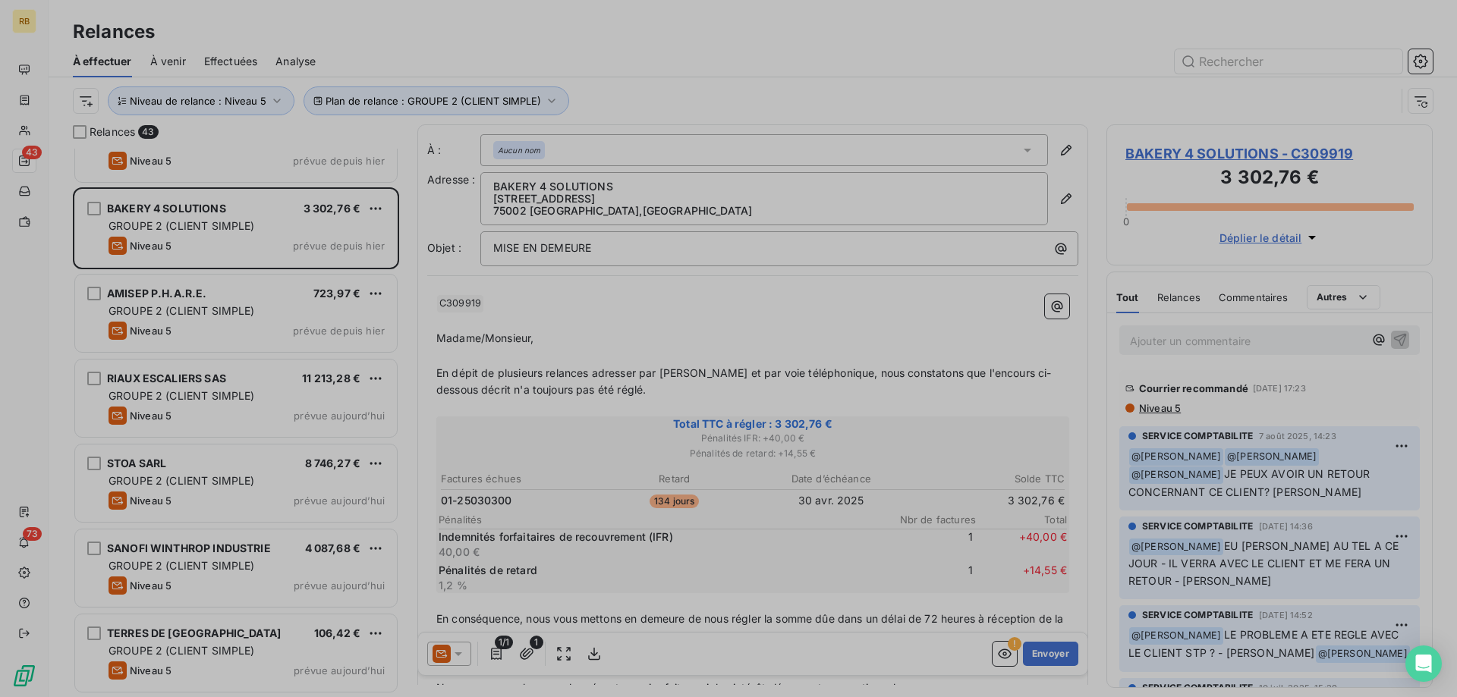
scroll to position [549, 326]
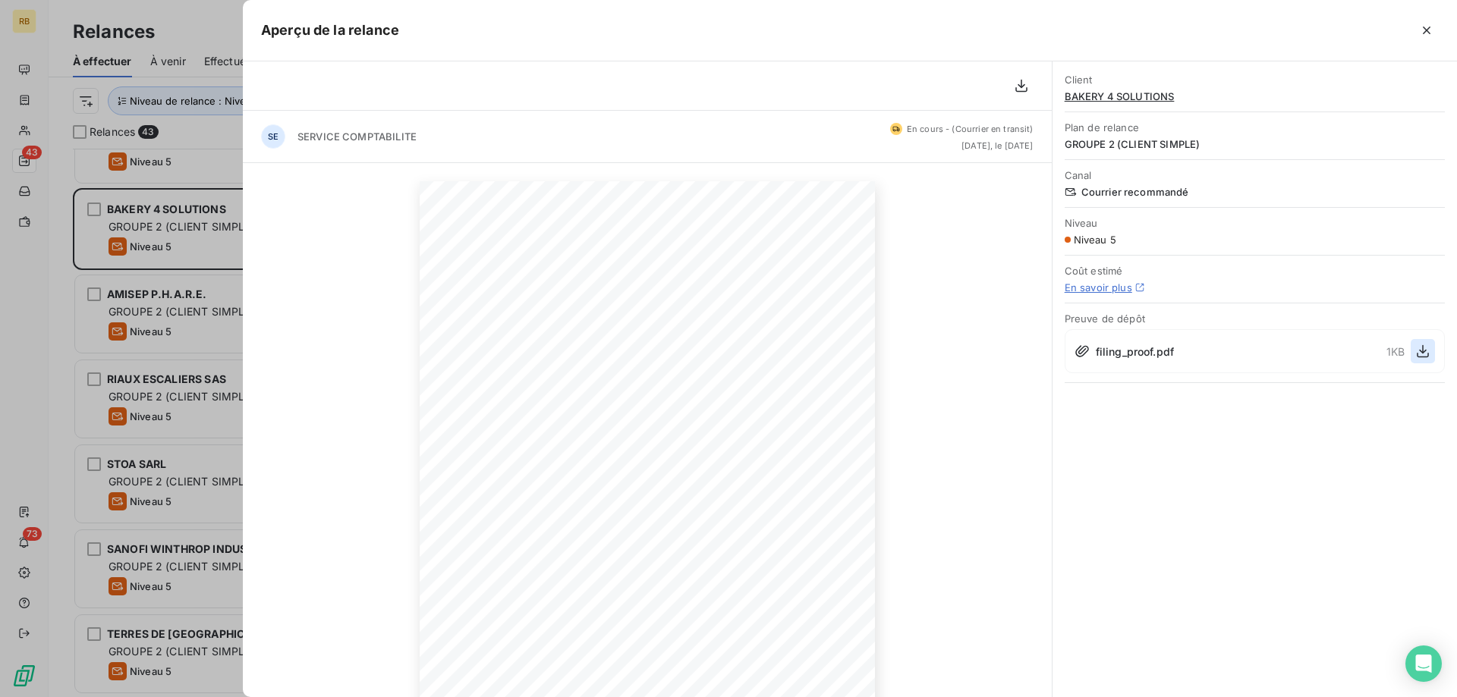
click at [1419, 356] on icon "button" at bounding box center [1422, 351] width 15 height 15
click at [1017, 86] on icon "button" at bounding box center [1021, 85] width 15 height 15
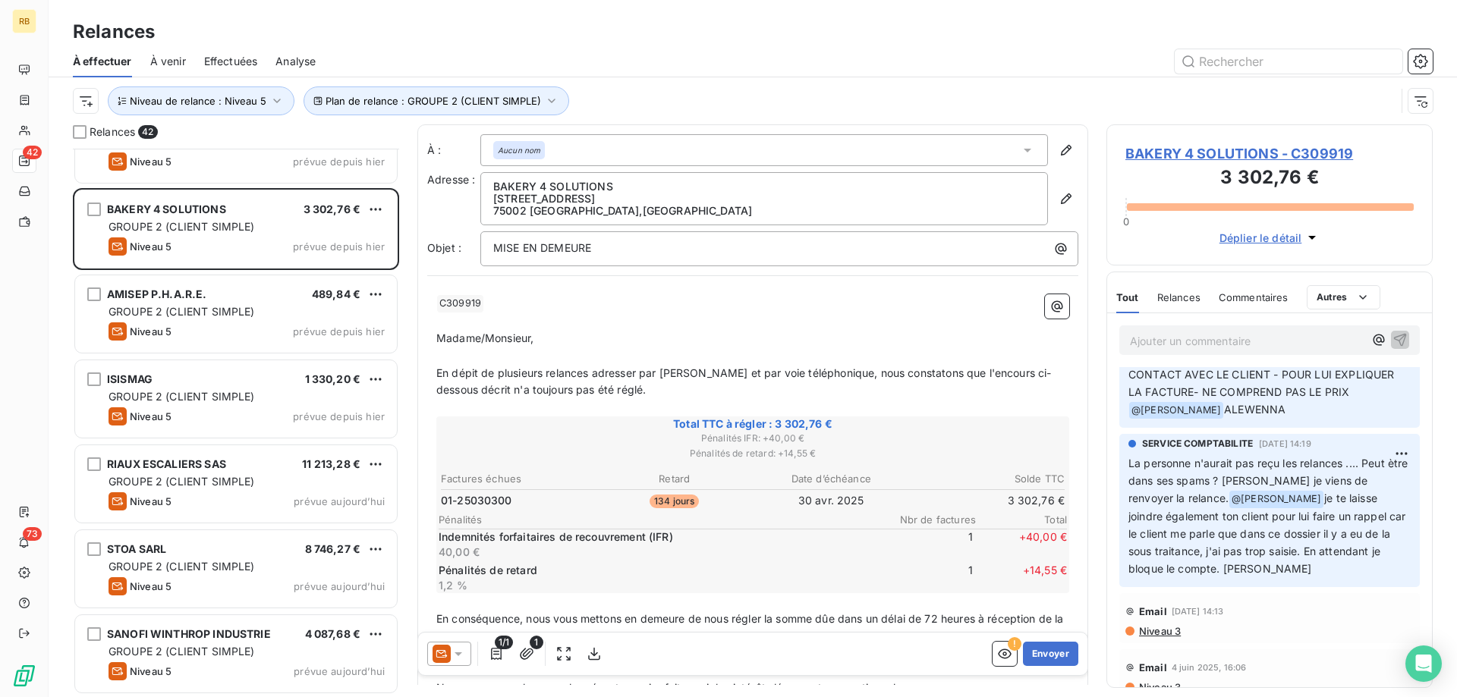
scroll to position [479, 0]
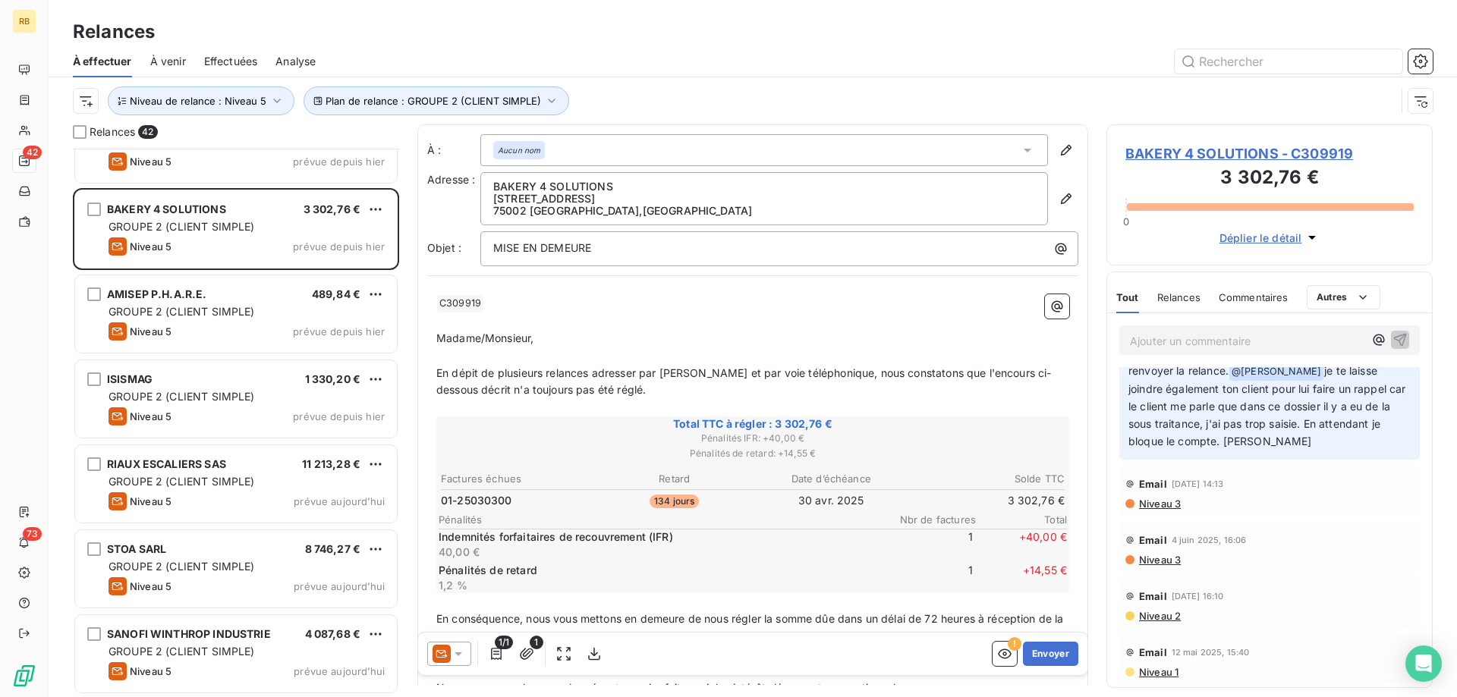
click at [1165, 669] on span "Niveau 1" at bounding box center [1157, 672] width 41 height 12
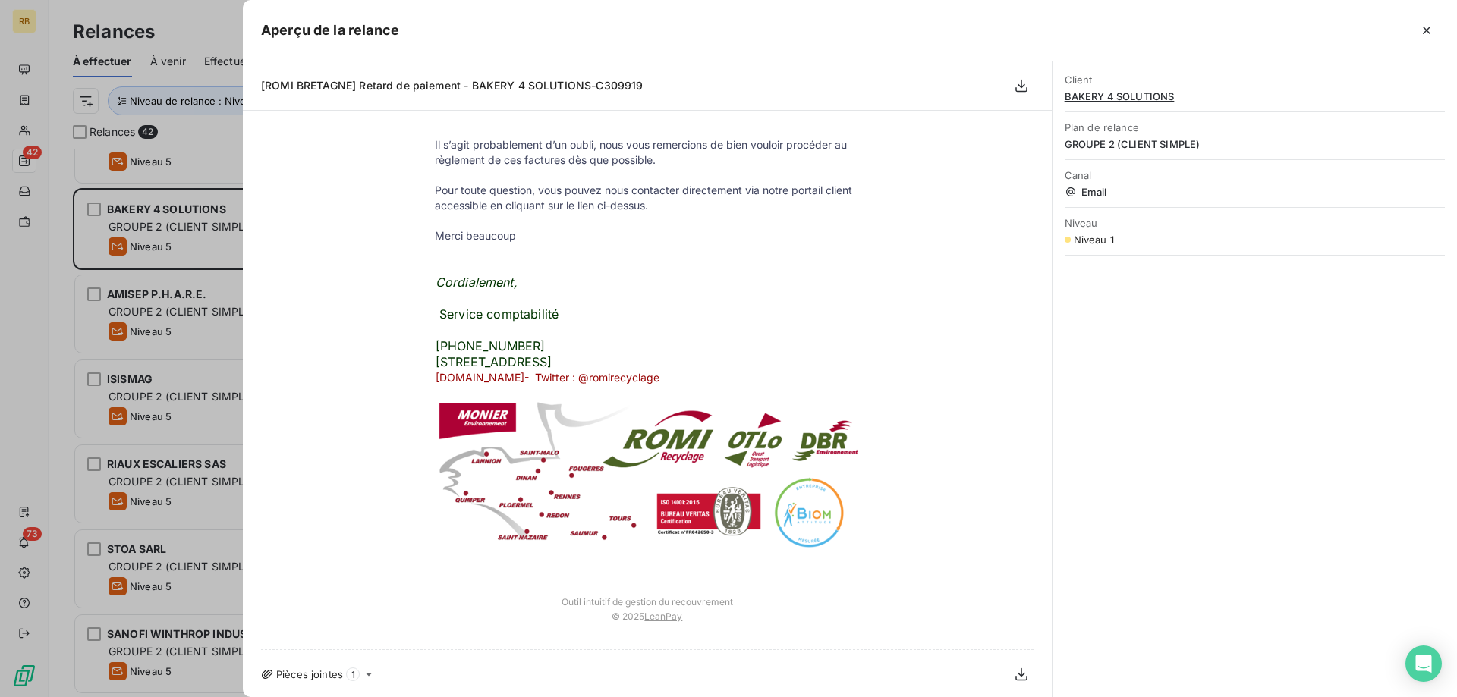
scroll to position [0, 0]
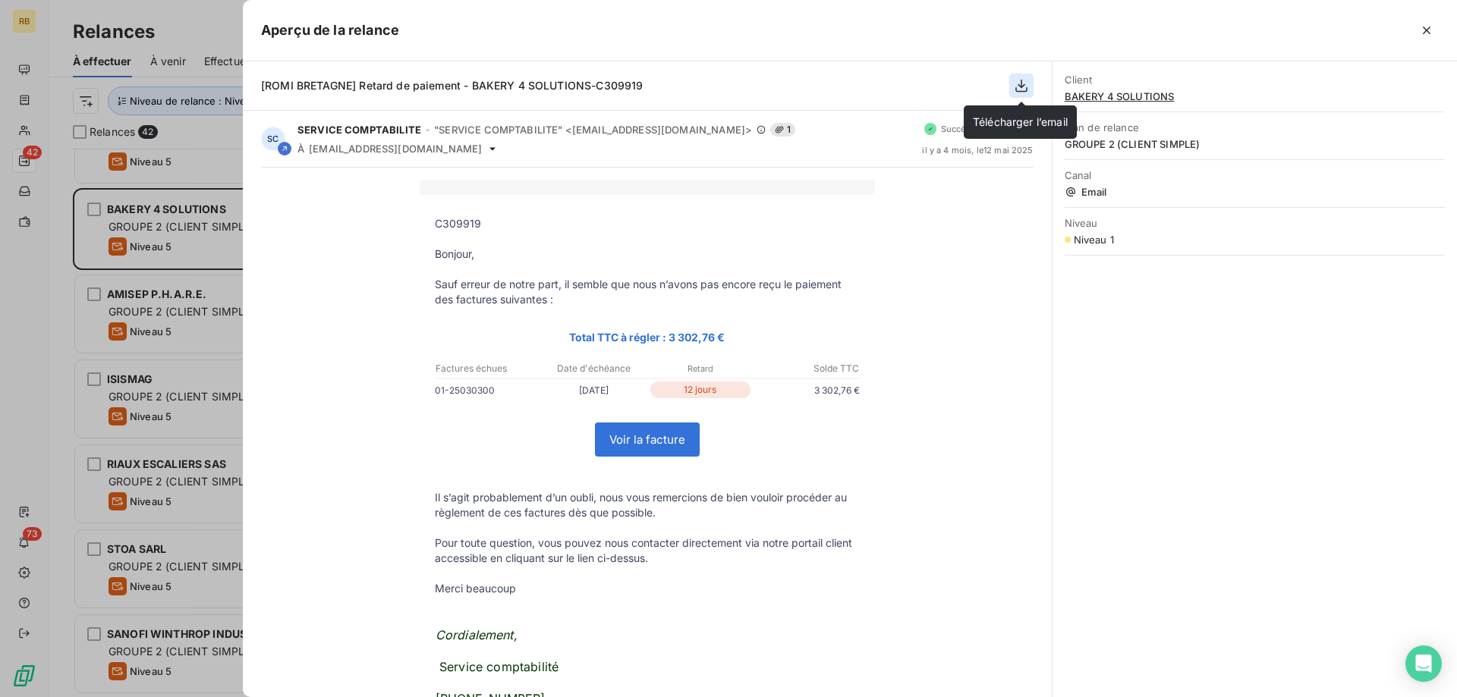
click at [1020, 88] on icon "button" at bounding box center [1021, 85] width 15 height 15
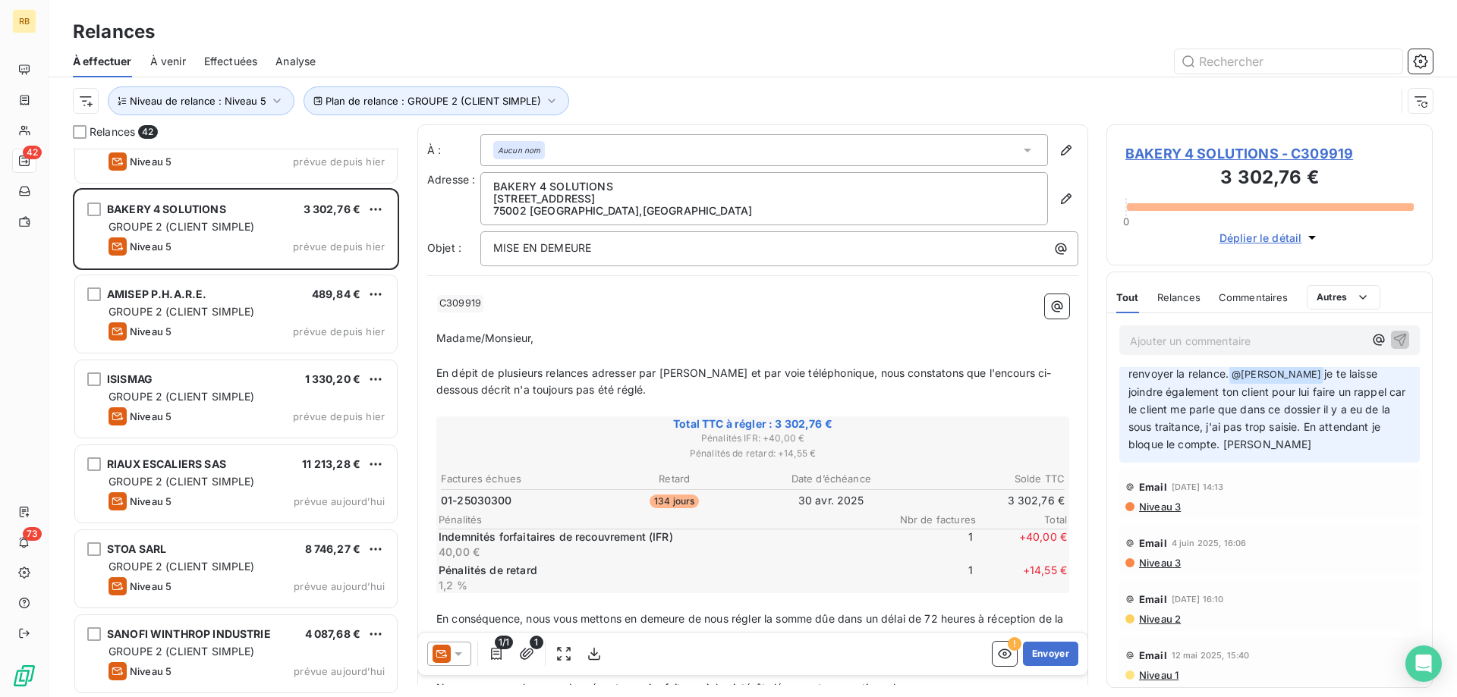
scroll to position [479, 0]
click at [1161, 615] on span "Niveau 2" at bounding box center [1158, 616] width 43 height 12
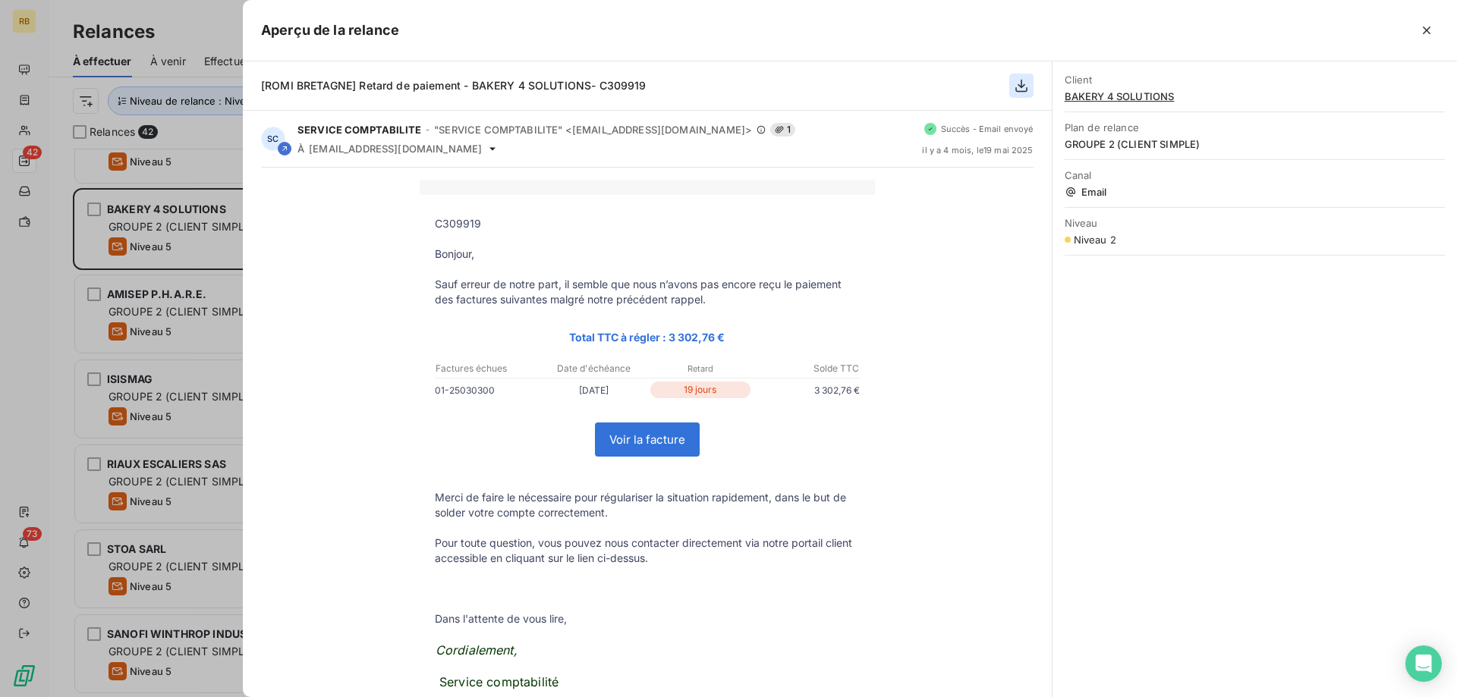
click at [1032, 89] on button "button" at bounding box center [1021, 86] width 24 height 24
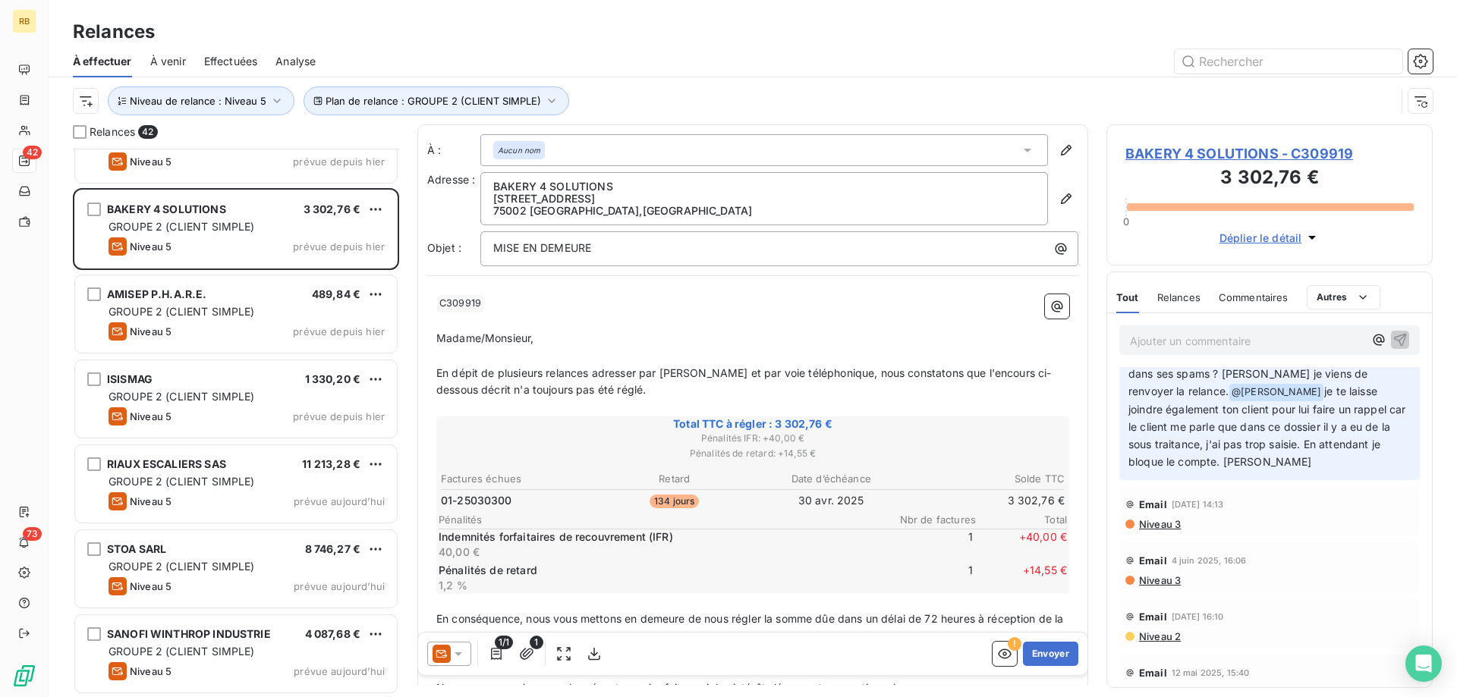
scroll to position [464, 0]
click at [1155, 520] on span "Niveau 3" at bounding box center [1158, 518] width 43 height 12
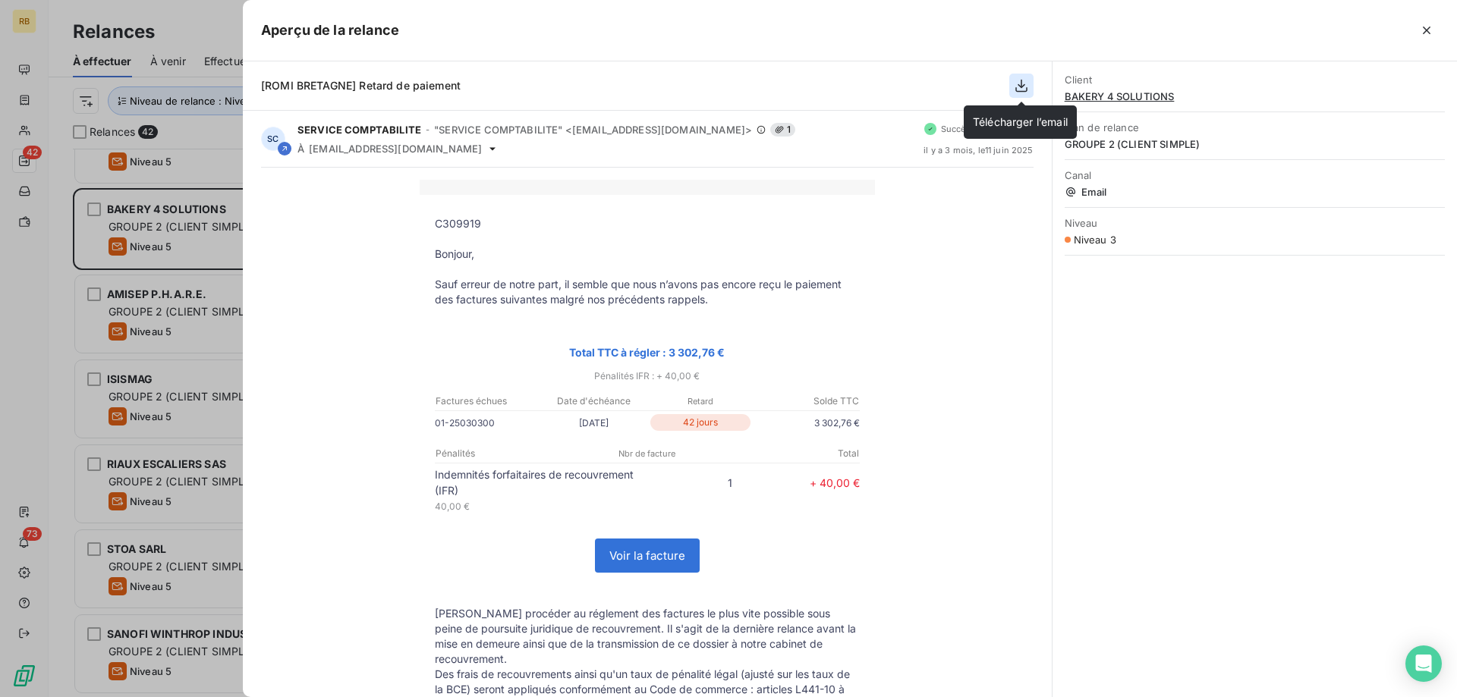
click at [1017, 83] on icon "button" at bounding box center [1021, 85] width 15 height 15
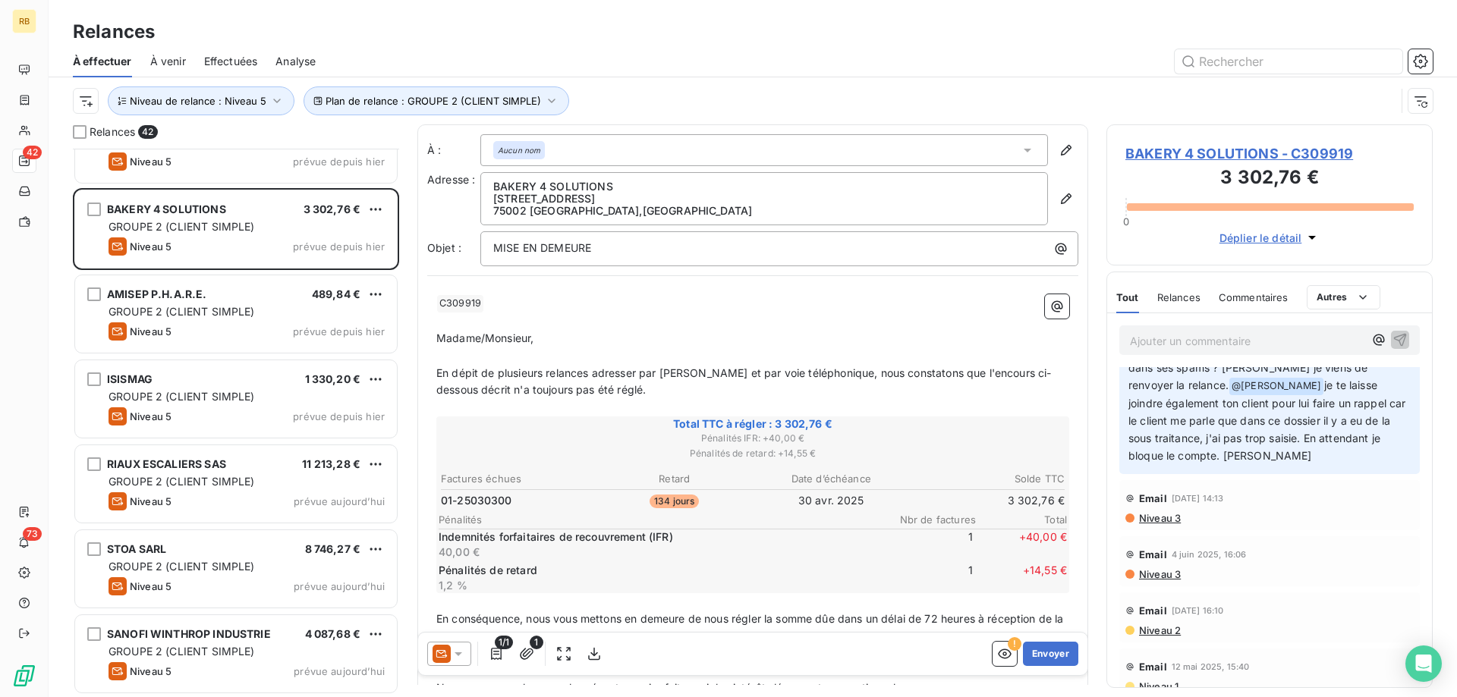
scroll to position [0, 0]
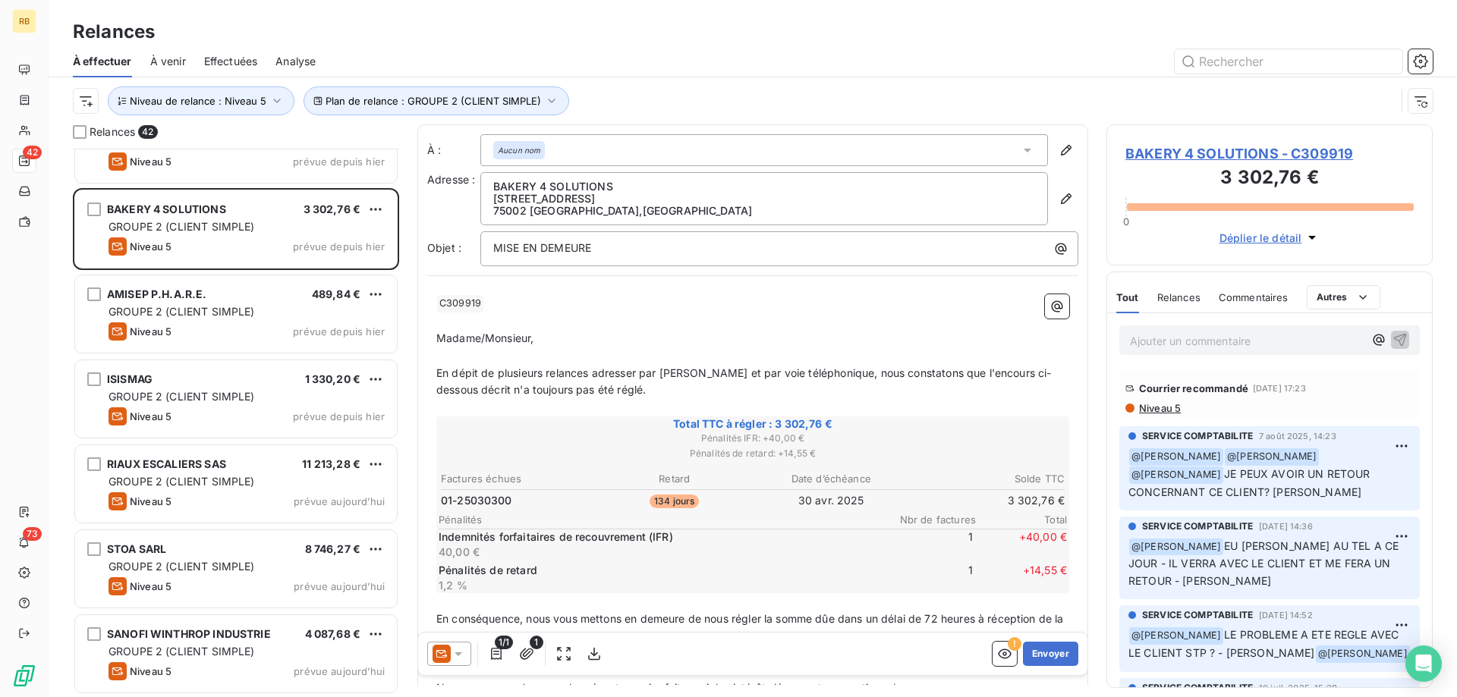
click at [1177, 338] on p "Ajouter un commentaire ﻿" at bounding box center [1247, 341] width 234 height 19
click at [1317, 343] on p "Courrier injonction en préparation." at bounding box center [1247, 340] width 234 height 17
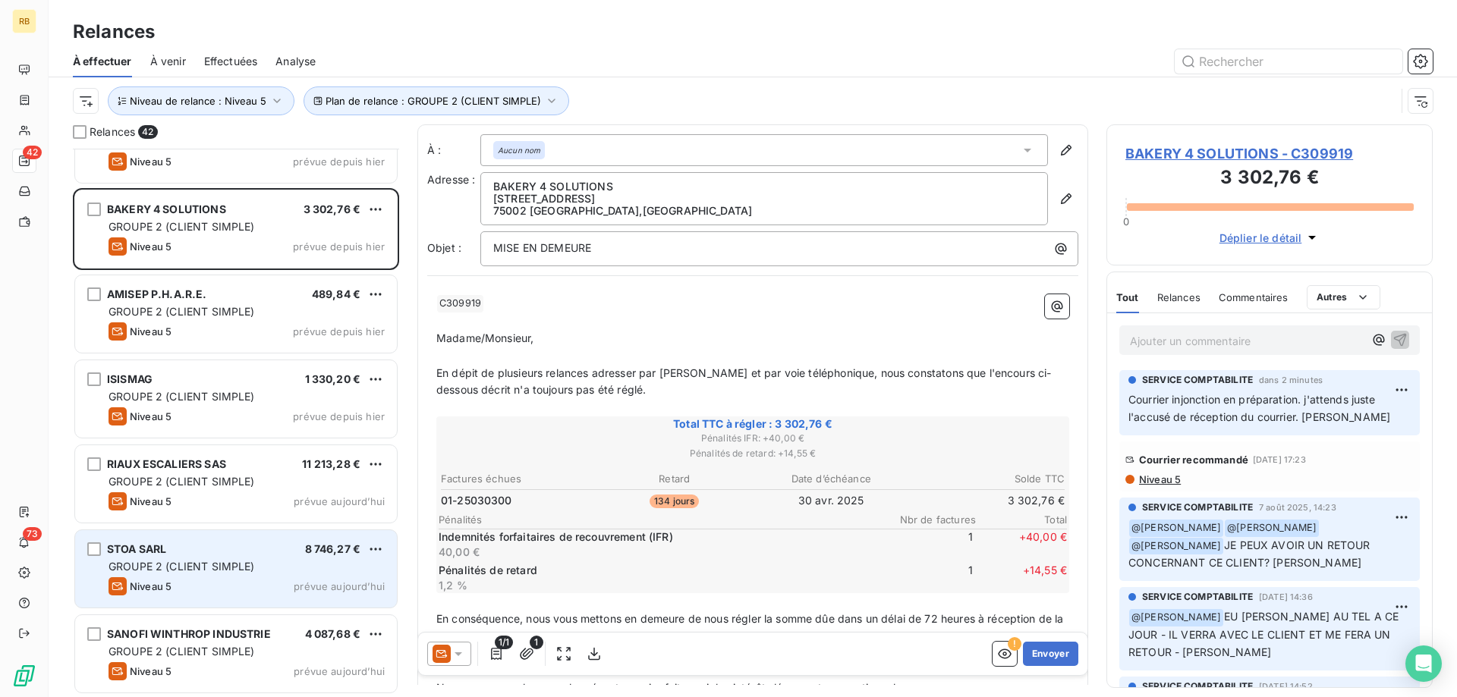
click at [224, 557] on div "STOA SARL 8 746,27 € GROUPE 2 (CLIENT SIMPLE) Niveau 5 prévue aujourd’hui" at bounding box center [236, 568] width 322 height 77
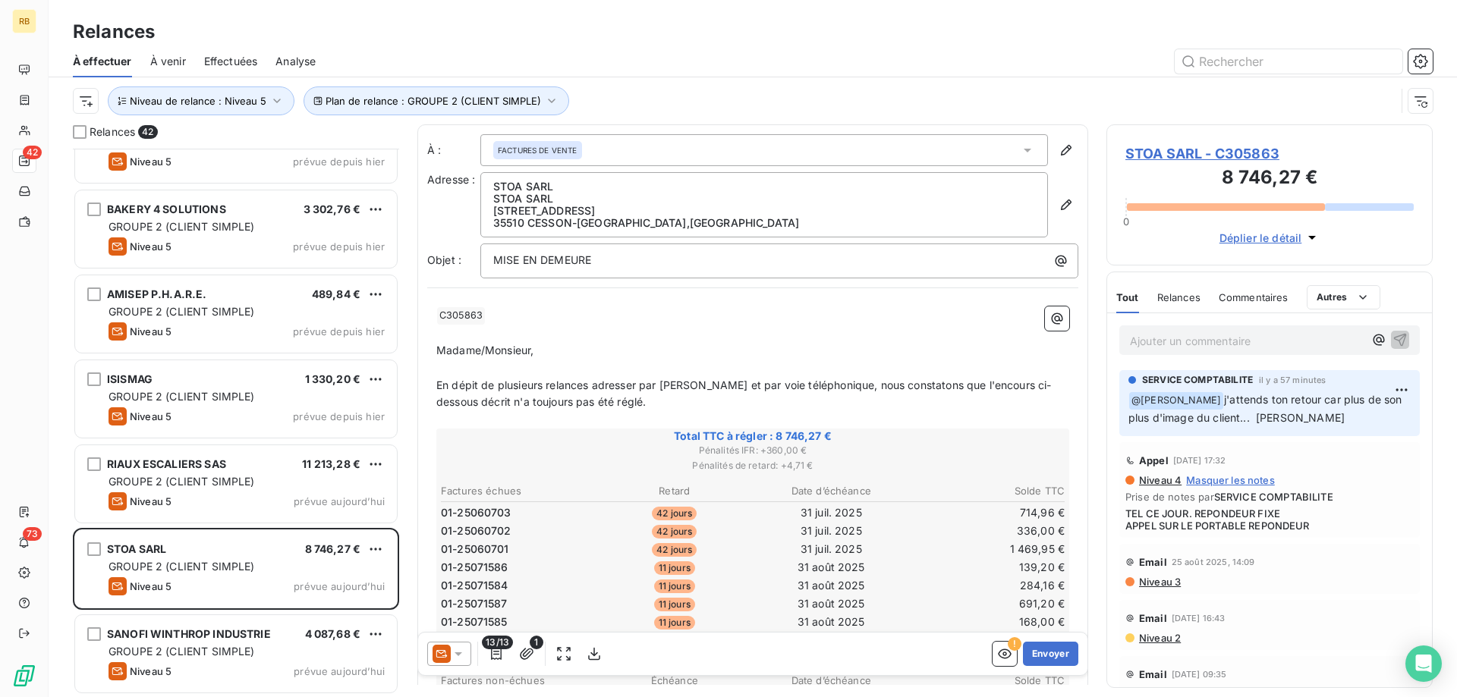
click at [1232, 345] on p "Ajouter un commentaire ﻿" at bounding box center [1247, 341] width 234 height 19
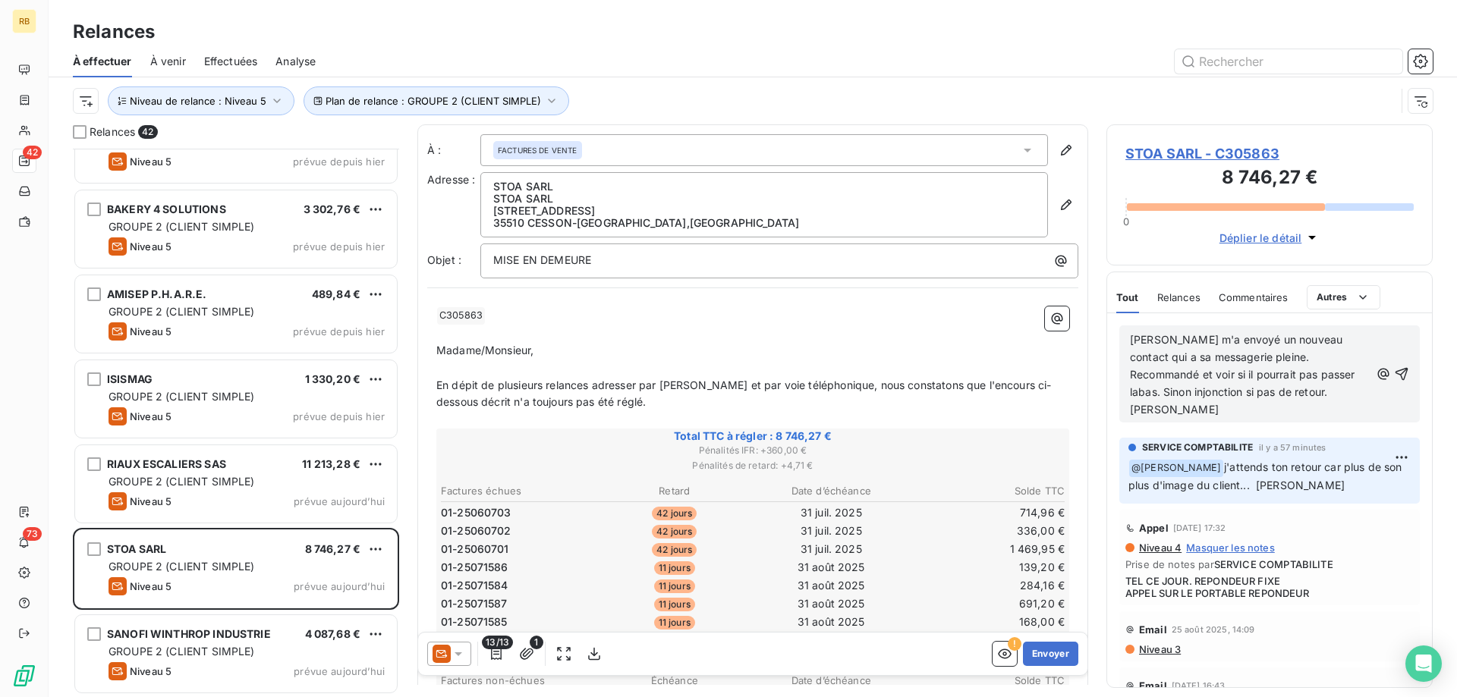
click at [1250, 372] on span "Julien B m'a envoyé un nouveau contact qui a sa messagerie pleine. Recommandé e…" at bounding box center [1244, 374] width 228 height 83
click at [1404, 366] on icon "button" at bounding box center [1401, 373] width 15 height 15
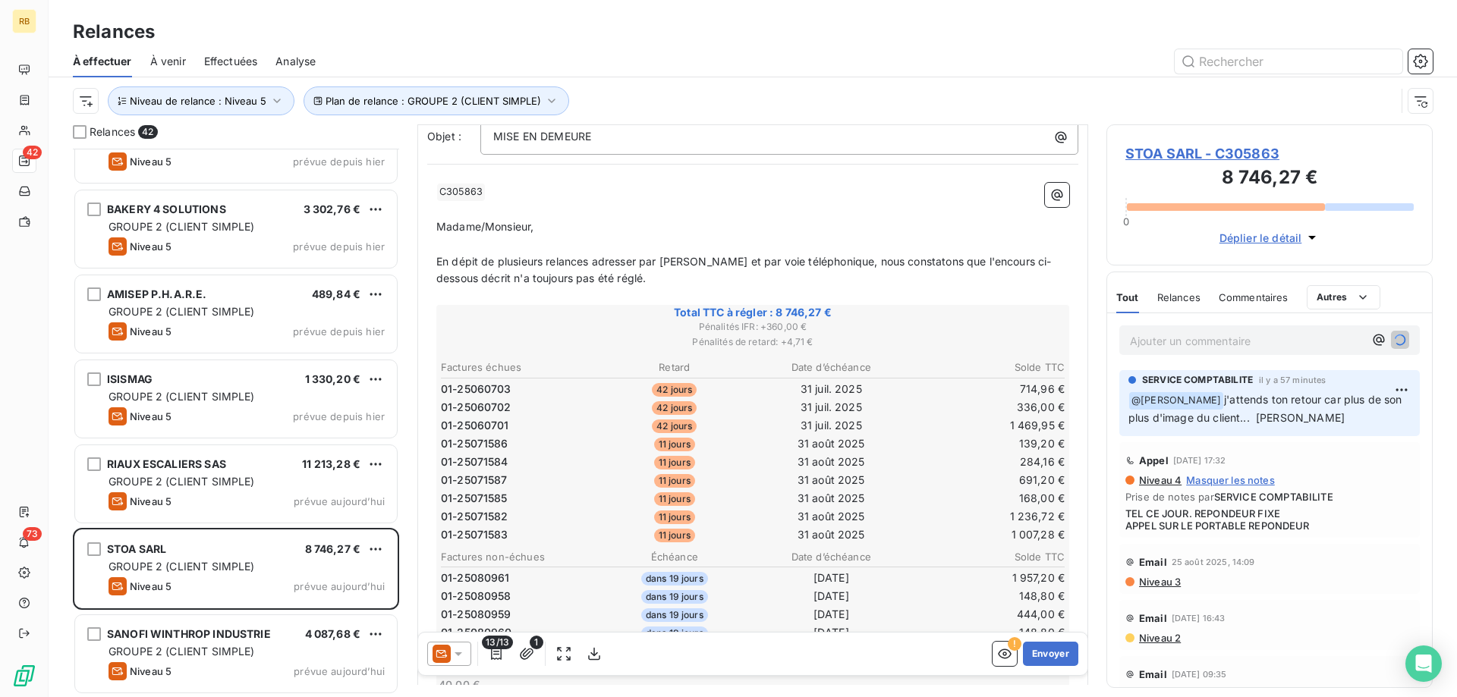
scroll to position [465, 0]
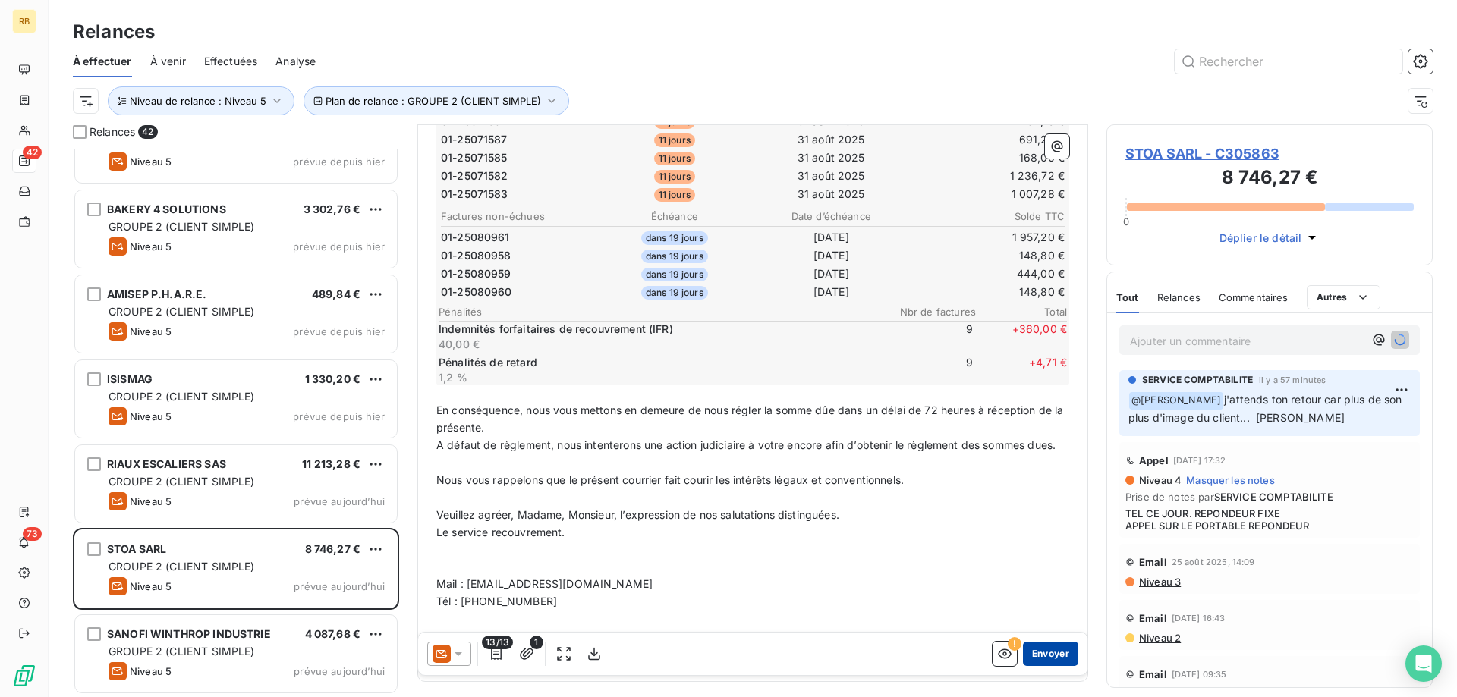
click at [1059, 650] on button "Envoyer" at bounding box center [1050, 654] width 55 height 24
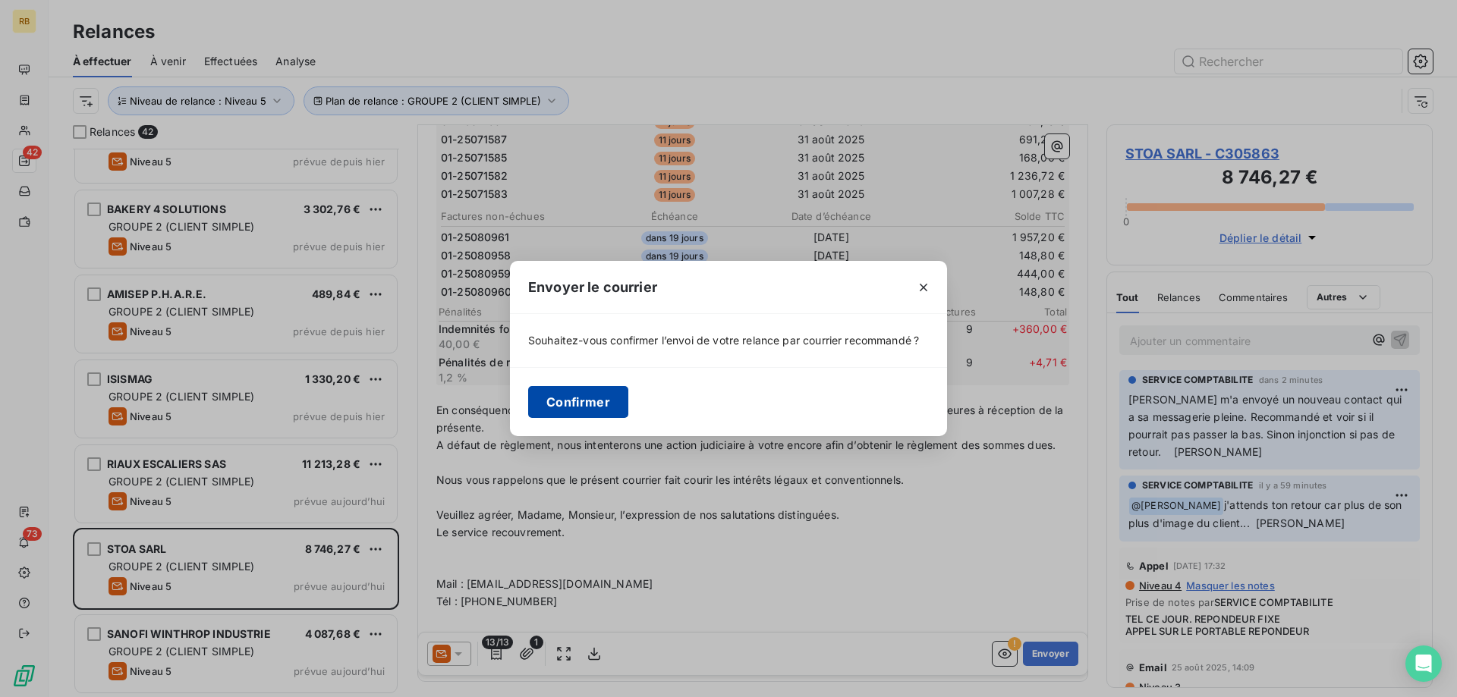
click at [606, 401] on button "Confirmer" at bounding box center [578, 402] width 100 height 32
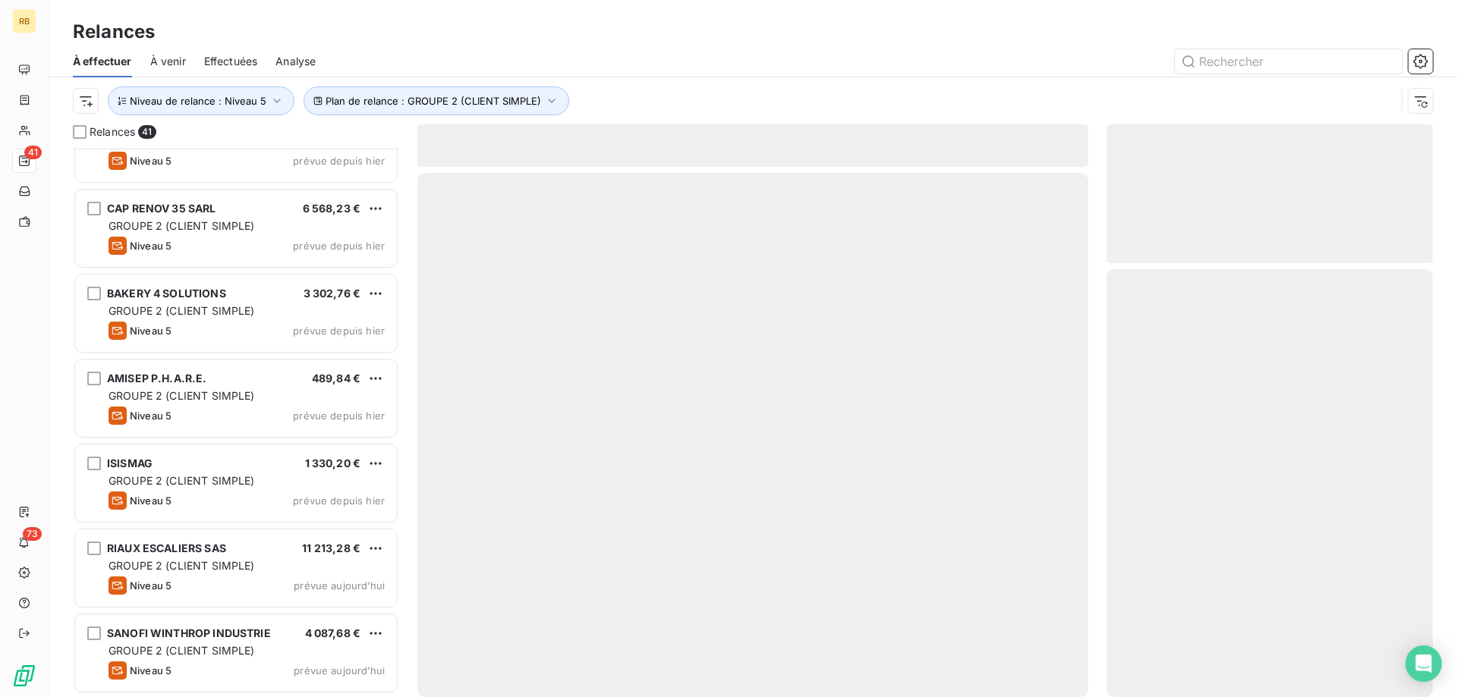
scroll to position [2935, 0]
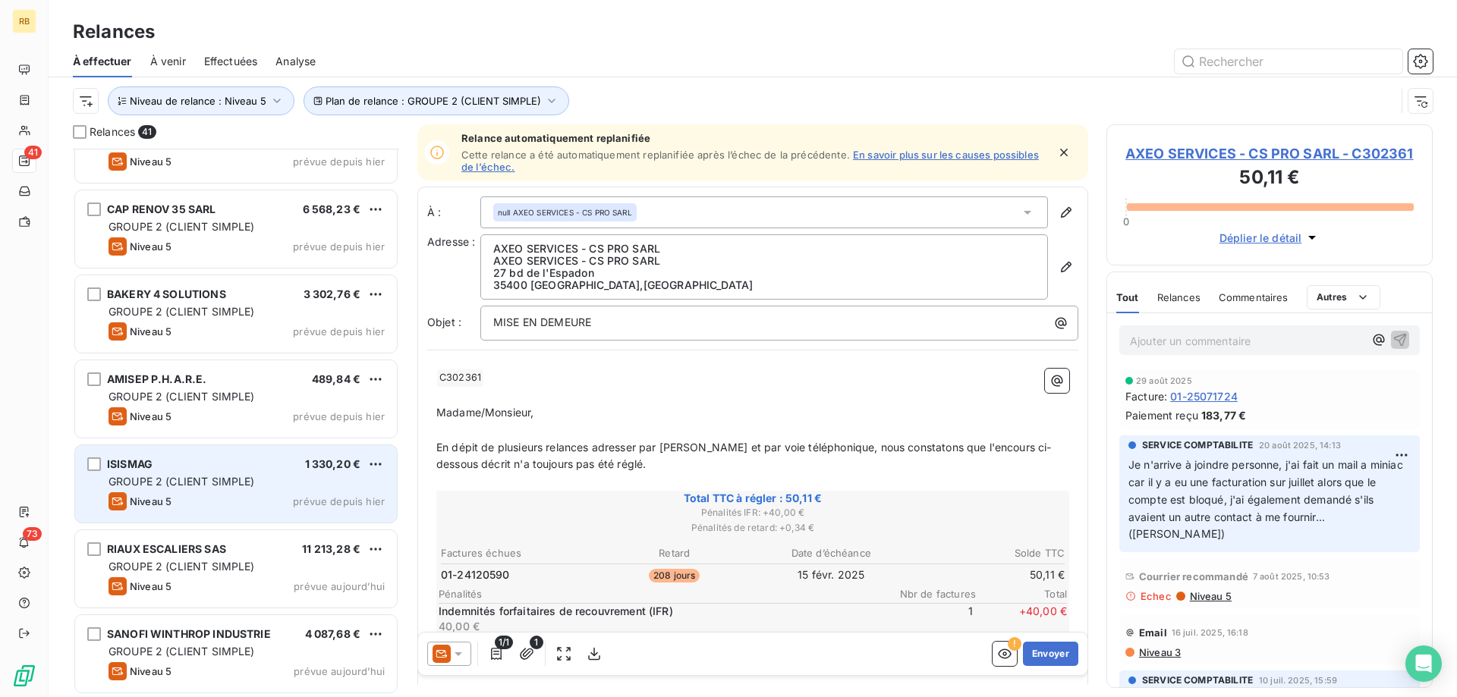
click at [241, 491] on div "ISISMAG 1 330,20 € GROUPE 2 (CLIENT SIMPLE) Niveau 5 prévue depuis hier" at bounding box center [236, 483] width 322 height 77
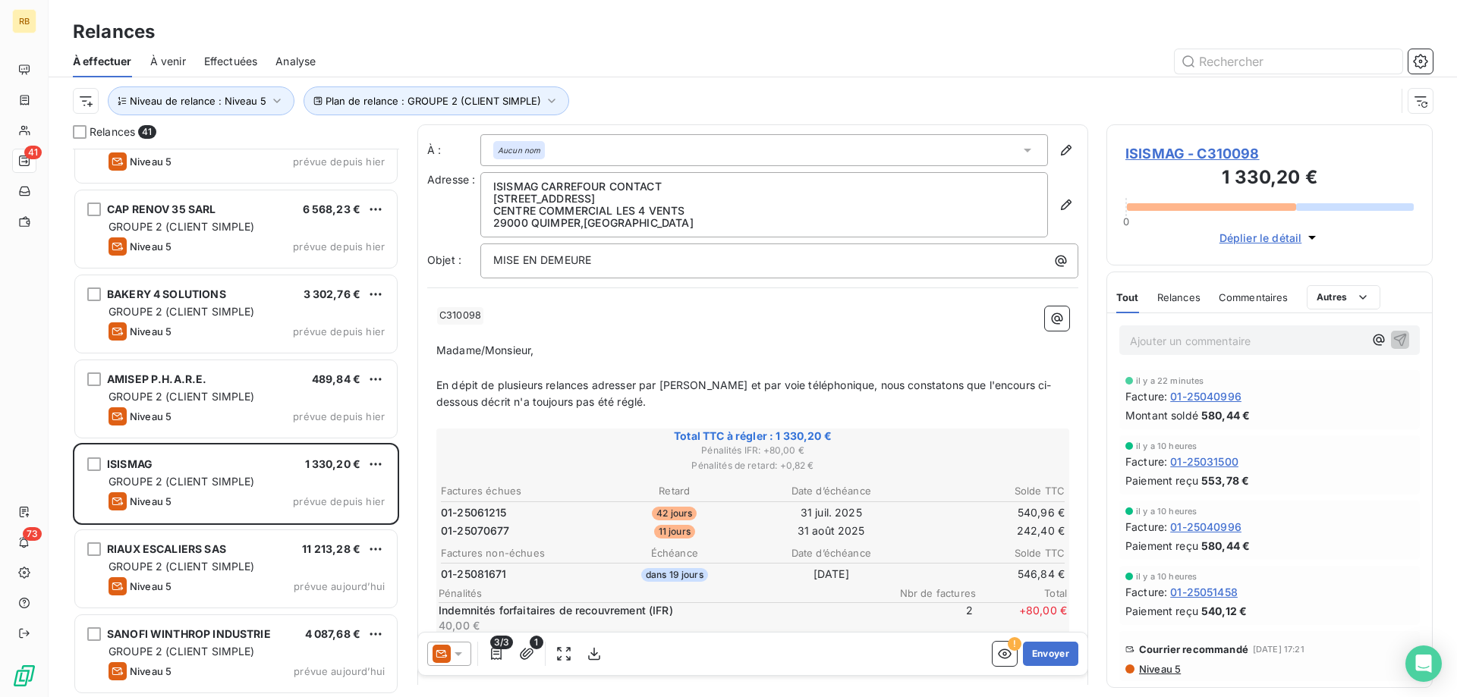
click at [442, 654] on icon at bounding box center [441, 654] width 18 height 18
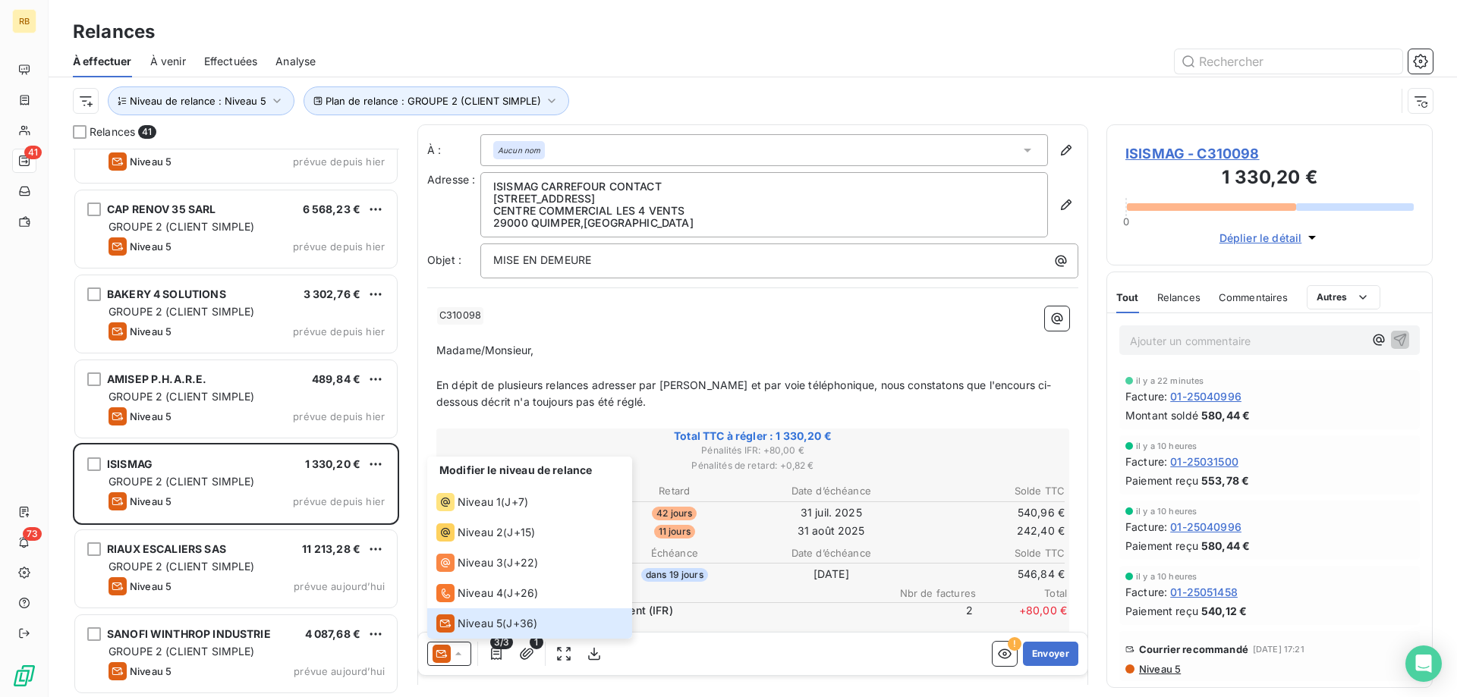
click at [845, 349] on p "Madame/Monsieur," at bounding box center [752, 350] width 633 height 17
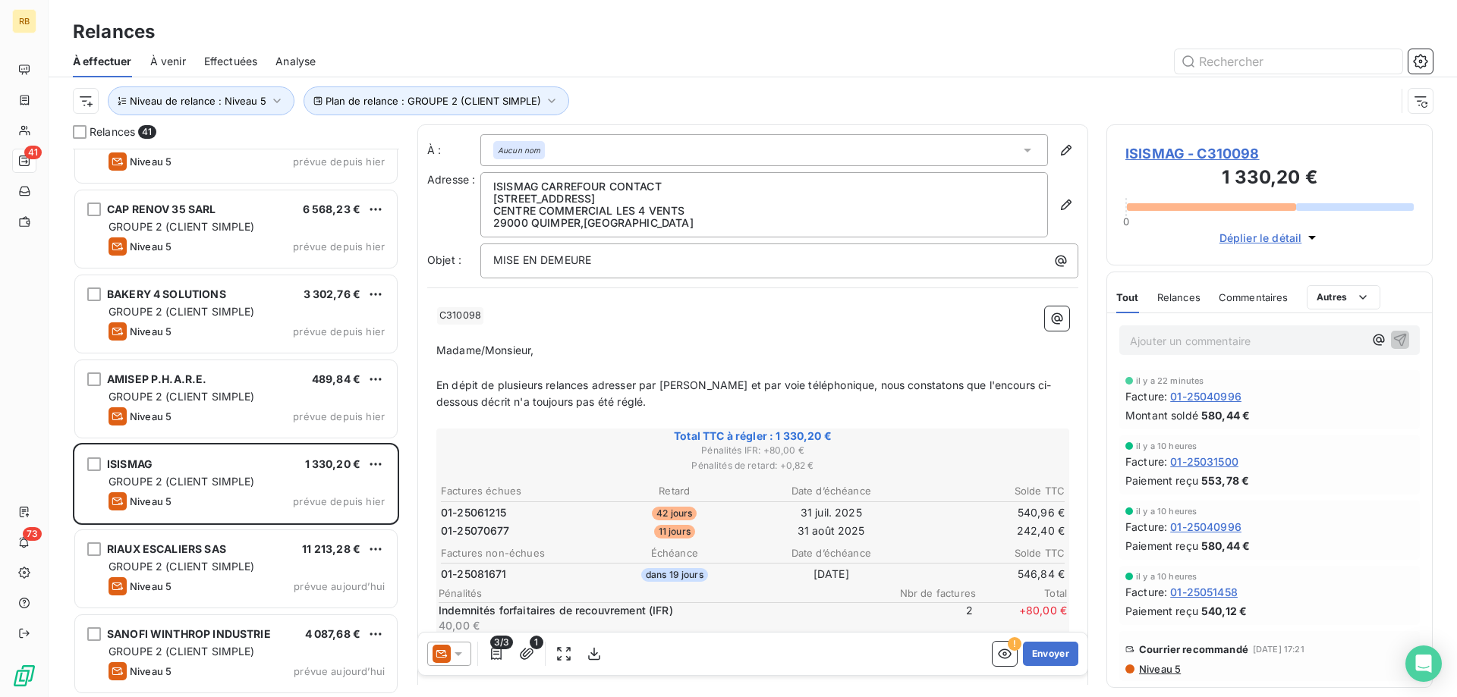
click at [458, 655] on icon at bounding box center [458, 654] width 8 height 4
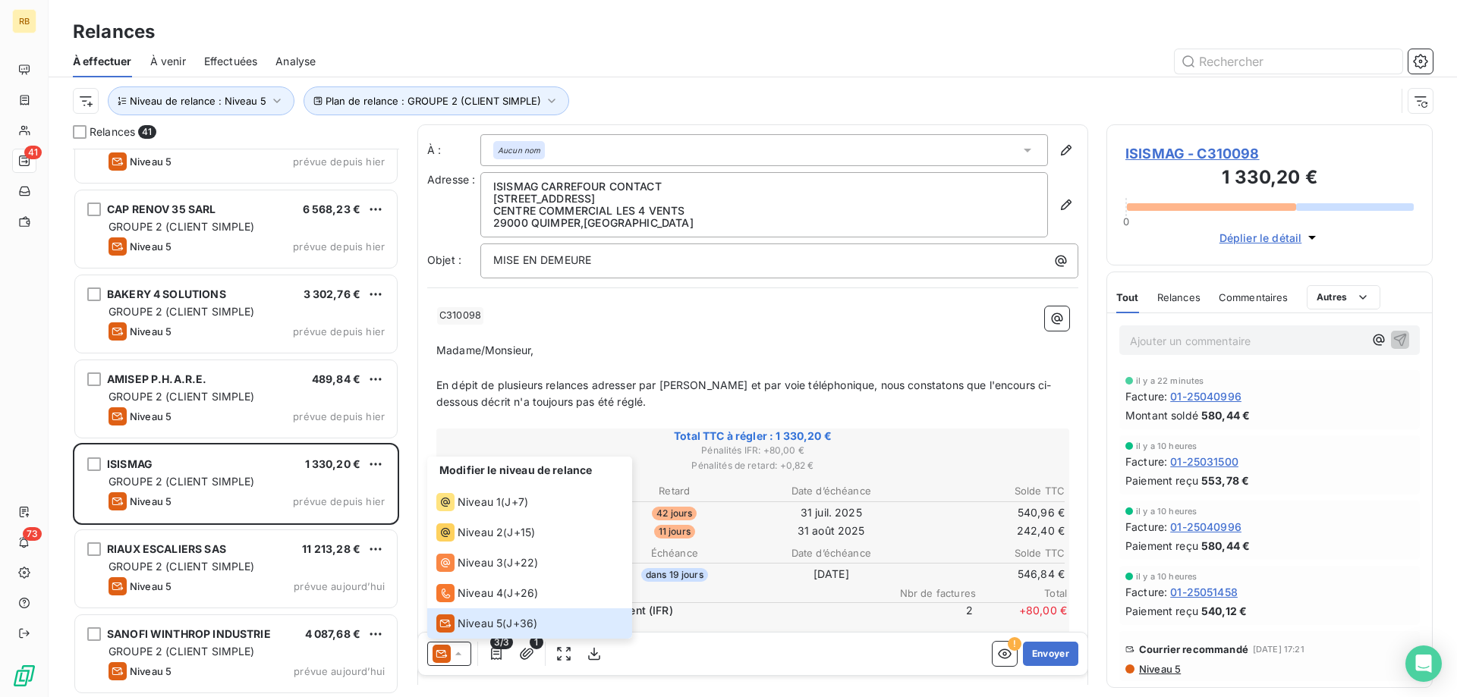
click at [821, 339] on p "﻿" at bounding box center [752, 333] width 633 height 17
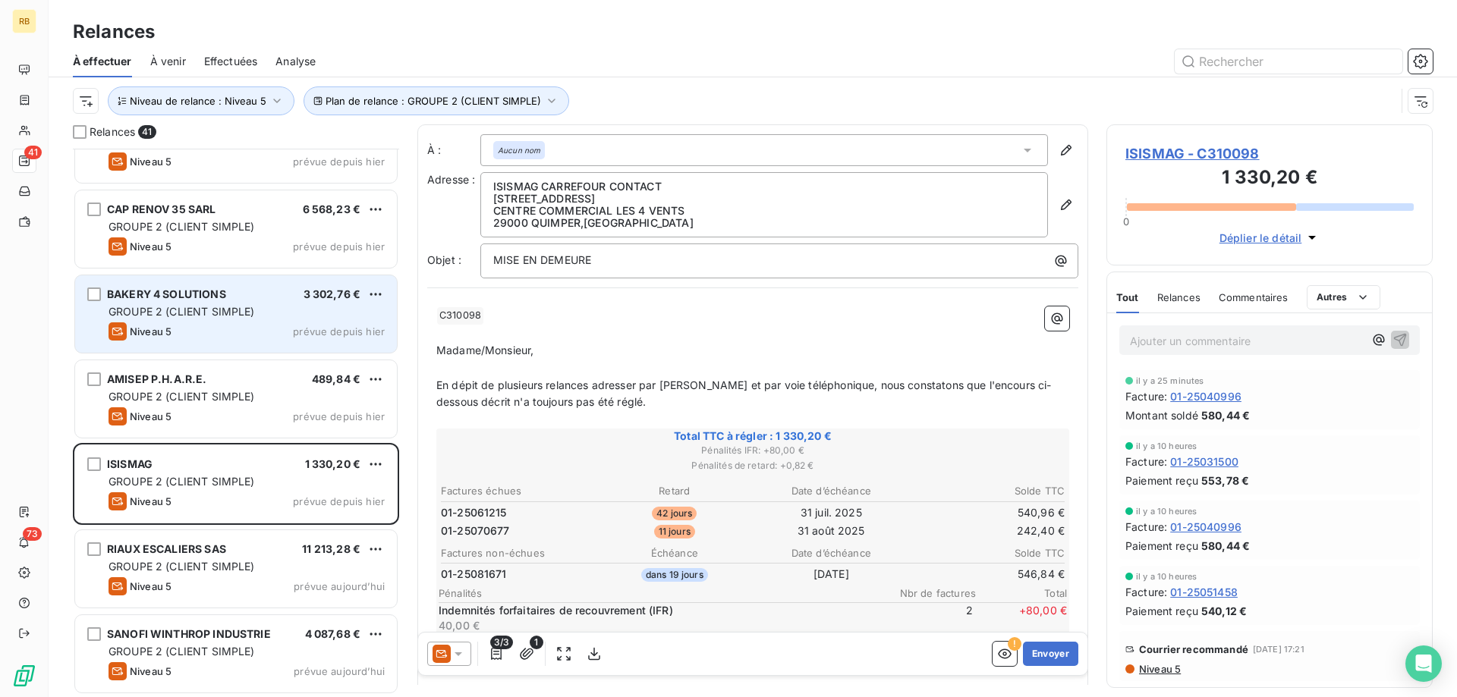
click at [227, 332] on div "Niveau 5 prévue depuis hier" at bounding box center [246, 331] width 276 height 18
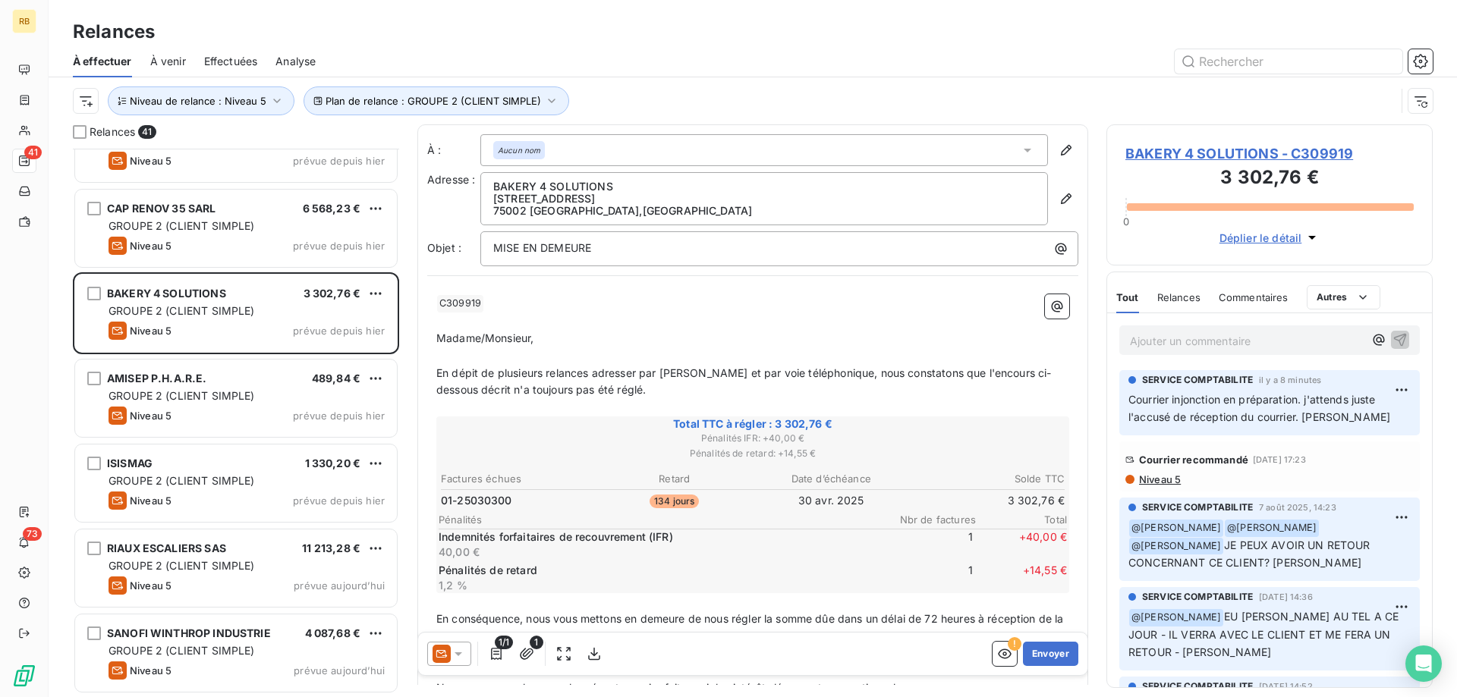
scroll to position [2935, 0]
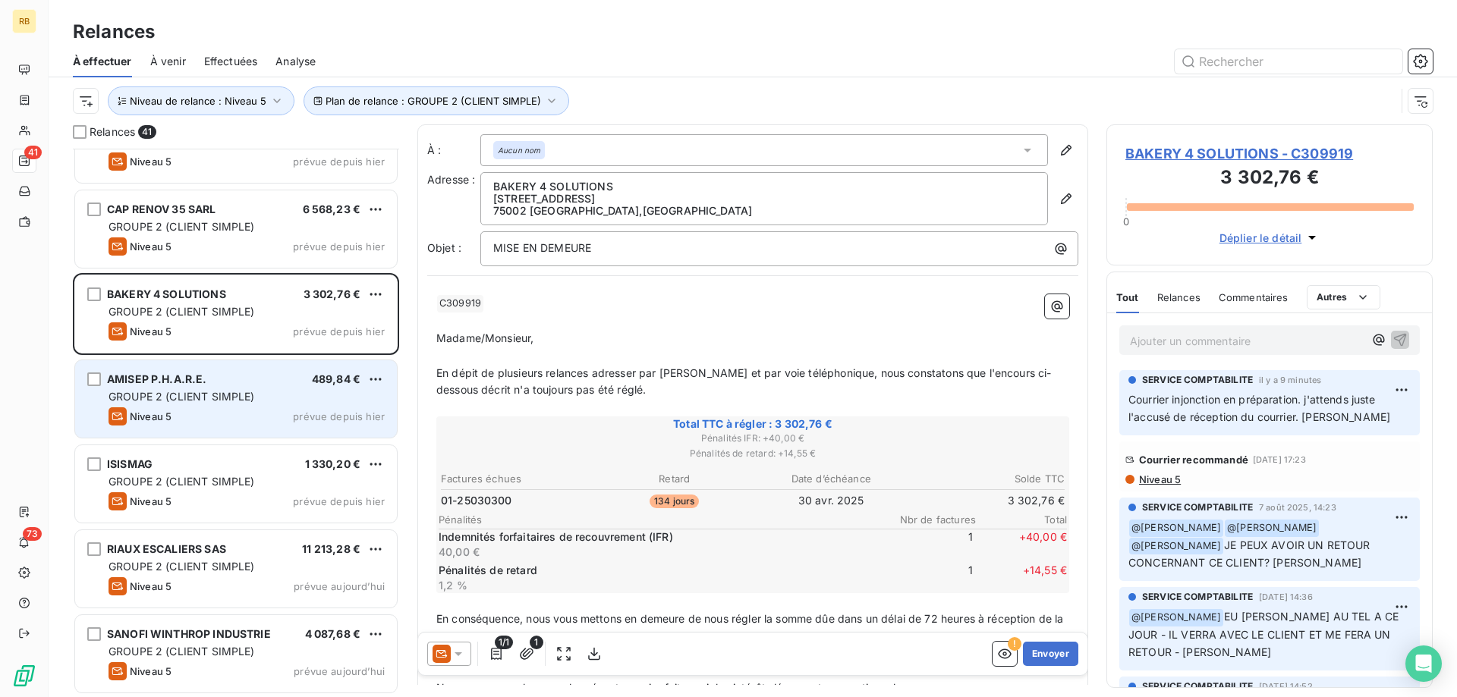
click at [149, 406] on div "AMISEP P.H.A.R.E. 489,84 € GROUPE 2 (CLIENT SIMPLE) Niveau 5 prévue depuis hier" at bounding box center [236, 398] width 322 height 77
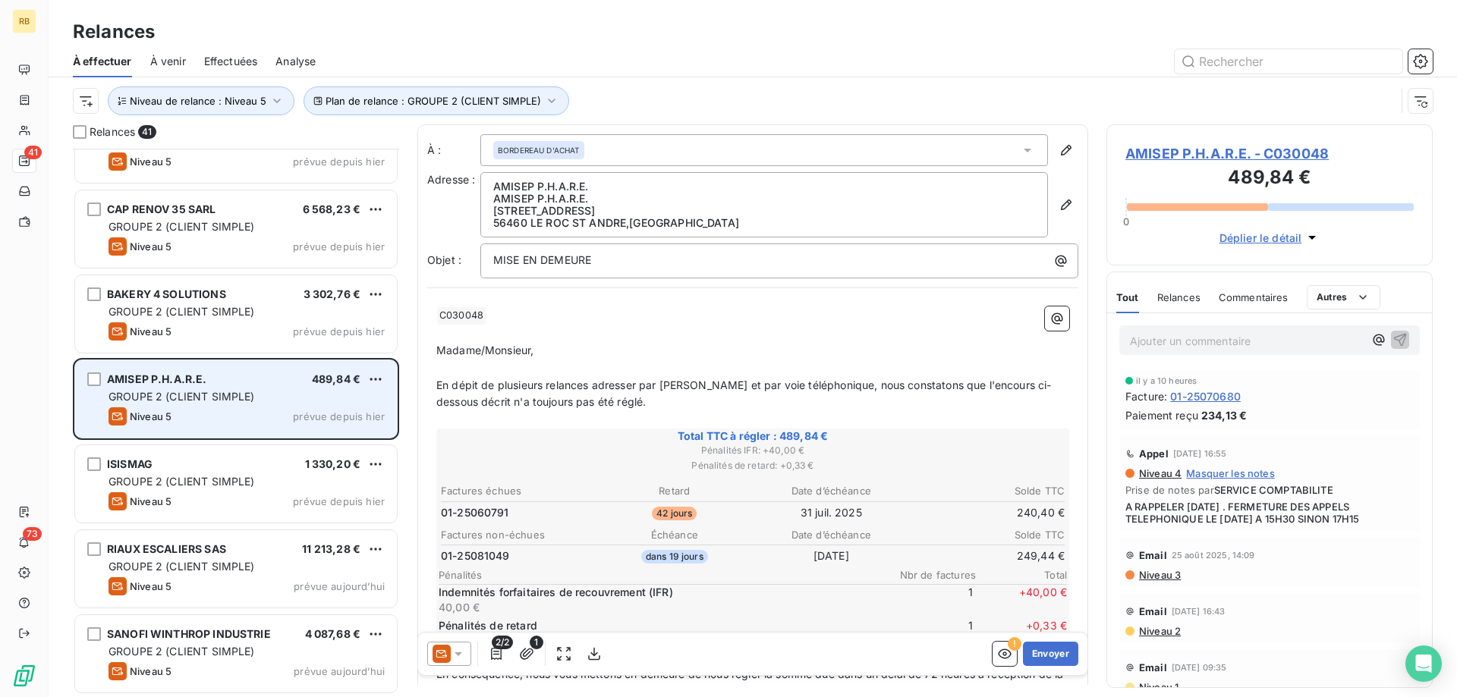
scroll to position [2936, 0]
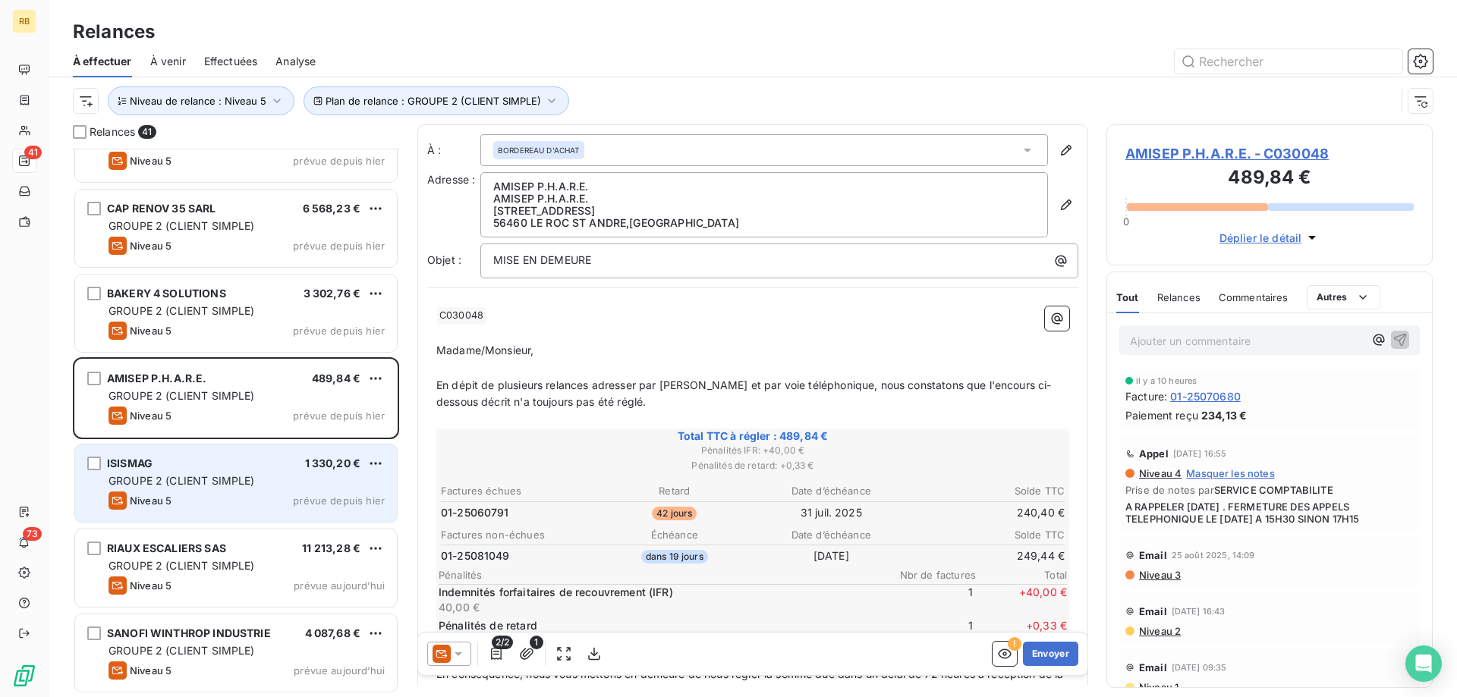
click at [190, 486] on span "GROUPE 2 (CLIENT SIMPLE)" at bounding box center [181, 480] width 146 height 13
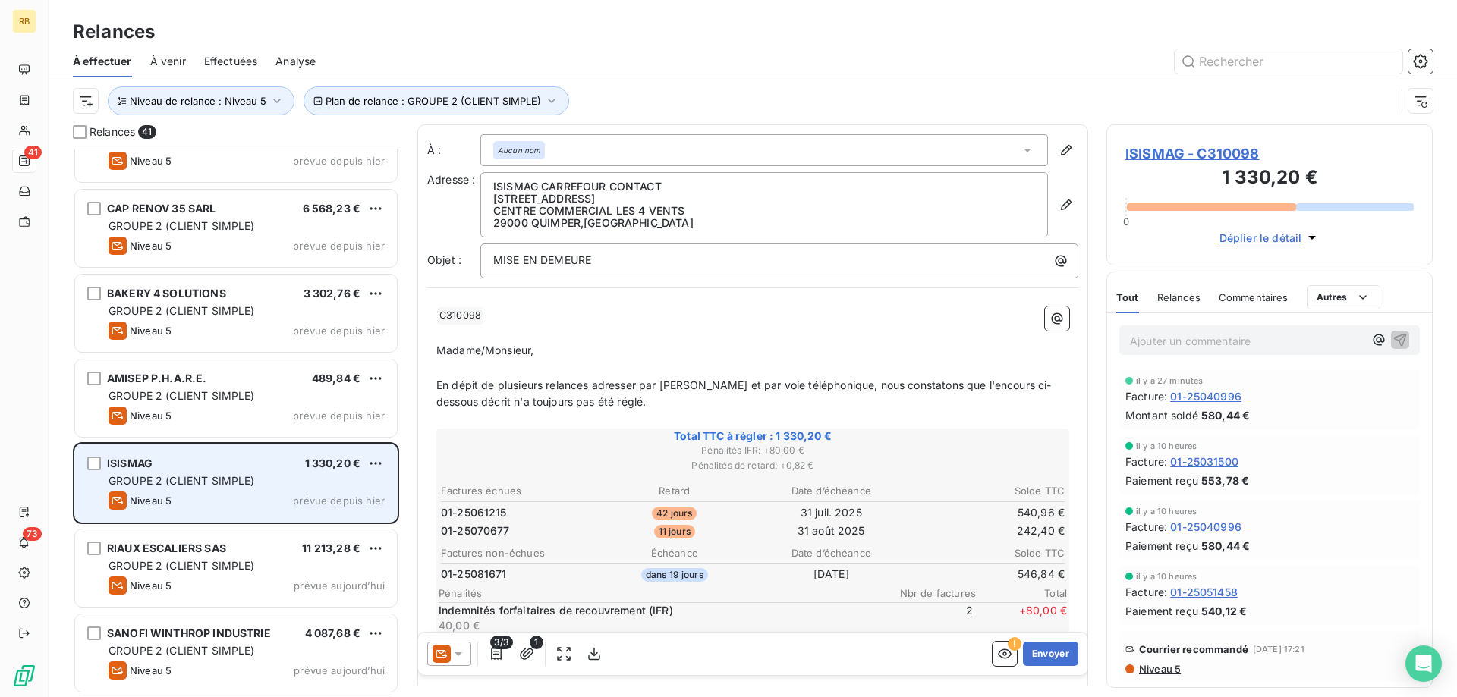
scroll to position [2935, 0]
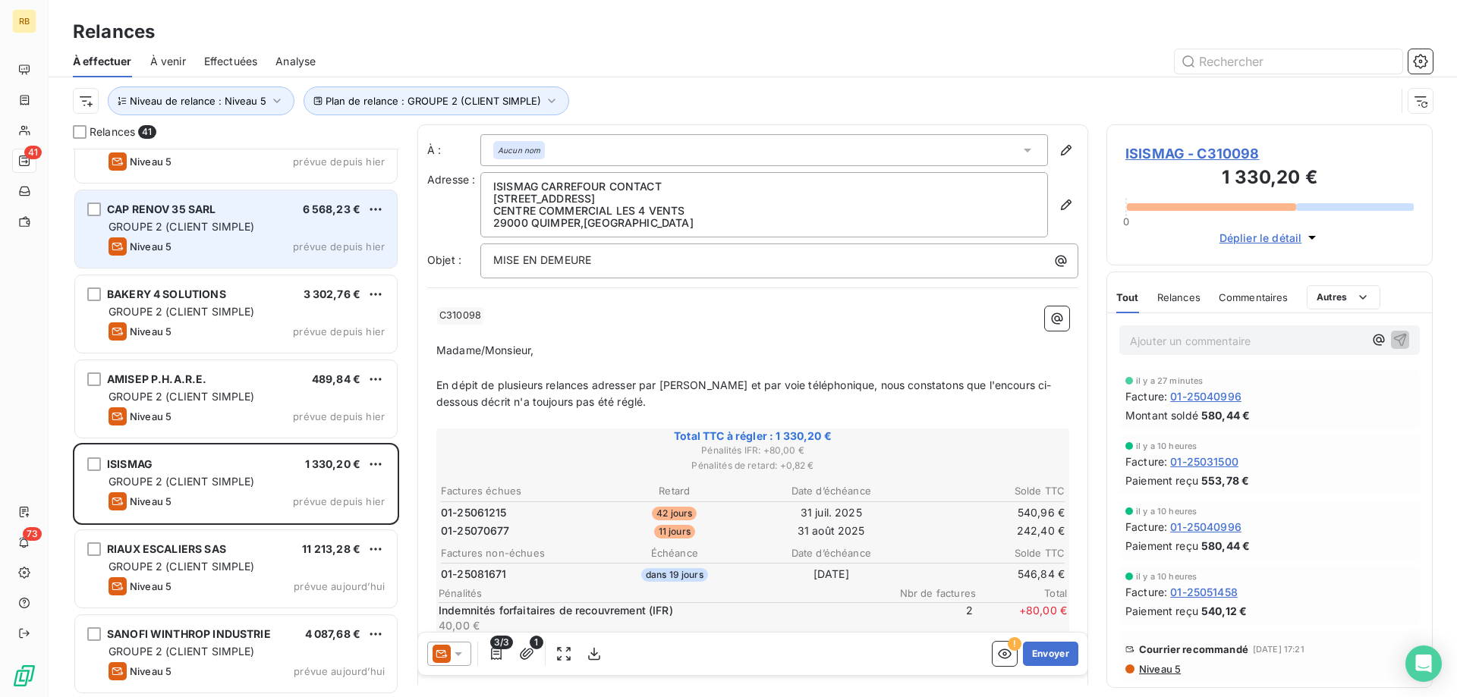
click at [184, 244] on div "Niveau 5 prévue depuis hier" at bounding box center [246, 246] width 276 height 18
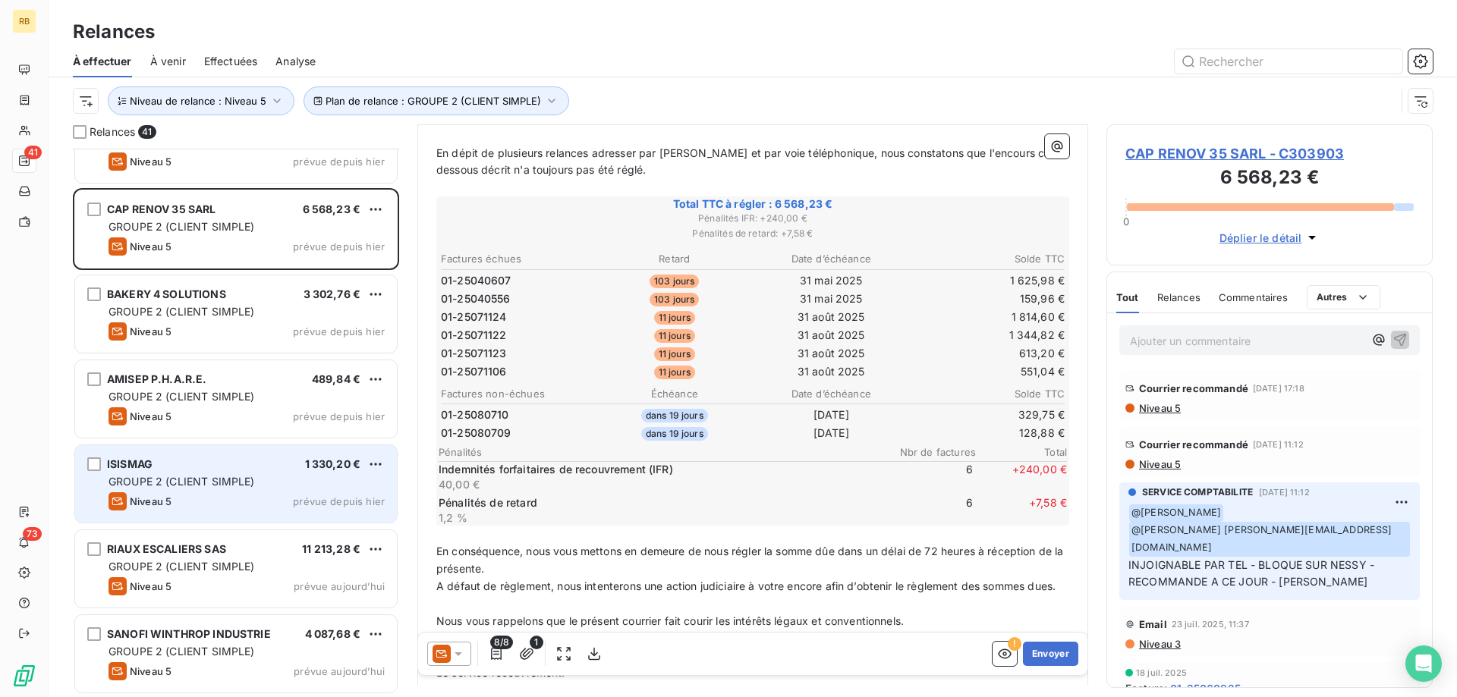
scroll to position [2936, 0]
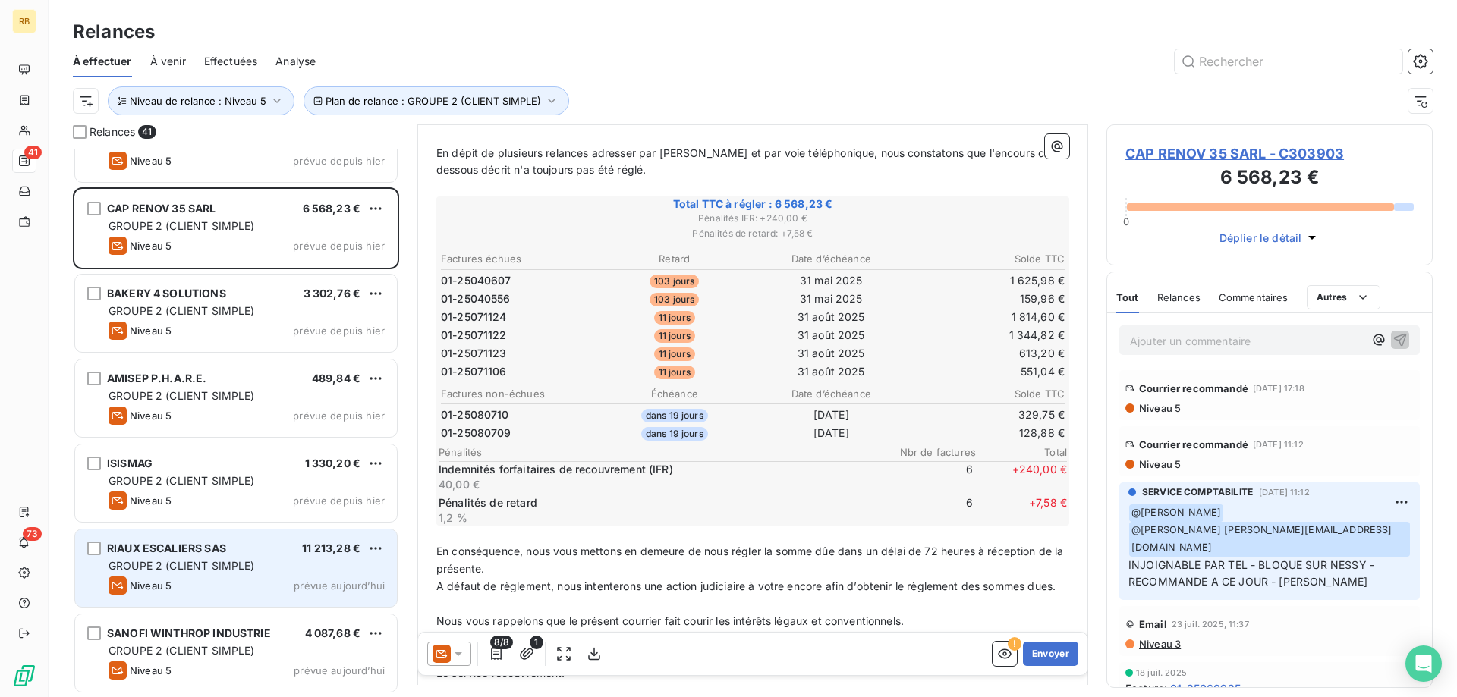
click at [212, 562] on span "GROUPE 2 (CLIENT SIMPLE)" at bounding box center [181, 565] width 146 height 13
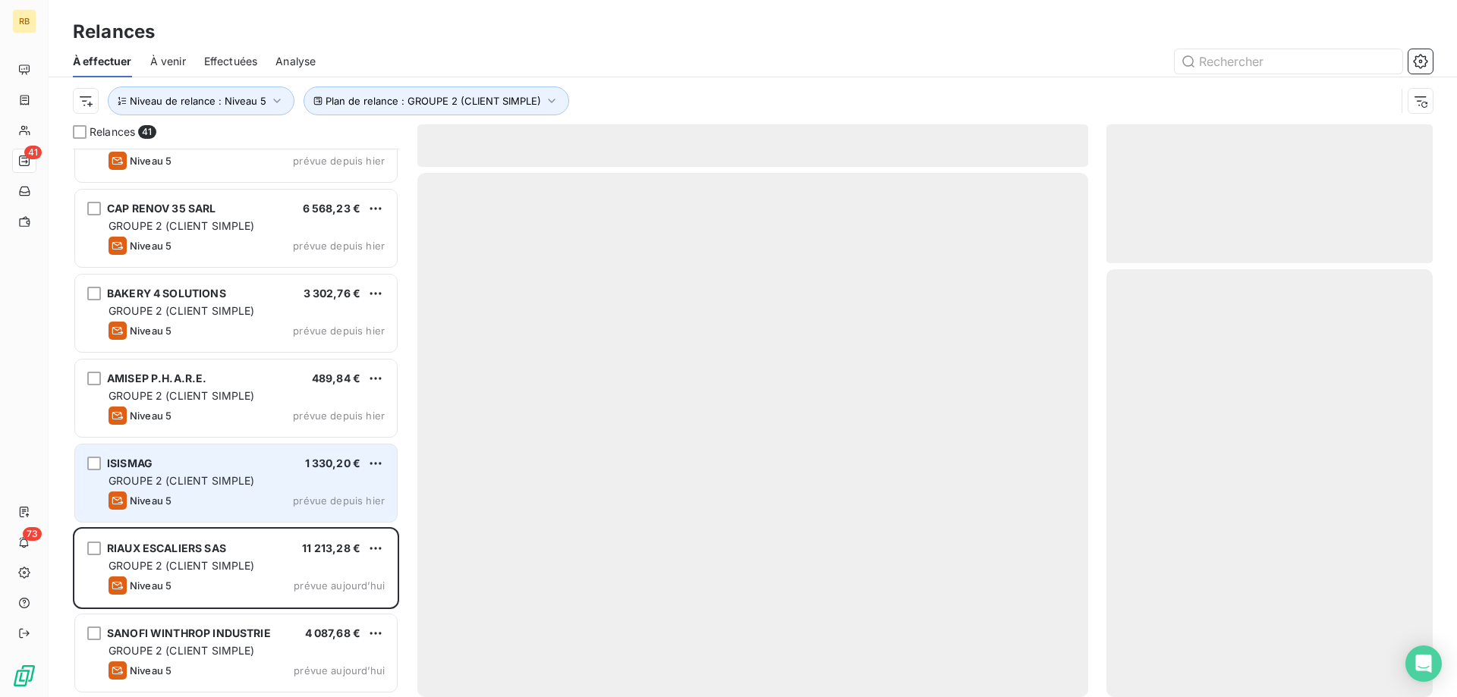
scroll to position [2935, 0]
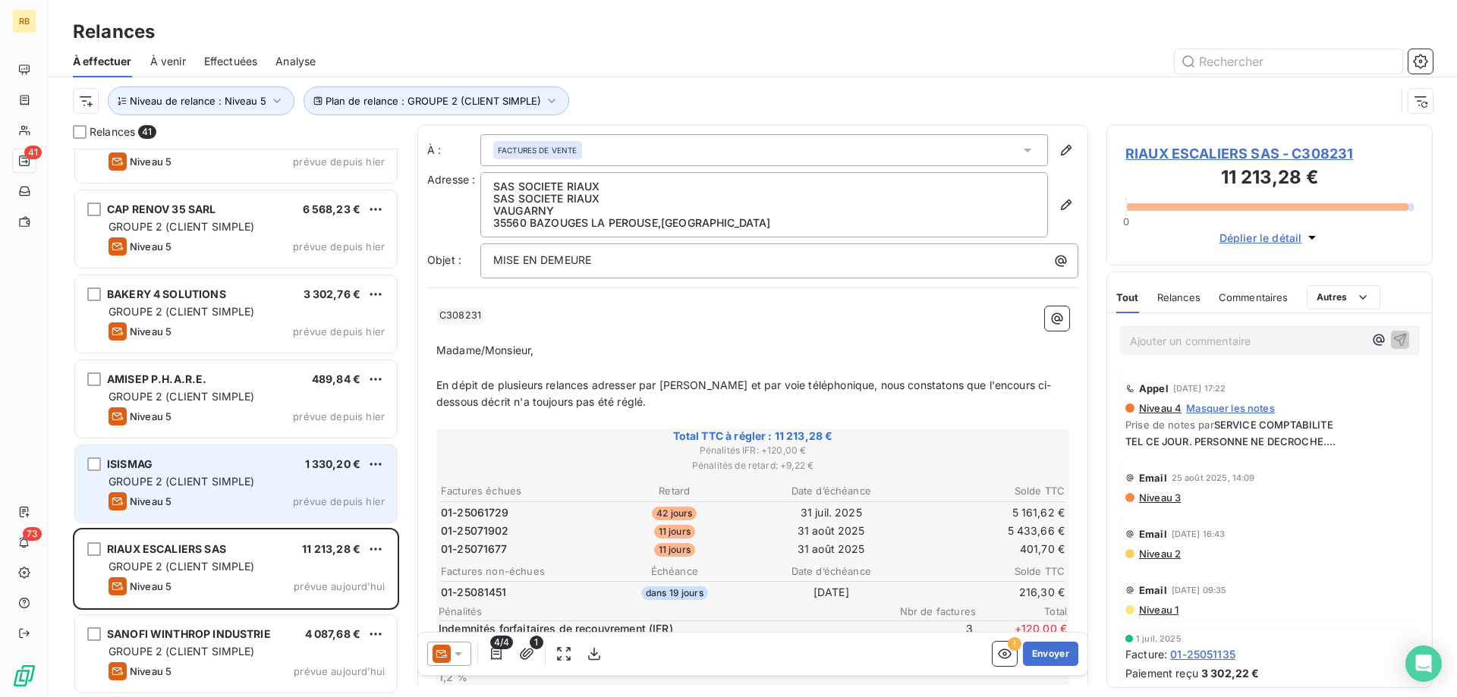
click at [228, 456] on div "ISISMAG 1 330,20 € GROUPE 2 (CLIENT SIMPLE) Niveau 5 prévue depuis hier" at bounding box center [236, 483] width 322 height 77
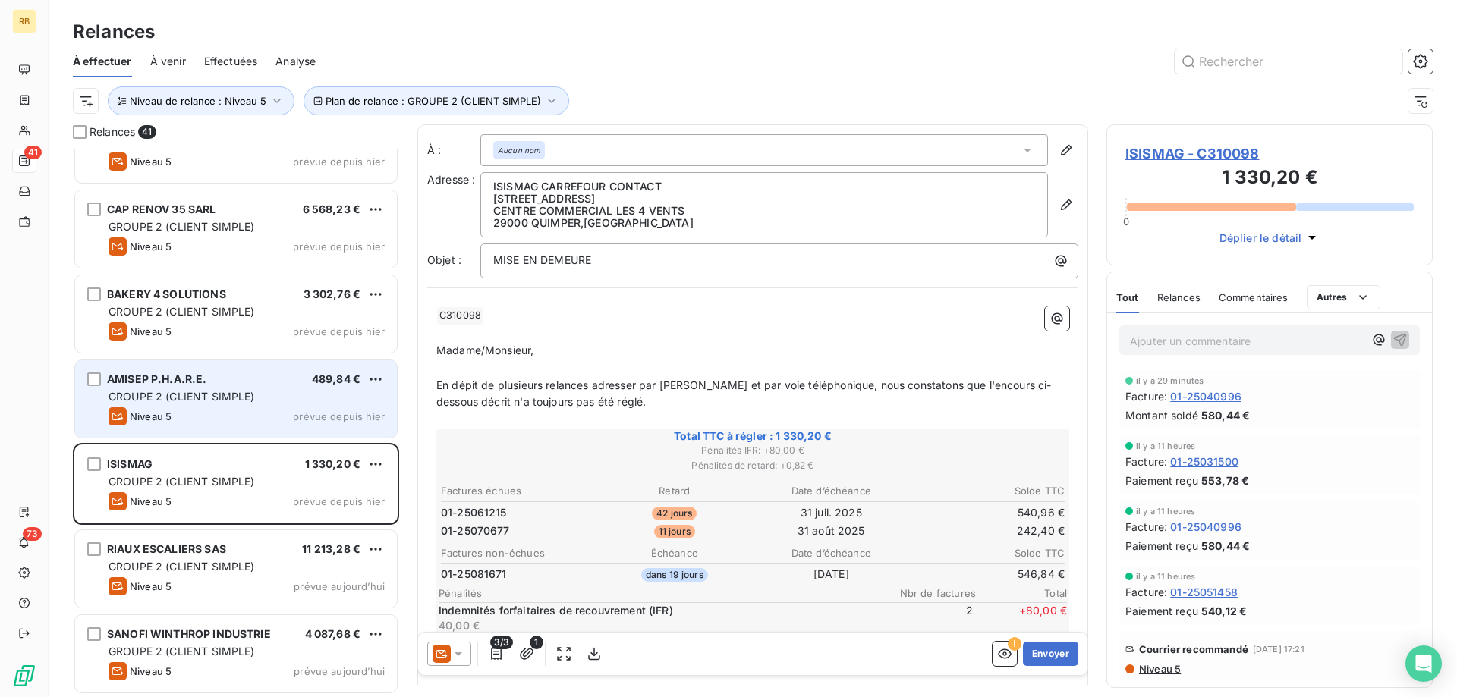
click at [240, 412] on div "Niveau 5 prévue depuis hier" at bounding box center [246, 416] width 276 height 18
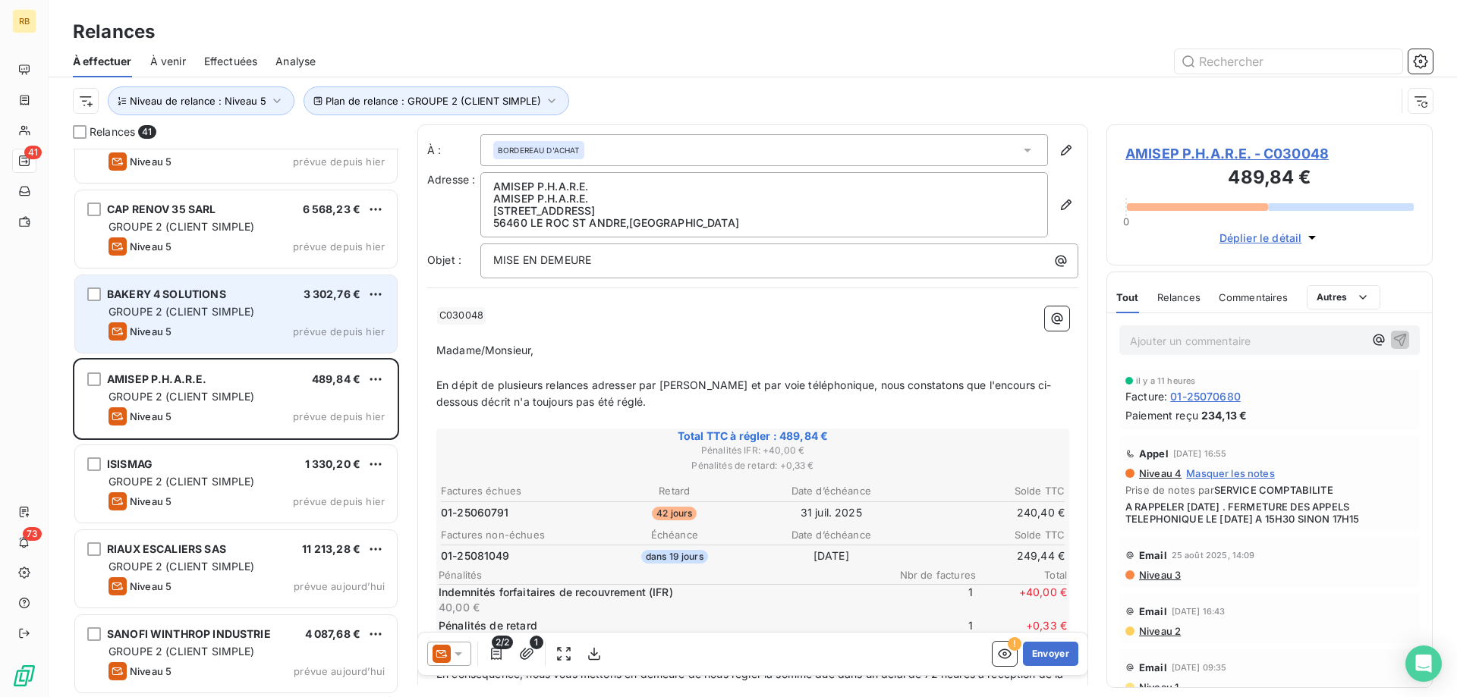
click at [228, 316] on span "GROUPE 2 (CLIENT SIMPLE)" at bounding box center [181, 311] width 146 height 13
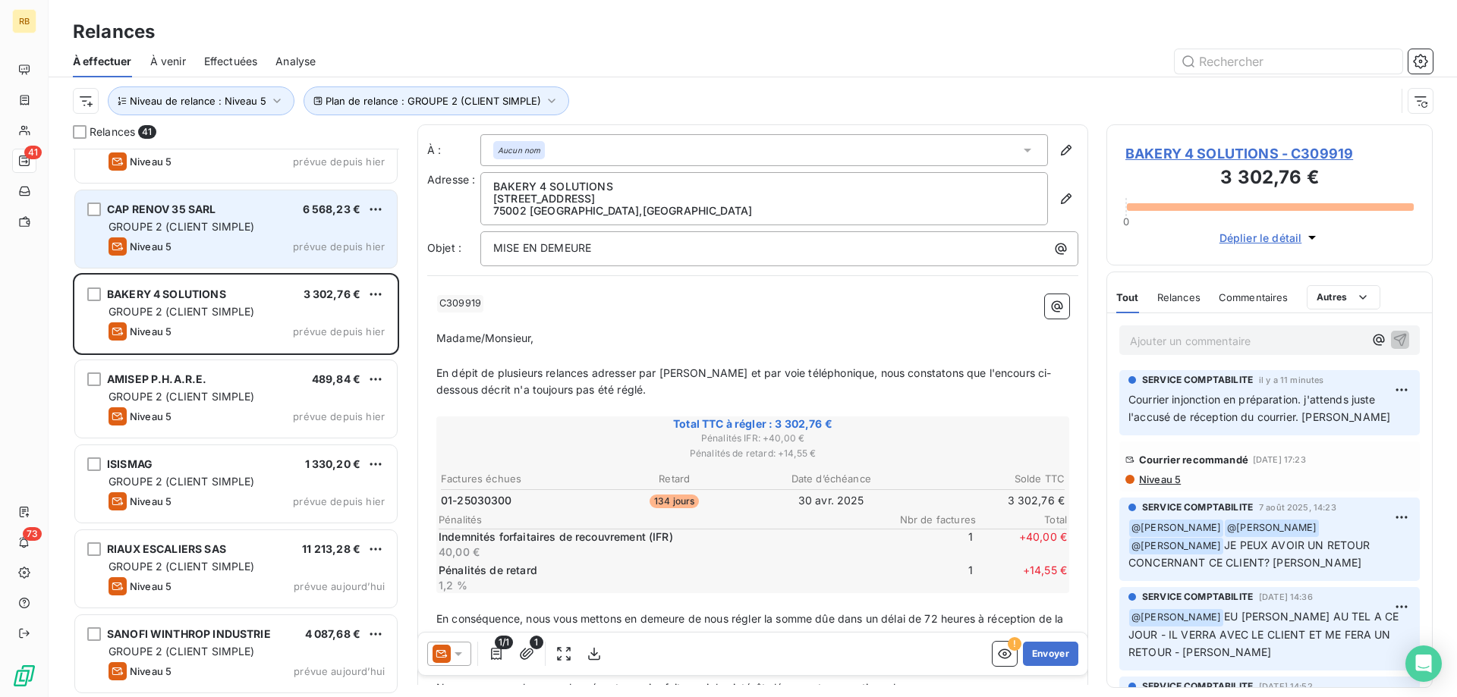
click at [227, 237] on div "Niveau 5 prévue depuis hier" at bounding box center [246, 246] width 276 height 18
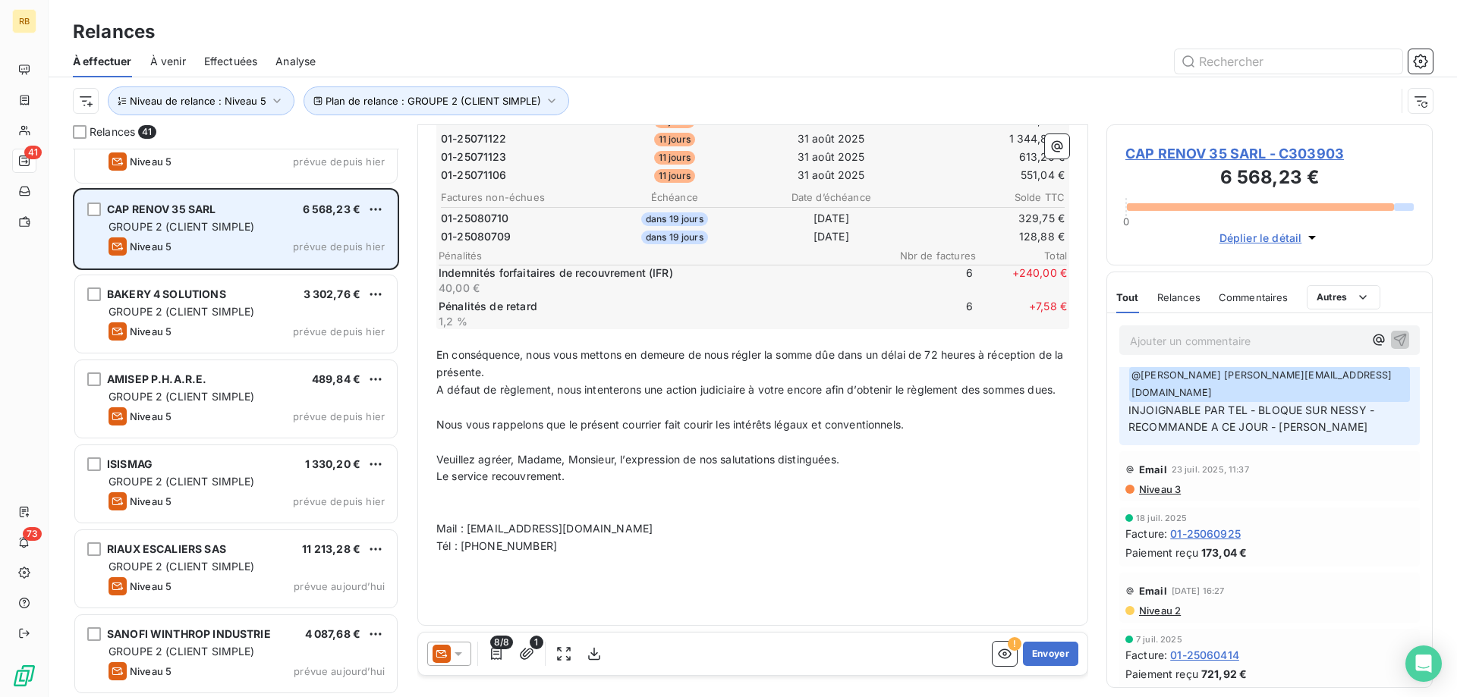
scroll to position [2780, 0]
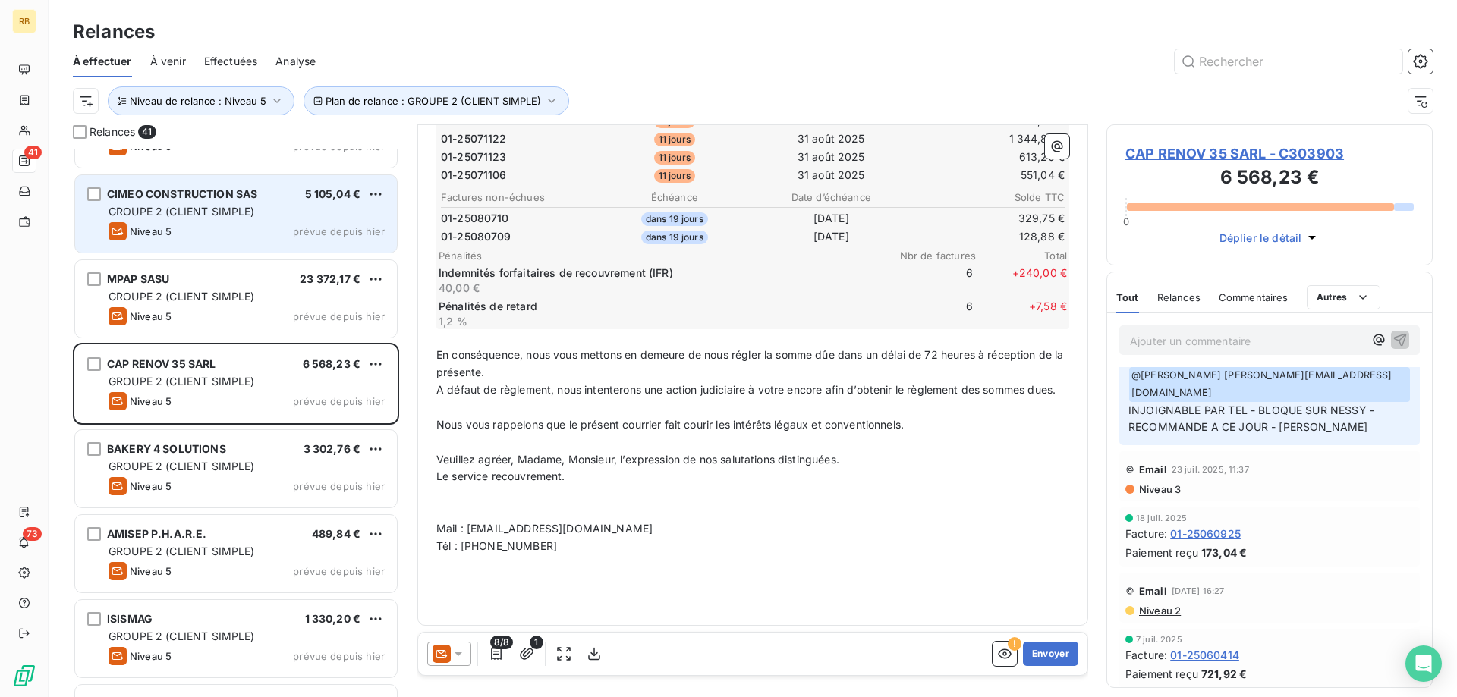
click at [240, 227] on div "Niveau 5 prévue depuis hier" at bounding box center [246, 231] width 276 height 18
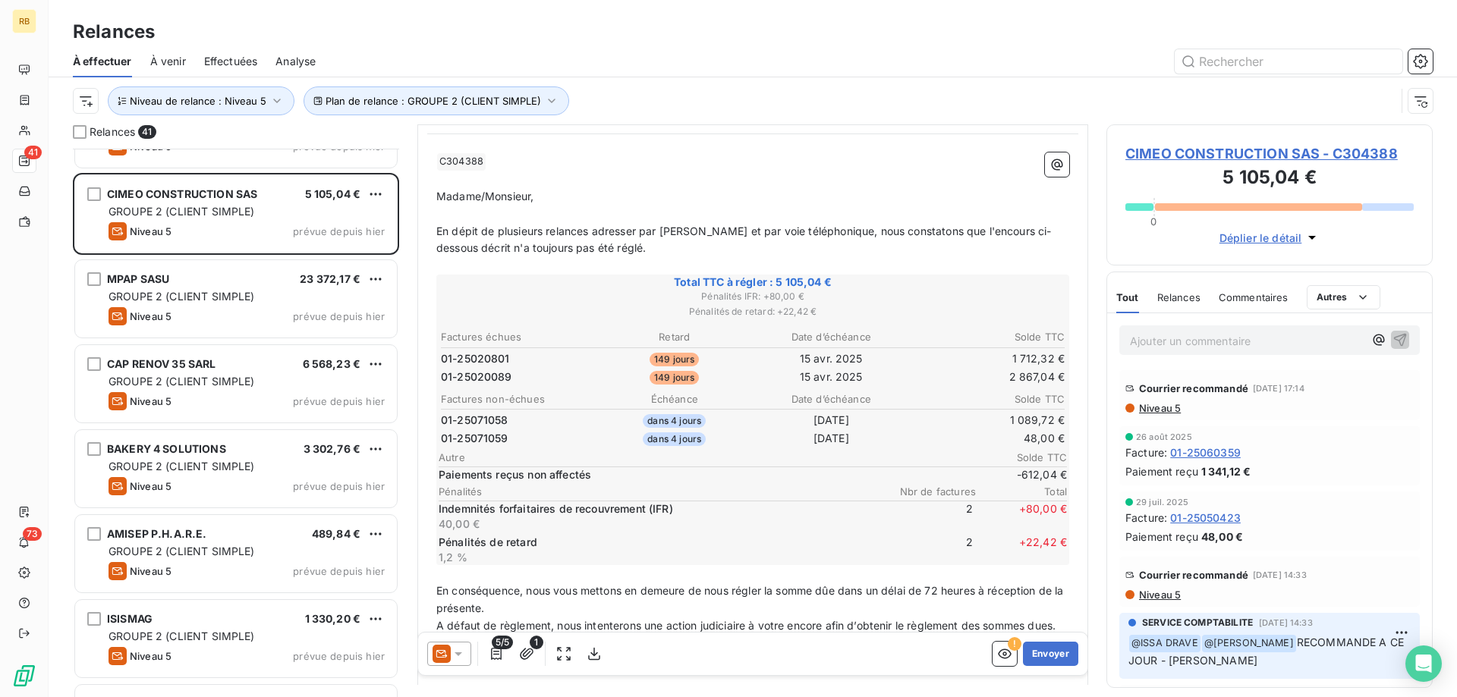
scroll to position [156, 0]
